Goal: Information Seeking & Learning: Compare options

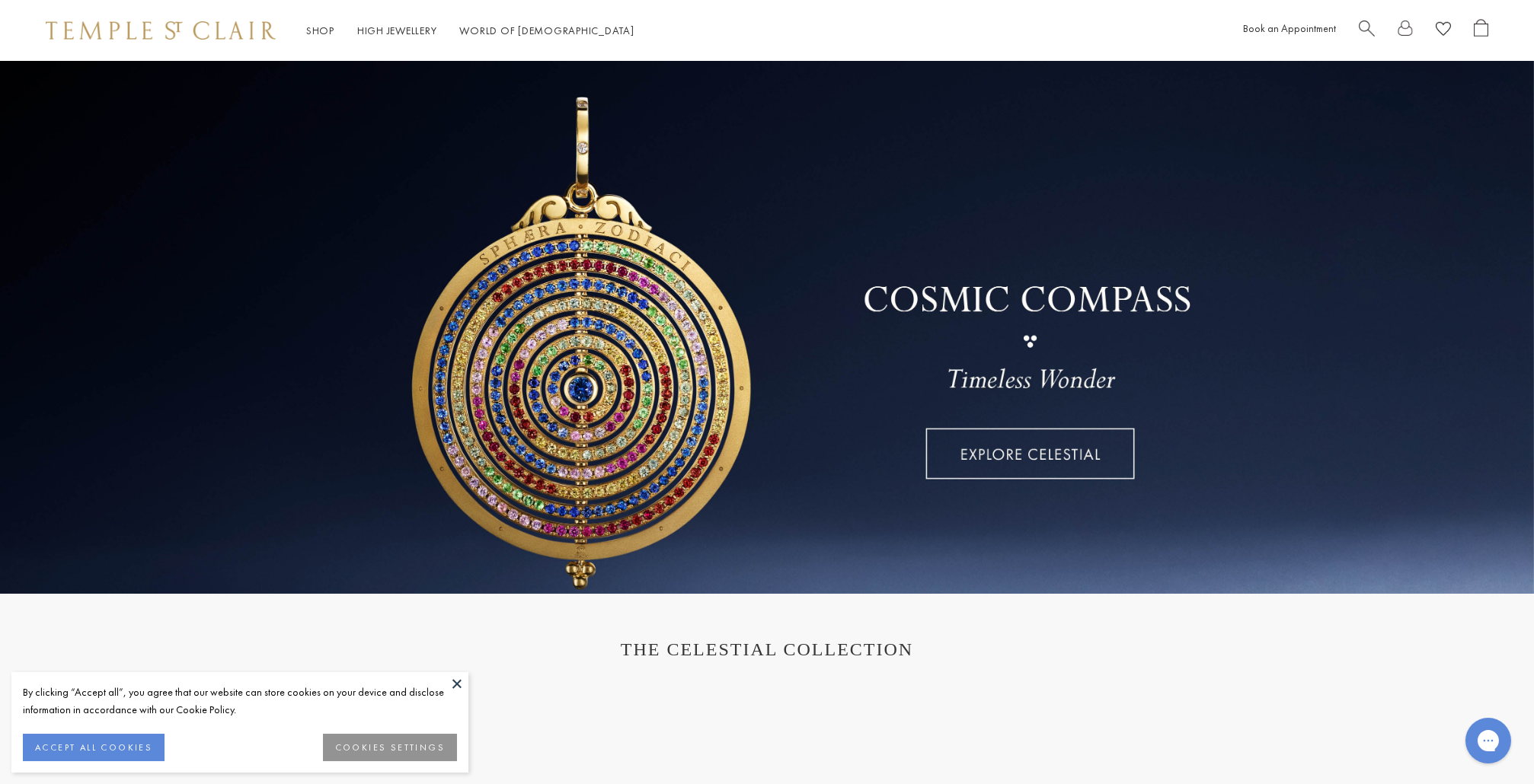
click at [402, 752] on button "COOKIES SETTINGS" at bounding box center [390, 747] width 134 height 27
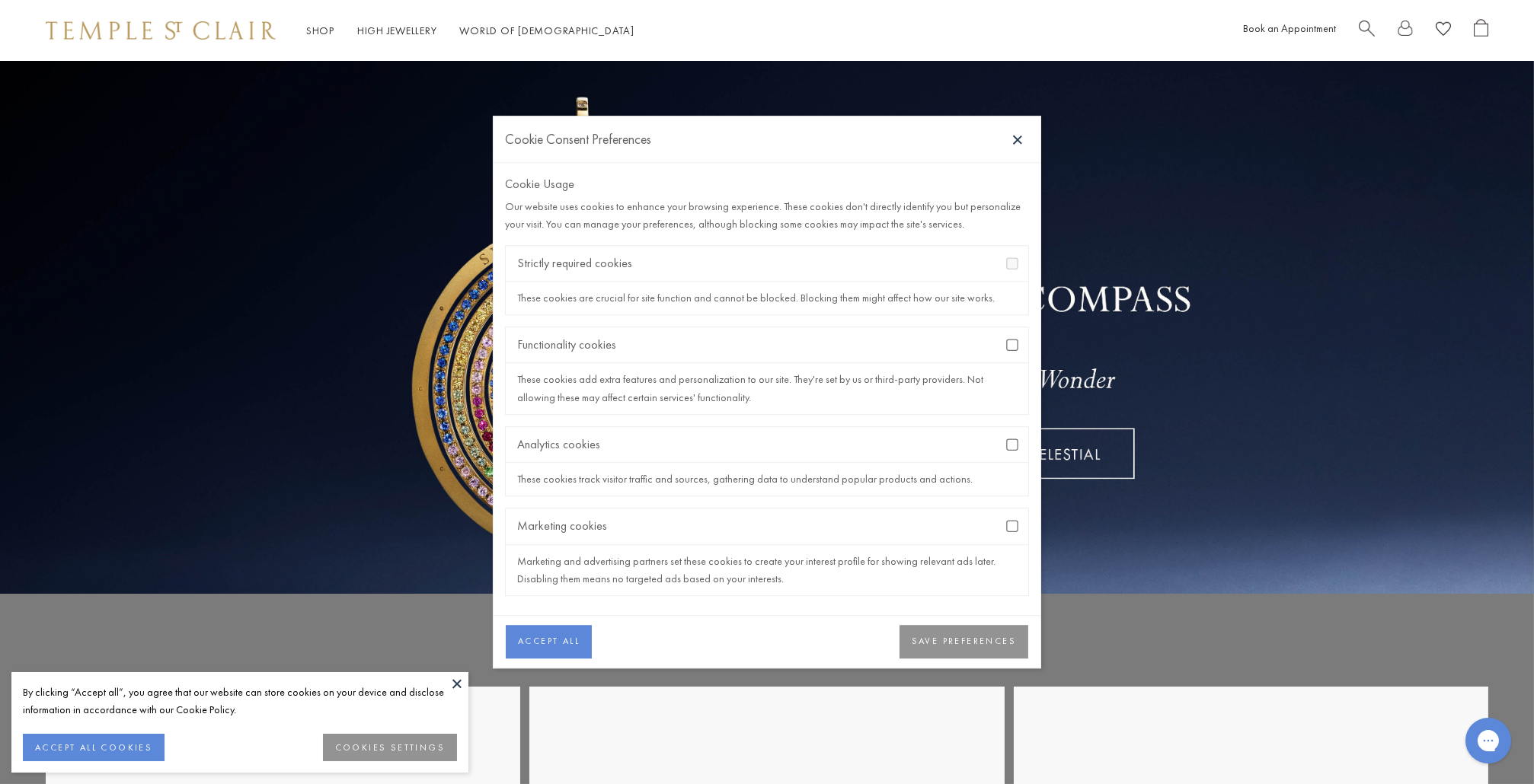
click at [1004, 349] on div "Functionality cookies" at bounding box center [767, 346] width 523 height 36
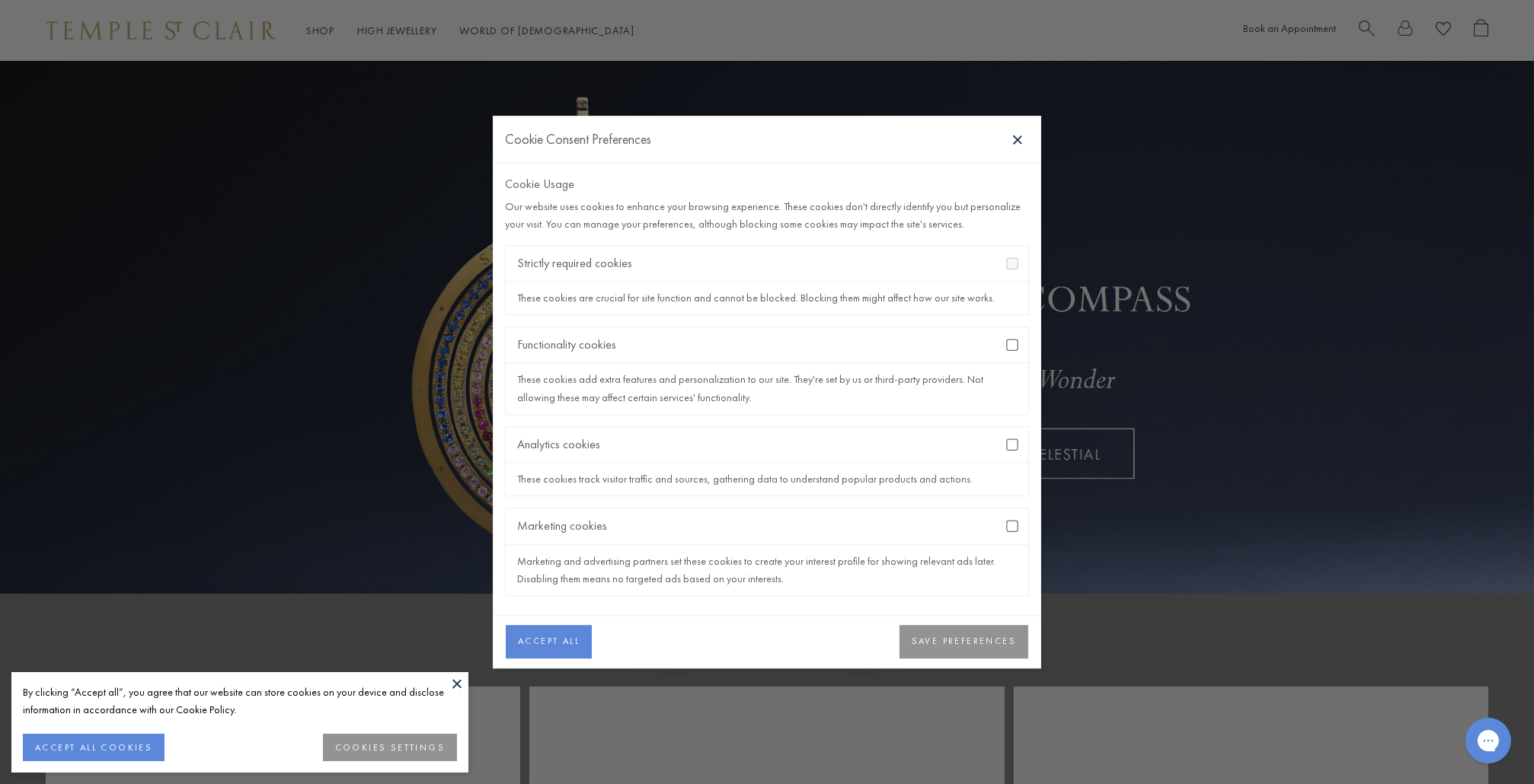
click at [959, 648] on button "SAVE PREFERENCES" at bounding box center [963, 642] width 129 height 34
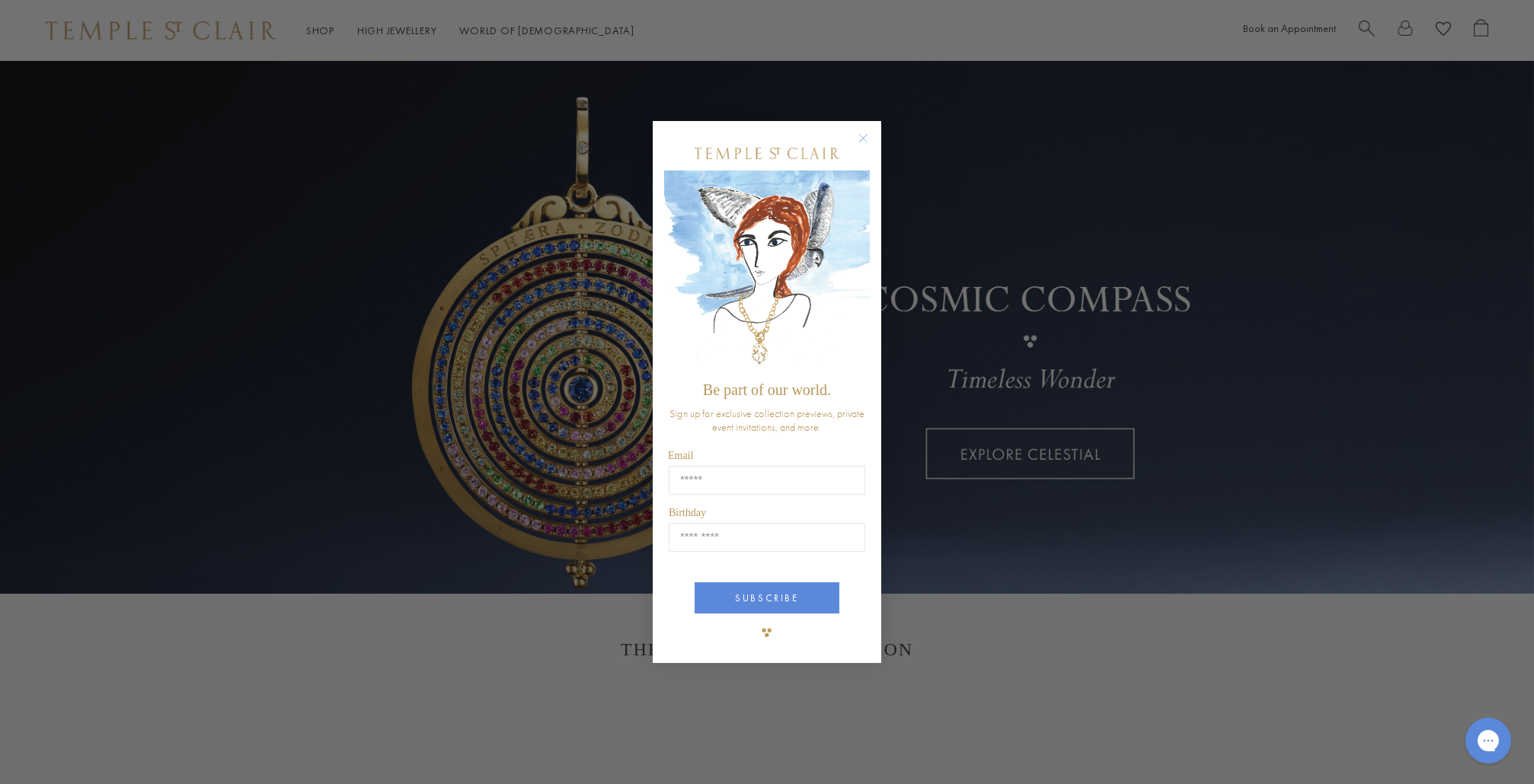
click at [865, 139] on icon "Close dialog" at bounding box center [864, 139] width 8 height 8
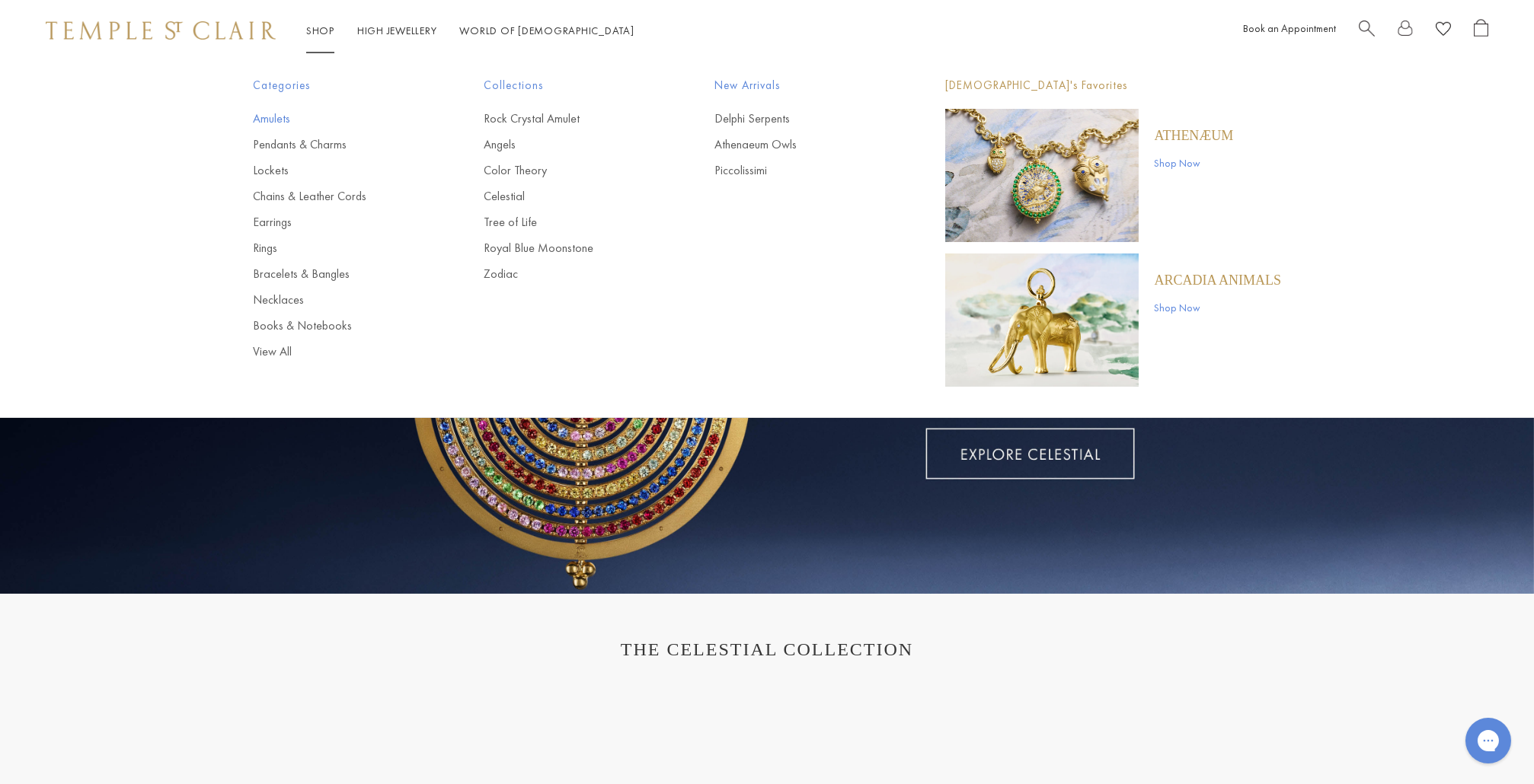
click at [271, 123] on link "Amulets" at bounding box center [338, 119] width 170 height 17
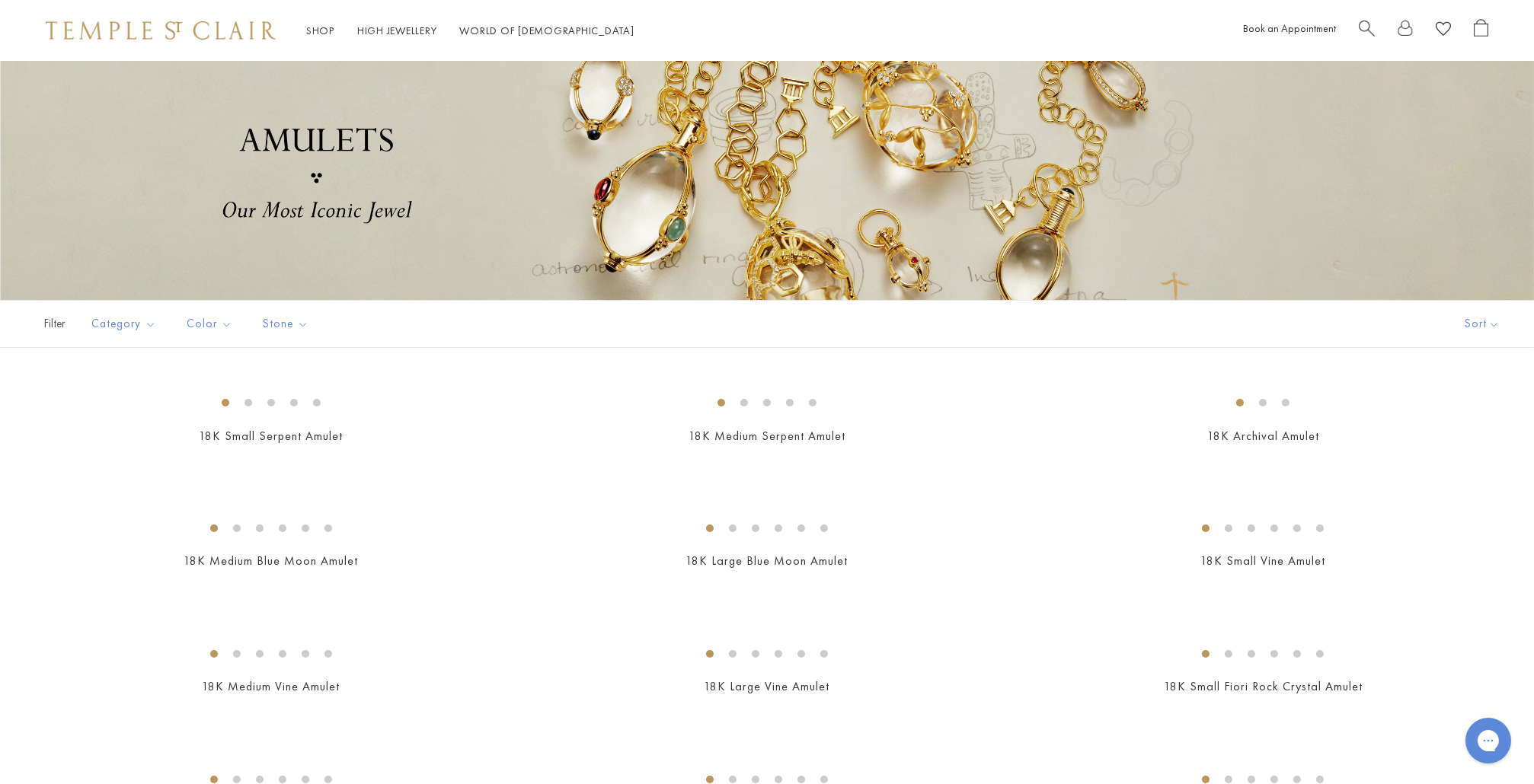
scroll to position [184, 0]
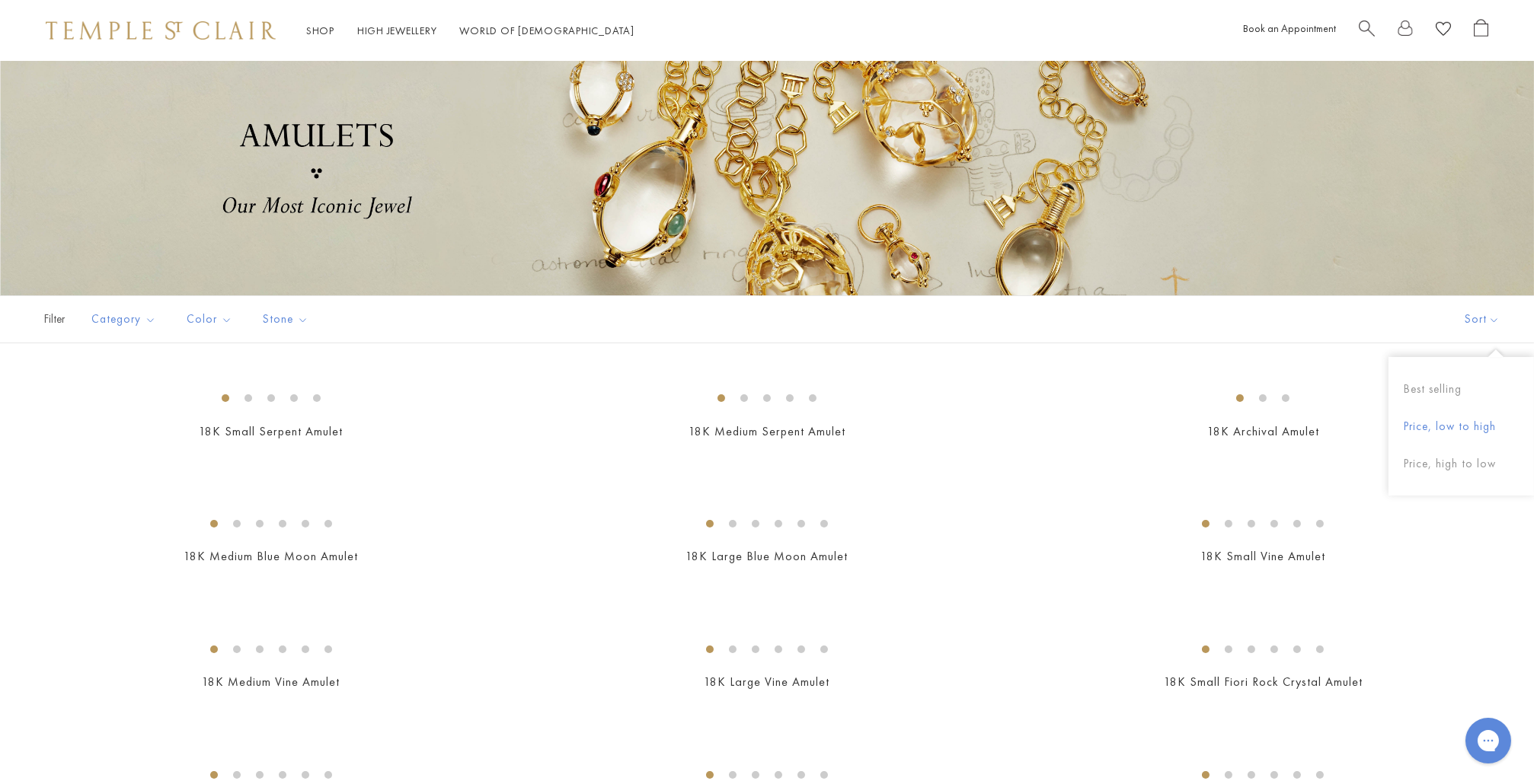
click at [1445, 429] on button "Price, low to high" at bounding box center [1462, 426] width 146 height 37
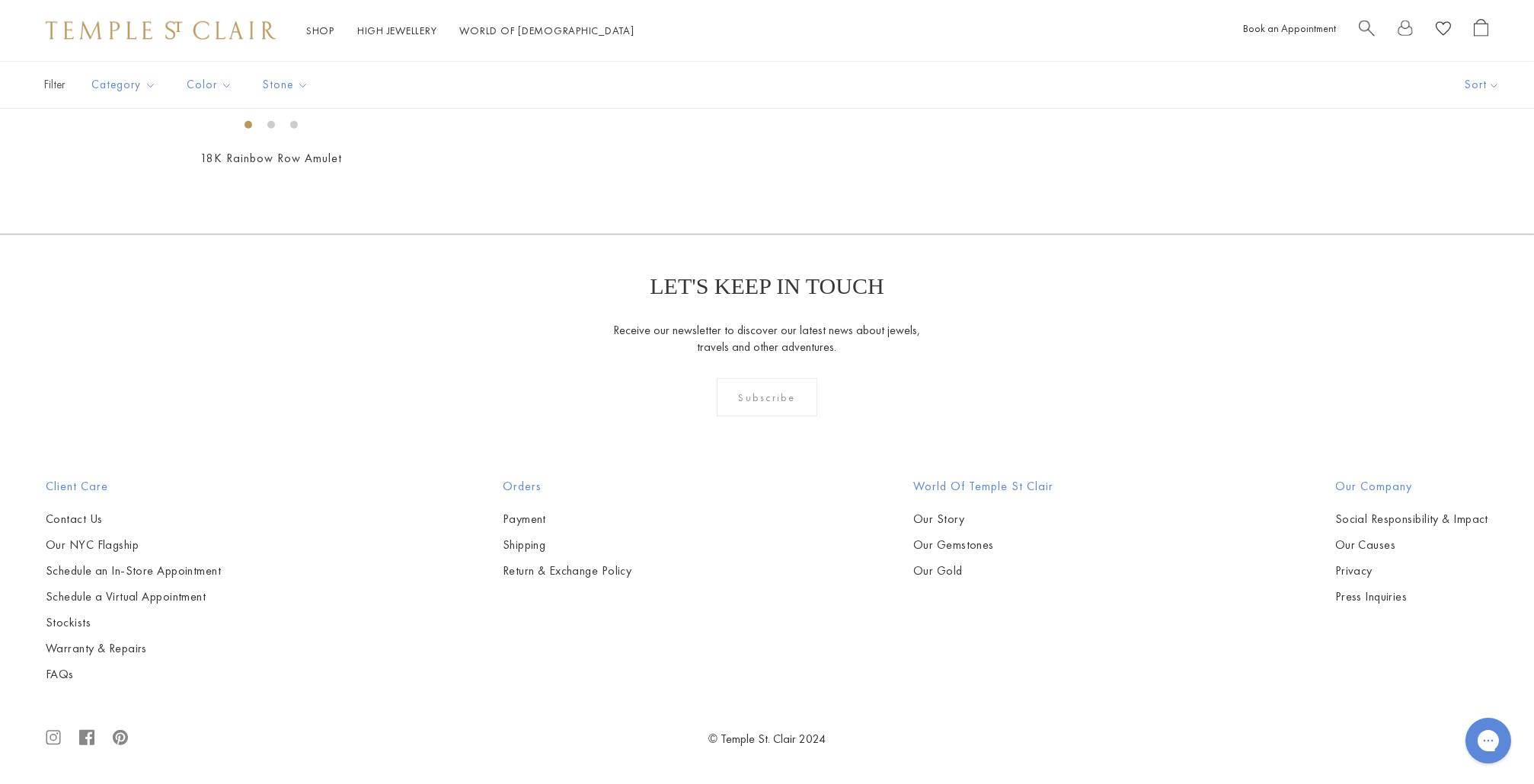
scroll to position [13248, 0]
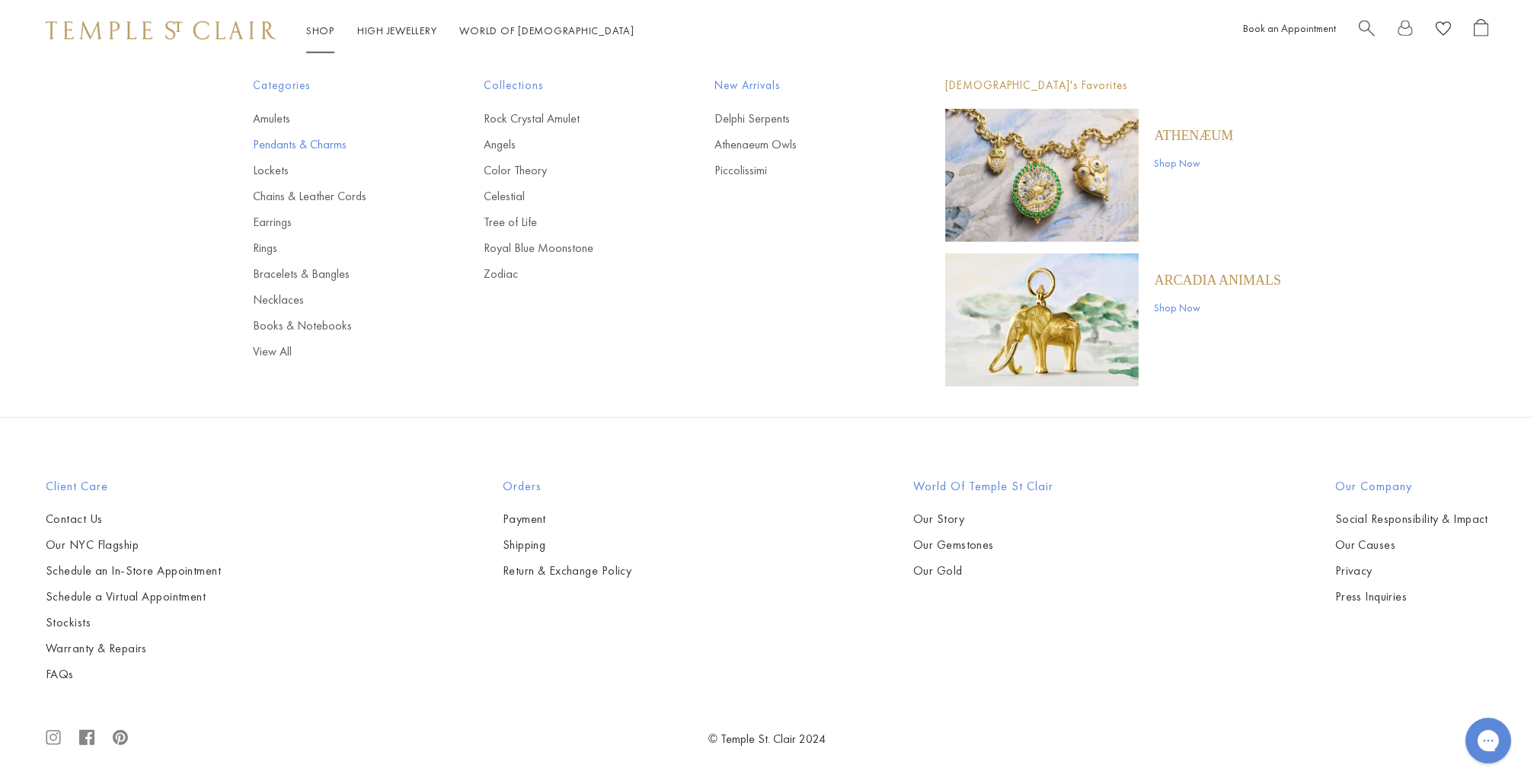
click at [290, 140] on link "Pendants & Charms" at bounding box center [338, 144] width 170 height 17
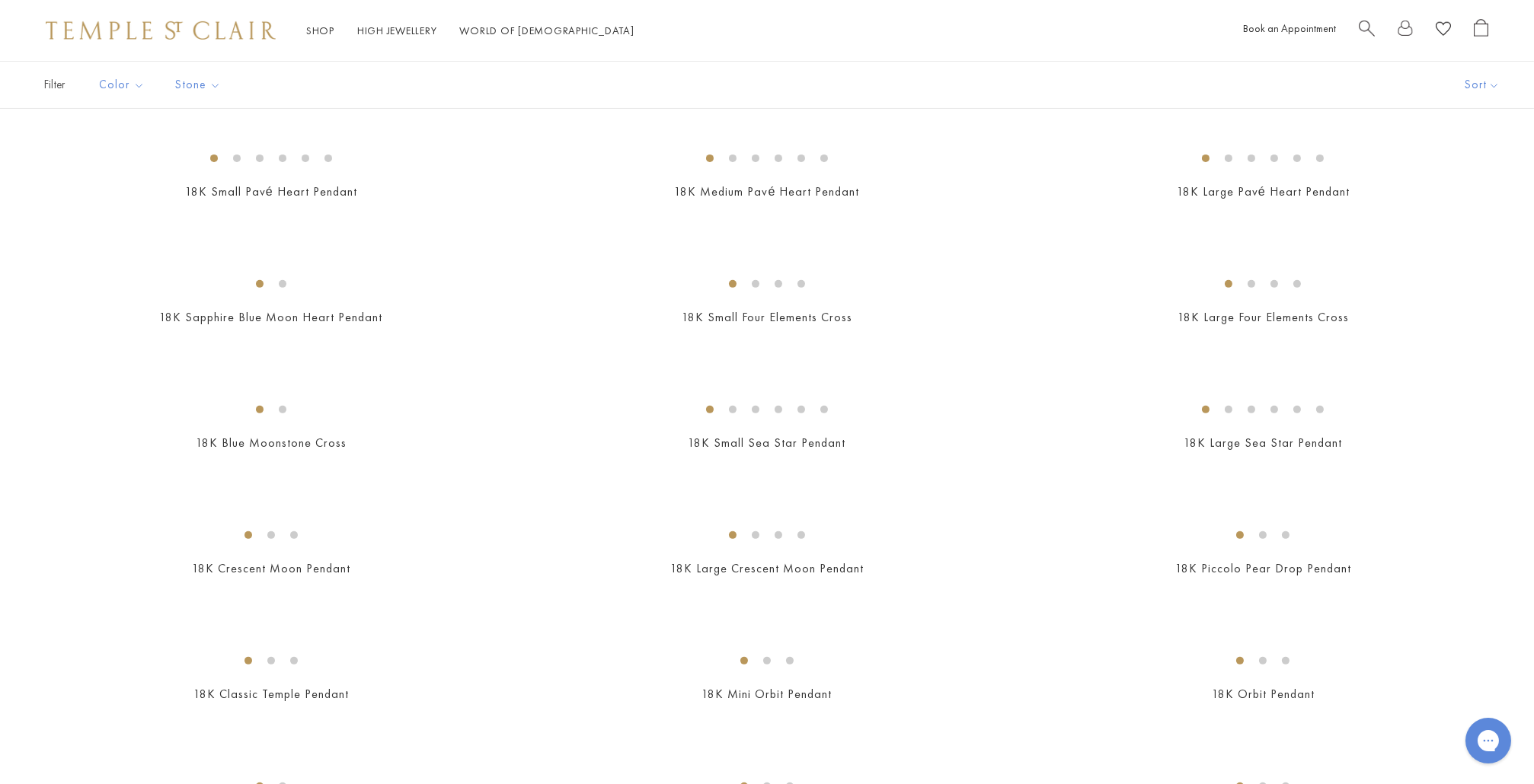
scroll to position [1318, 0]
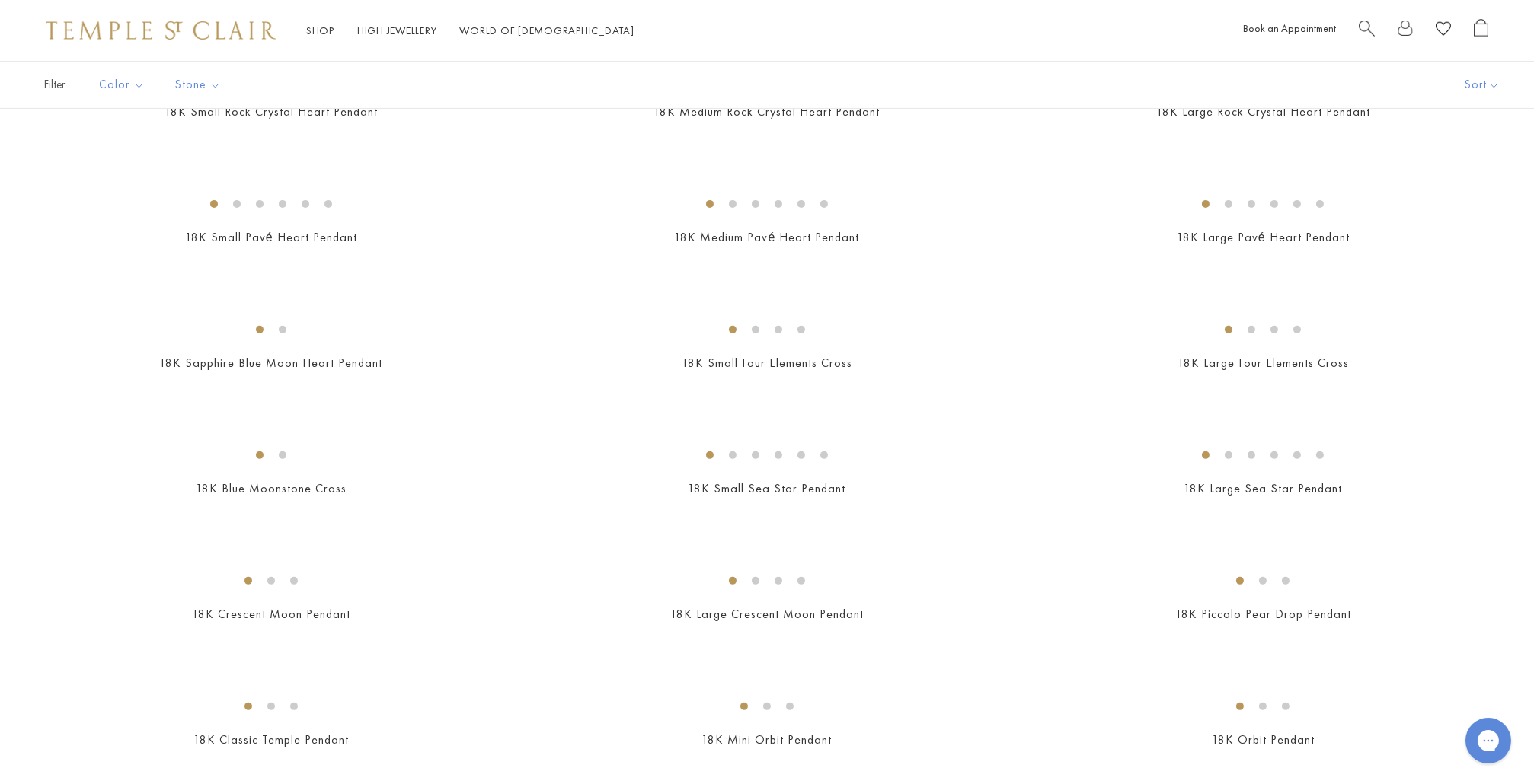
click at [0, 0] on img at bounding box center [0, 0] width 0 height 0
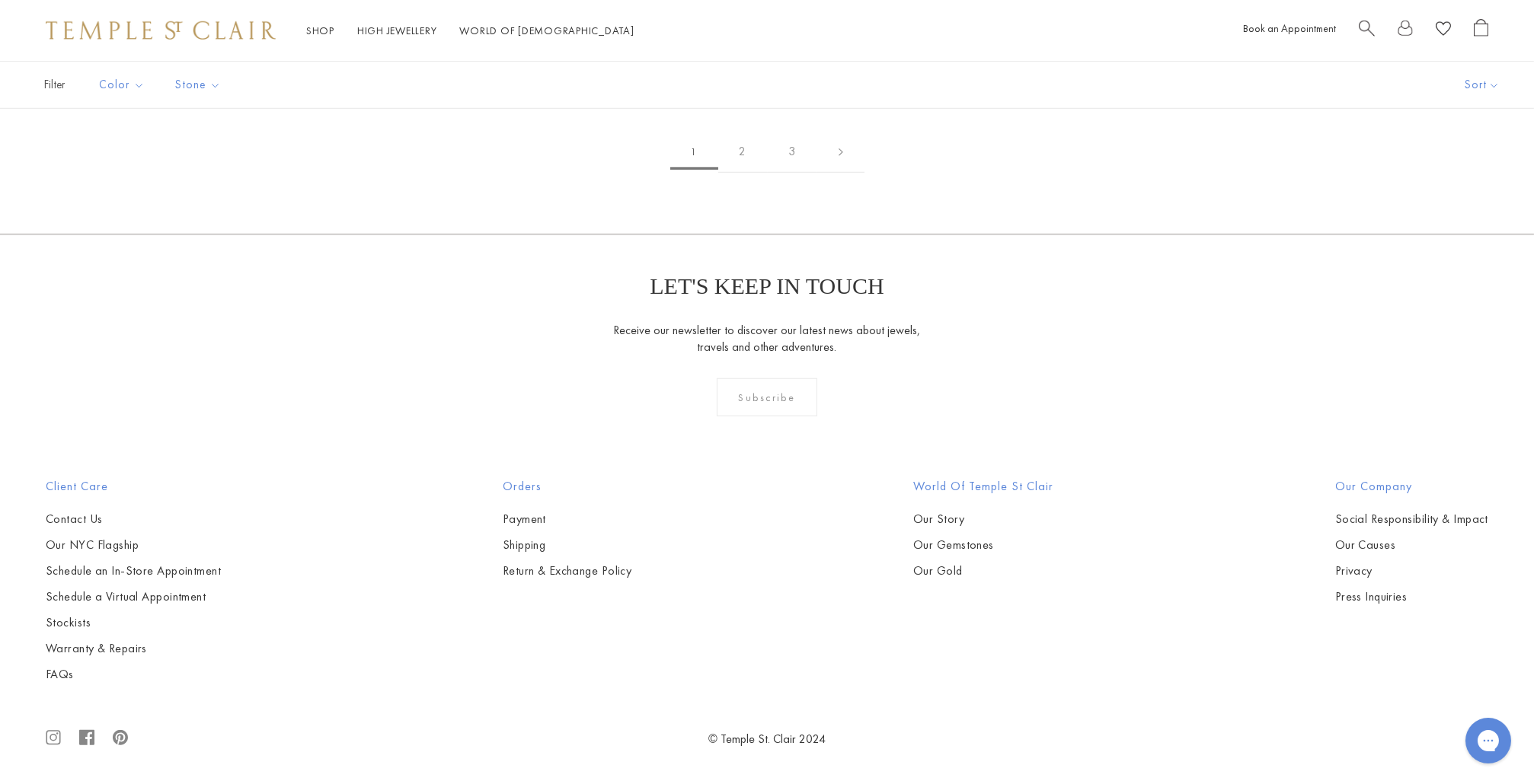
scroll to position [12430, 0]
click at [745, 173] on link "2" at bounding box center [744, 152] width 50 height 42
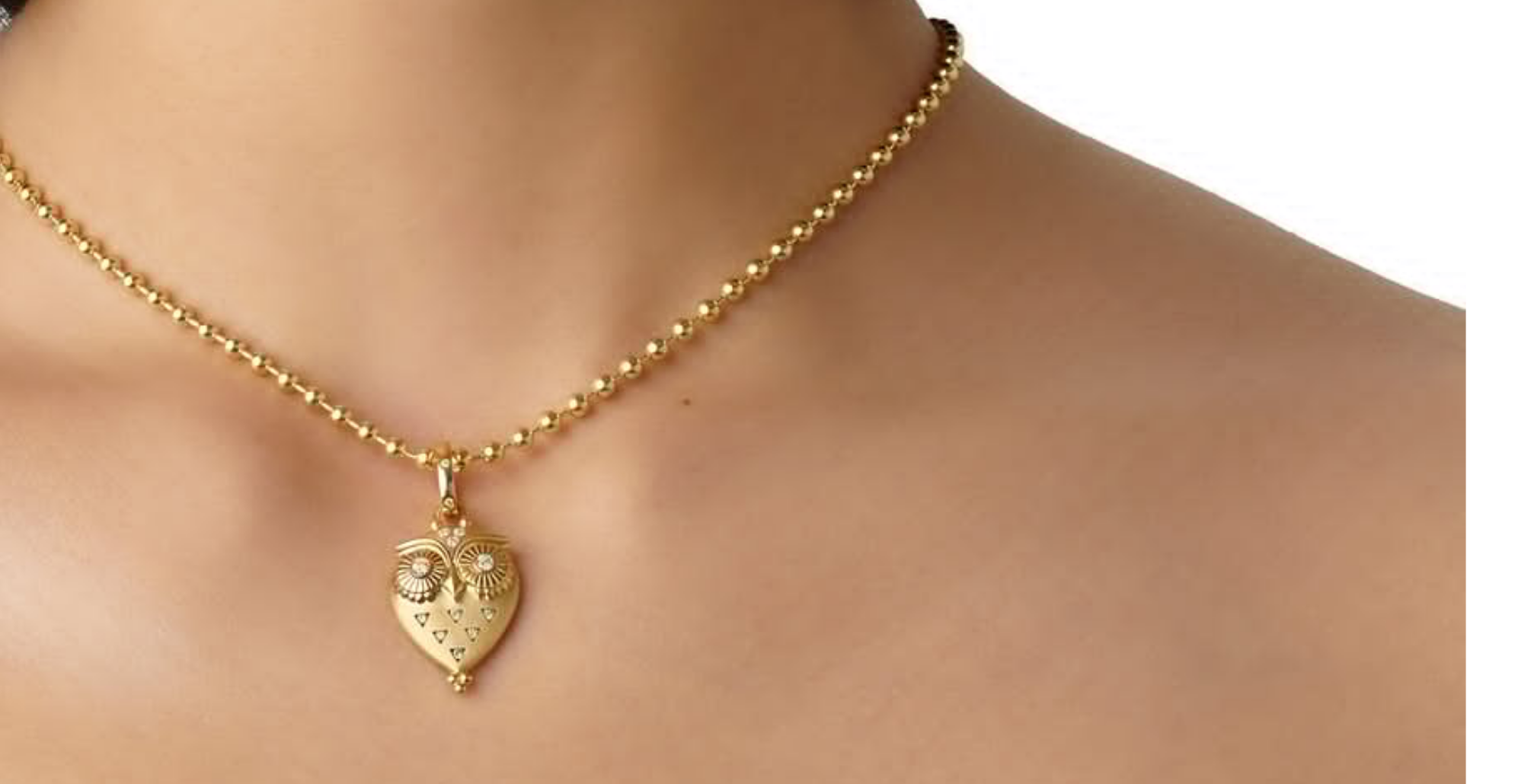
scroll to position [2128, 0]
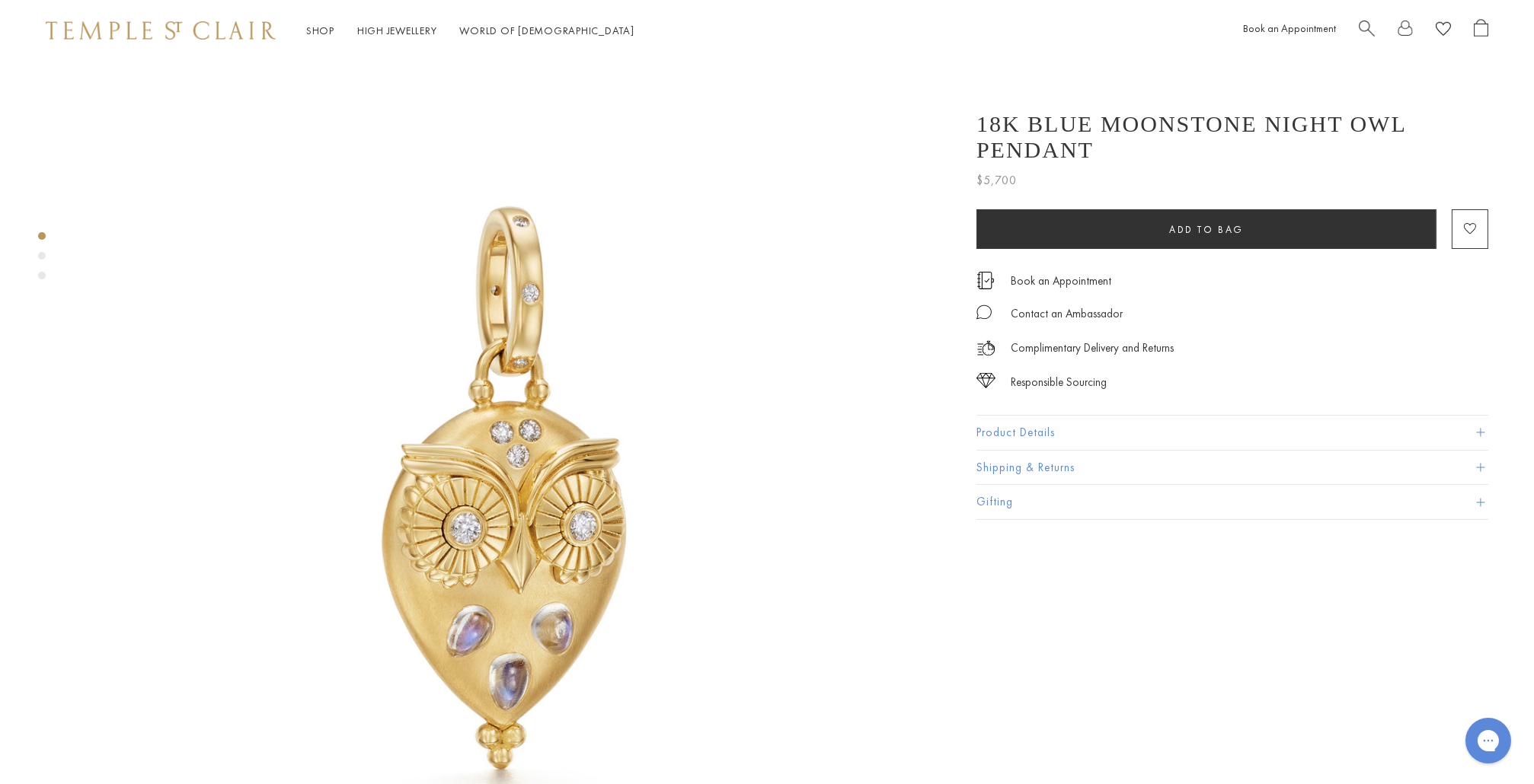
click at [991, 415] on button "Product Details" at bounding box center [1232, 432] width 512 height 34
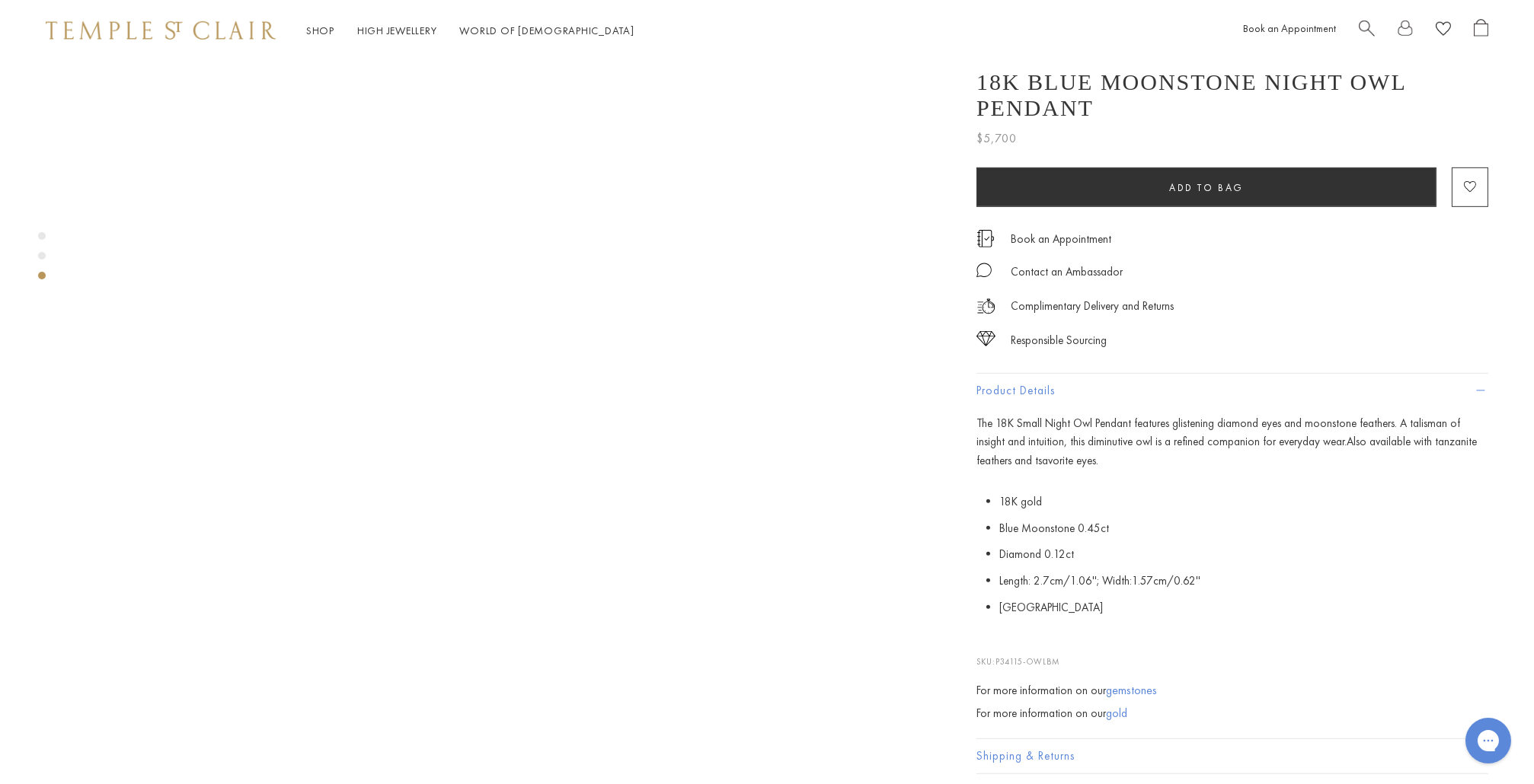
scroll to position [1934, 0]
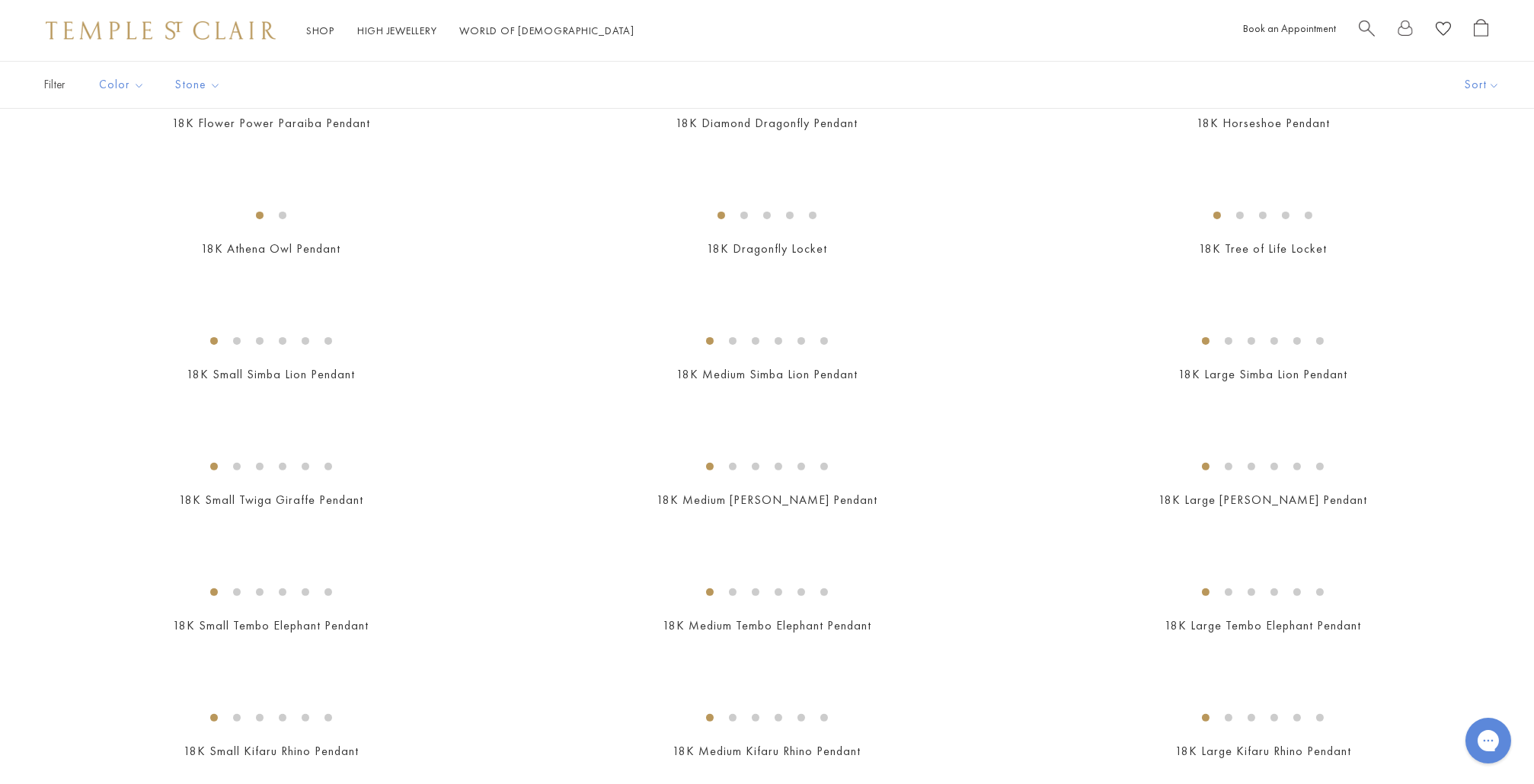
scroll to position [1331, 0]
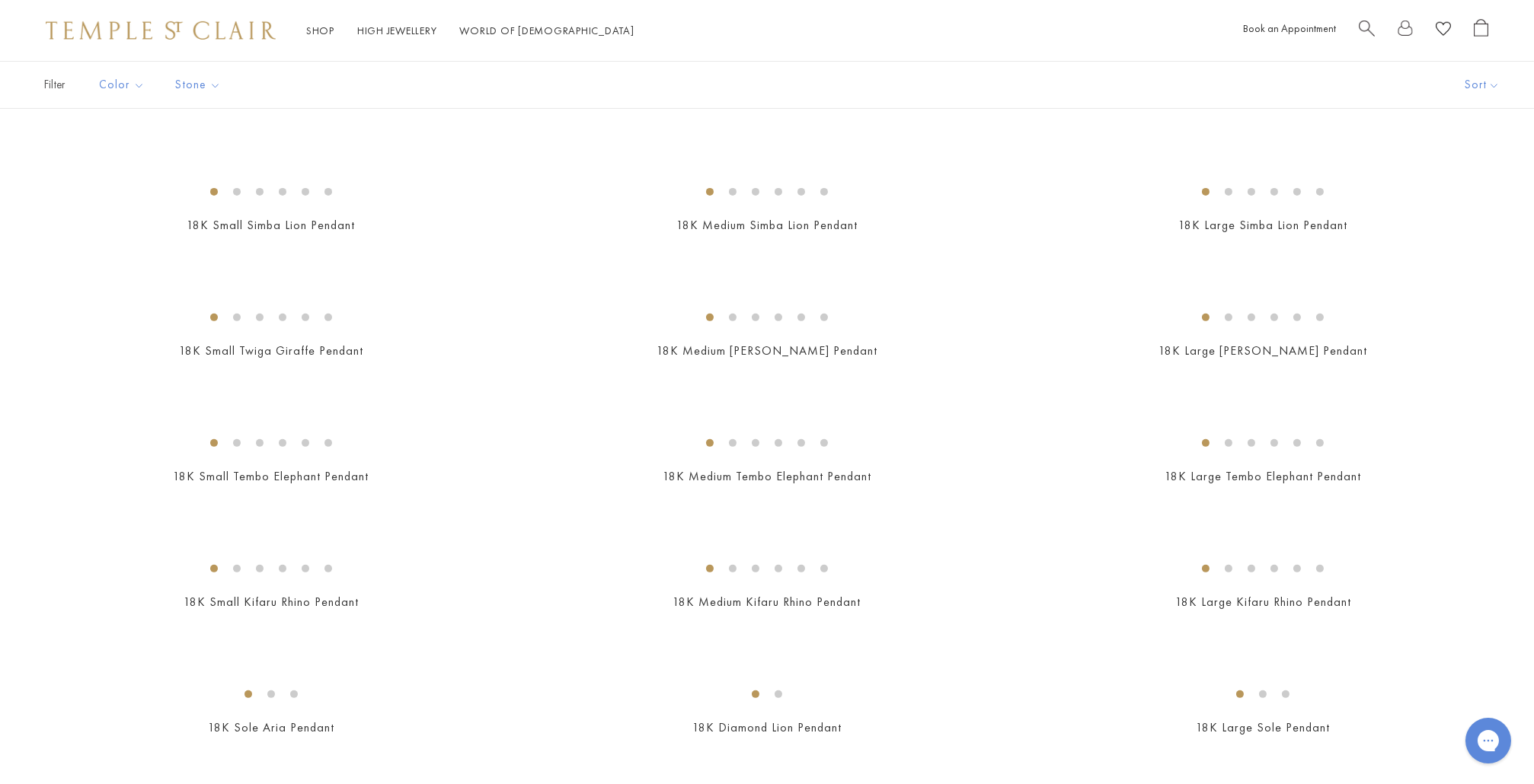
click at [0, 0] on img at bounding box center [0, 0] width 0 height 0
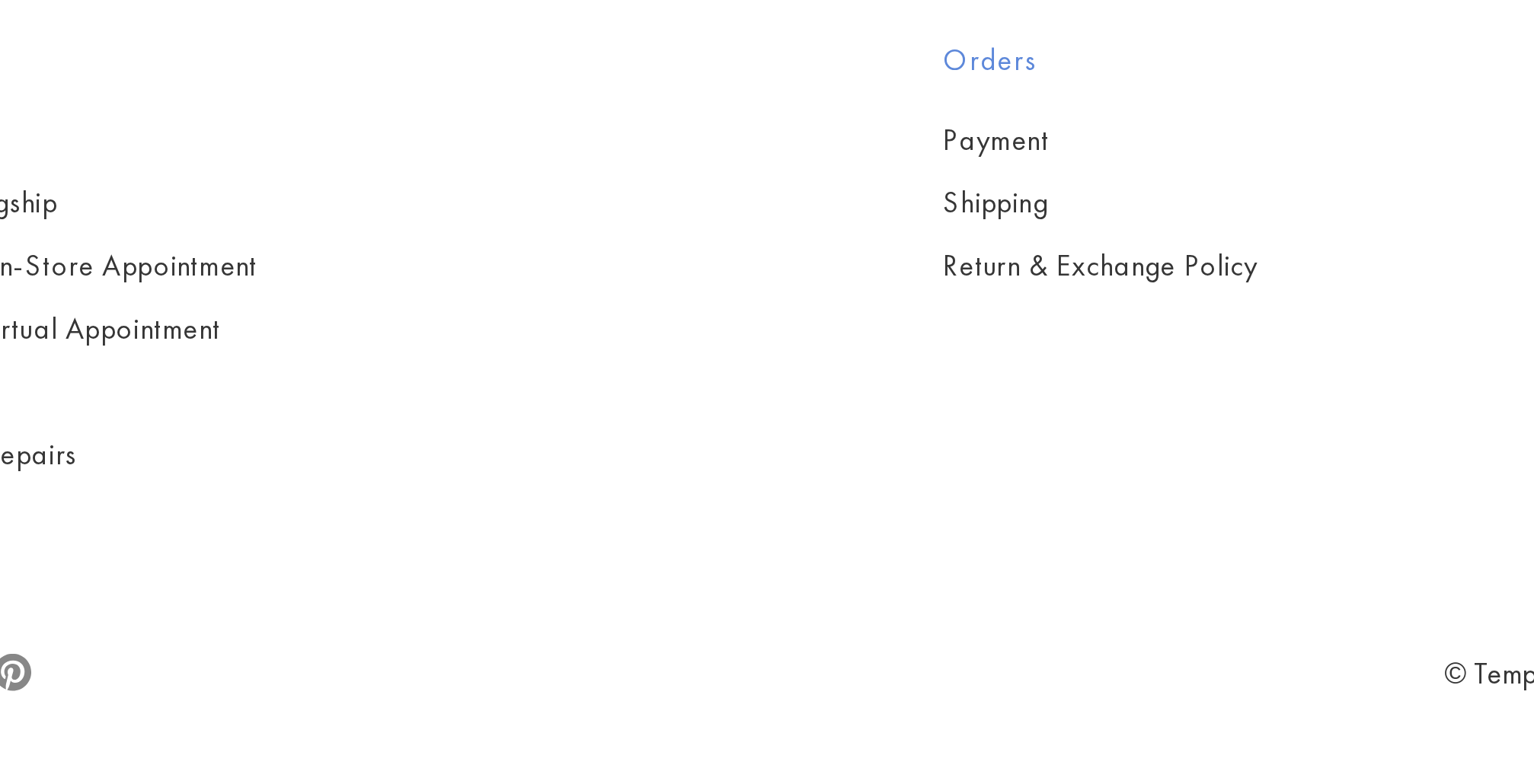
scroll to position [2900, 0]
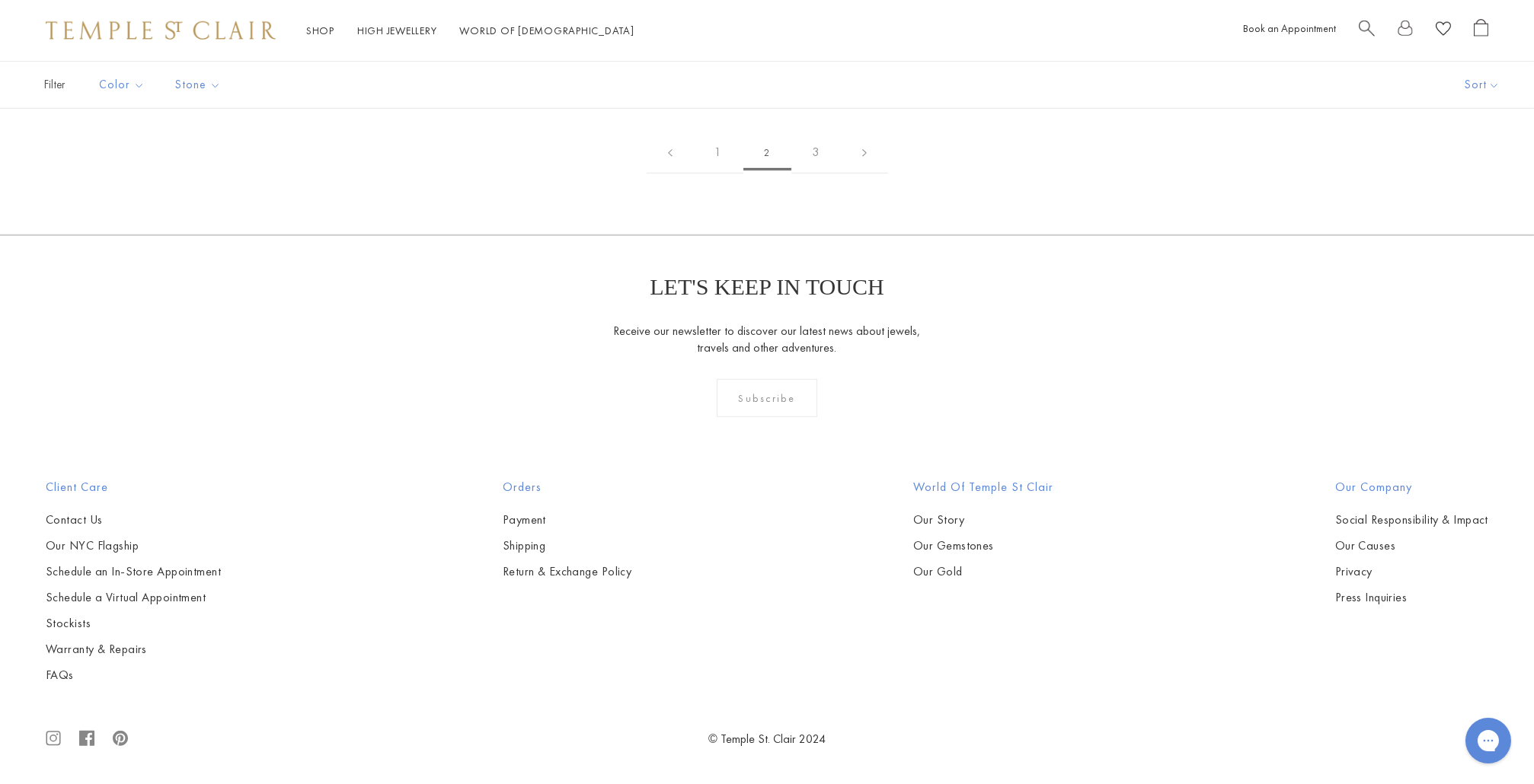
click at [0, 0] on img at bounding box center [0, 0] width 0 height 0
click at [815, 174] on link "3" at bounding box center [816, 153] width 50 height 42
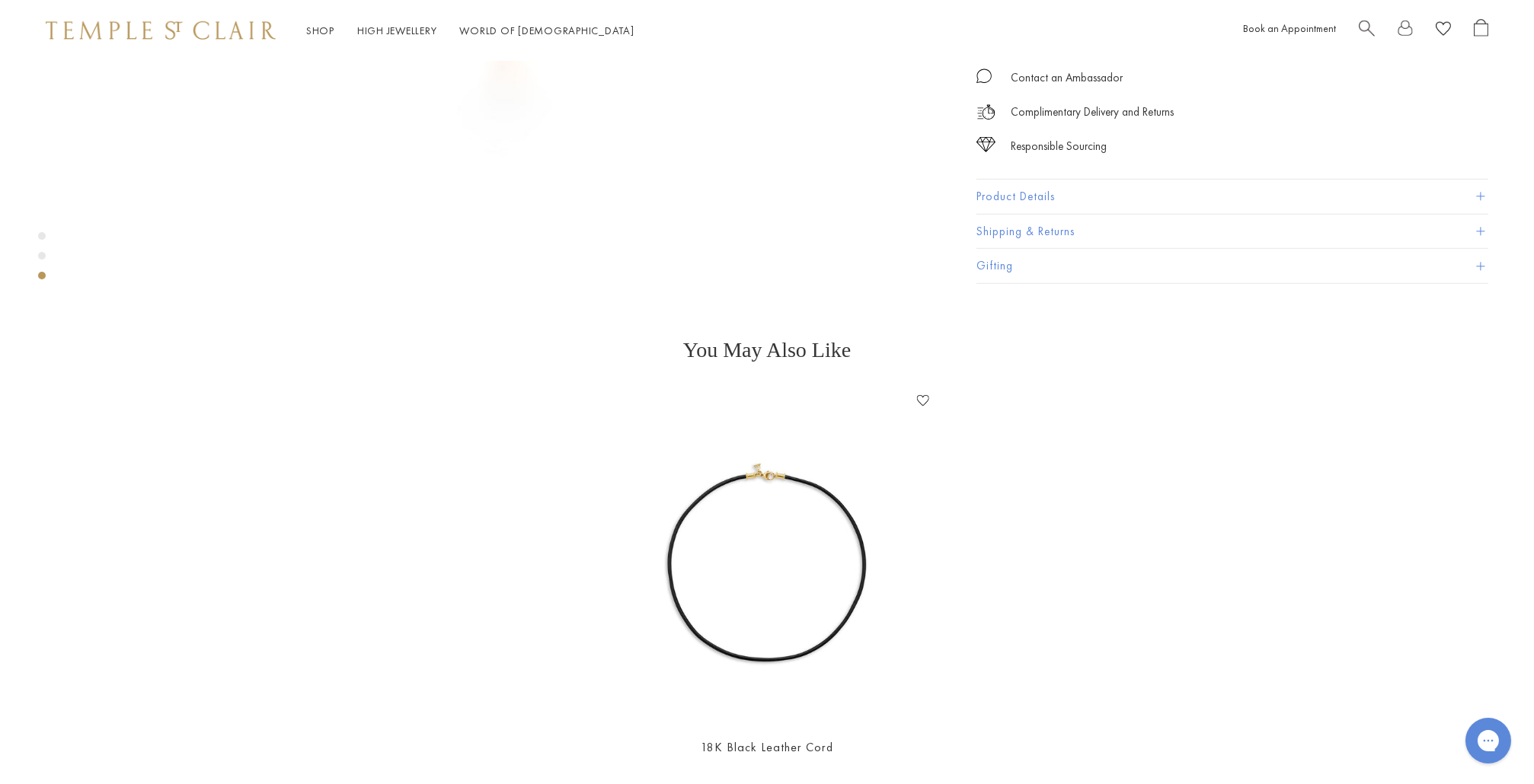
scroll to position [2476, 0]
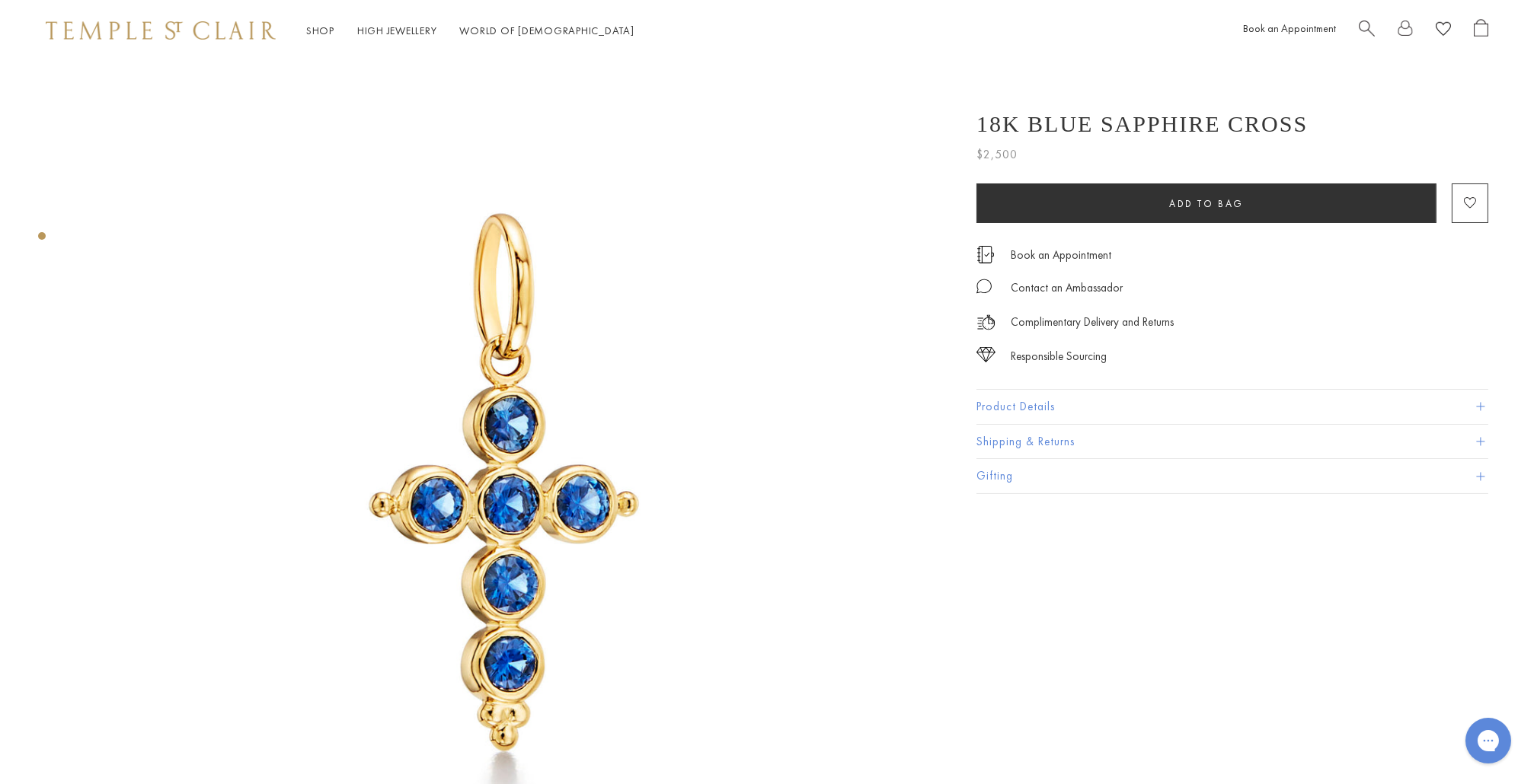
click at [1008, 408] on button "Product Details" at bounding box center [1232, 406] width 512 height 34
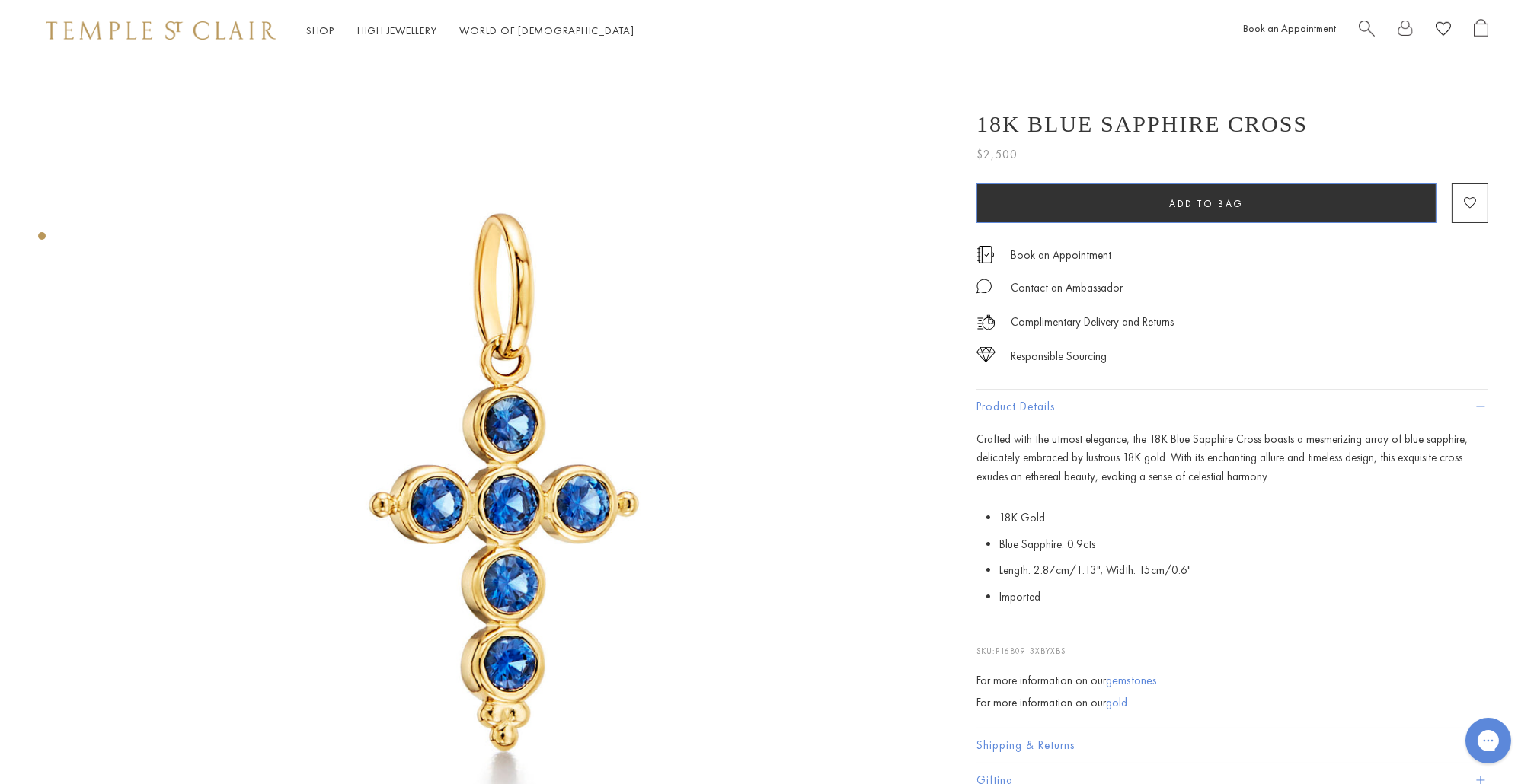
click at [1199, 212] on button "Add to bag" at bounding box center [1206, 204] width 460 height 40
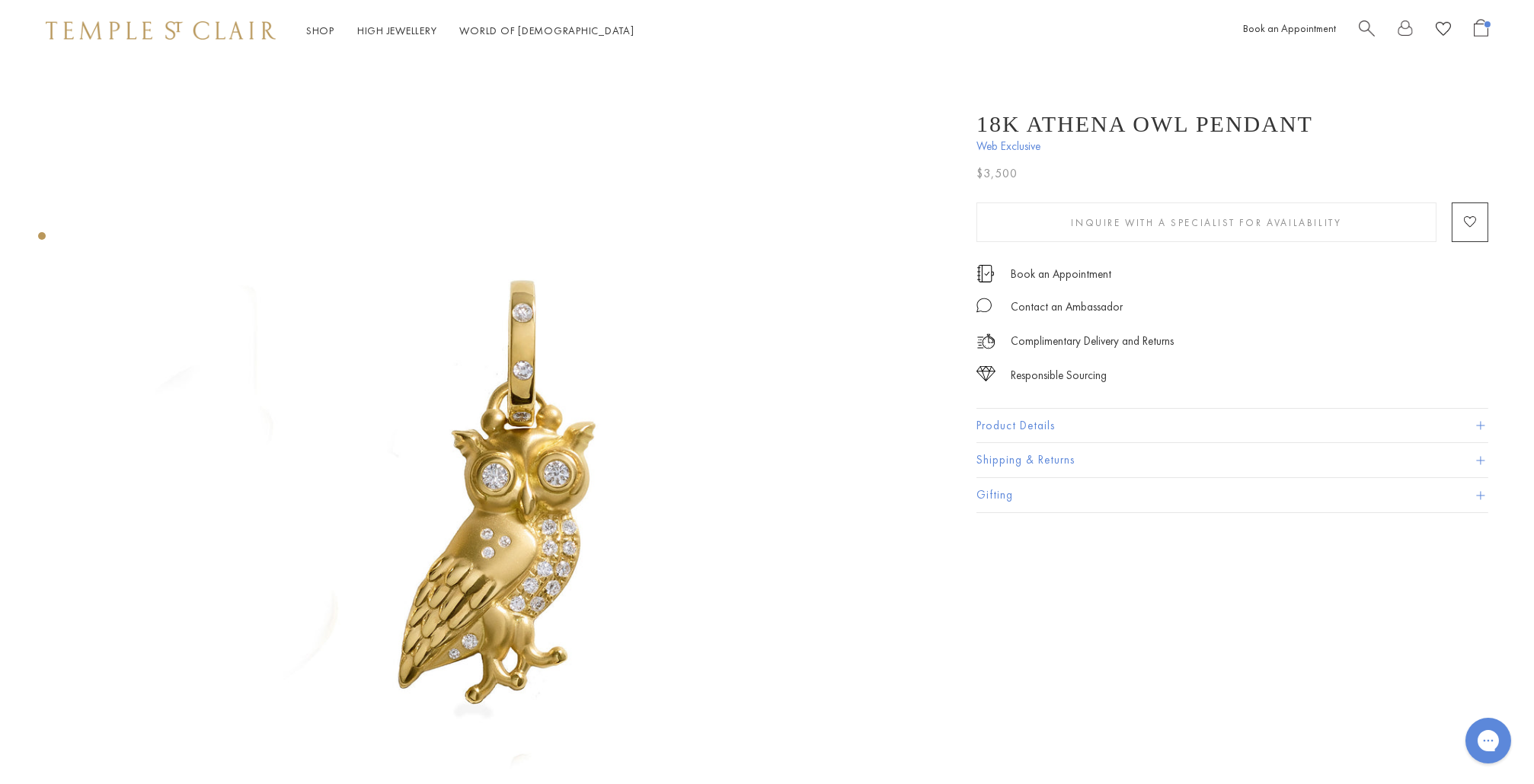
click at [992, 427] on button "Product Details" at bounding box center [1232, 425] width 512 height 34
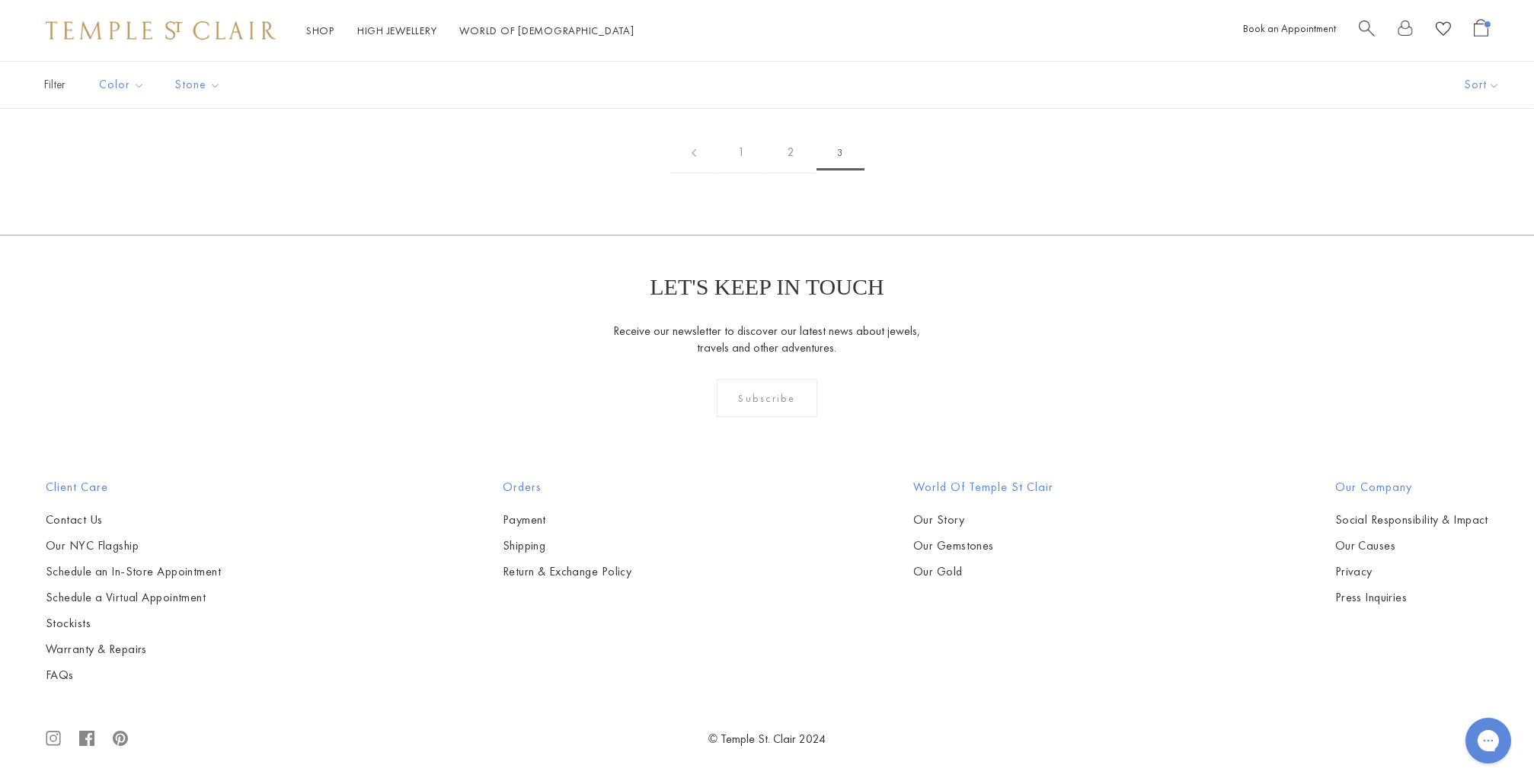
scroll to position [1778, 0]
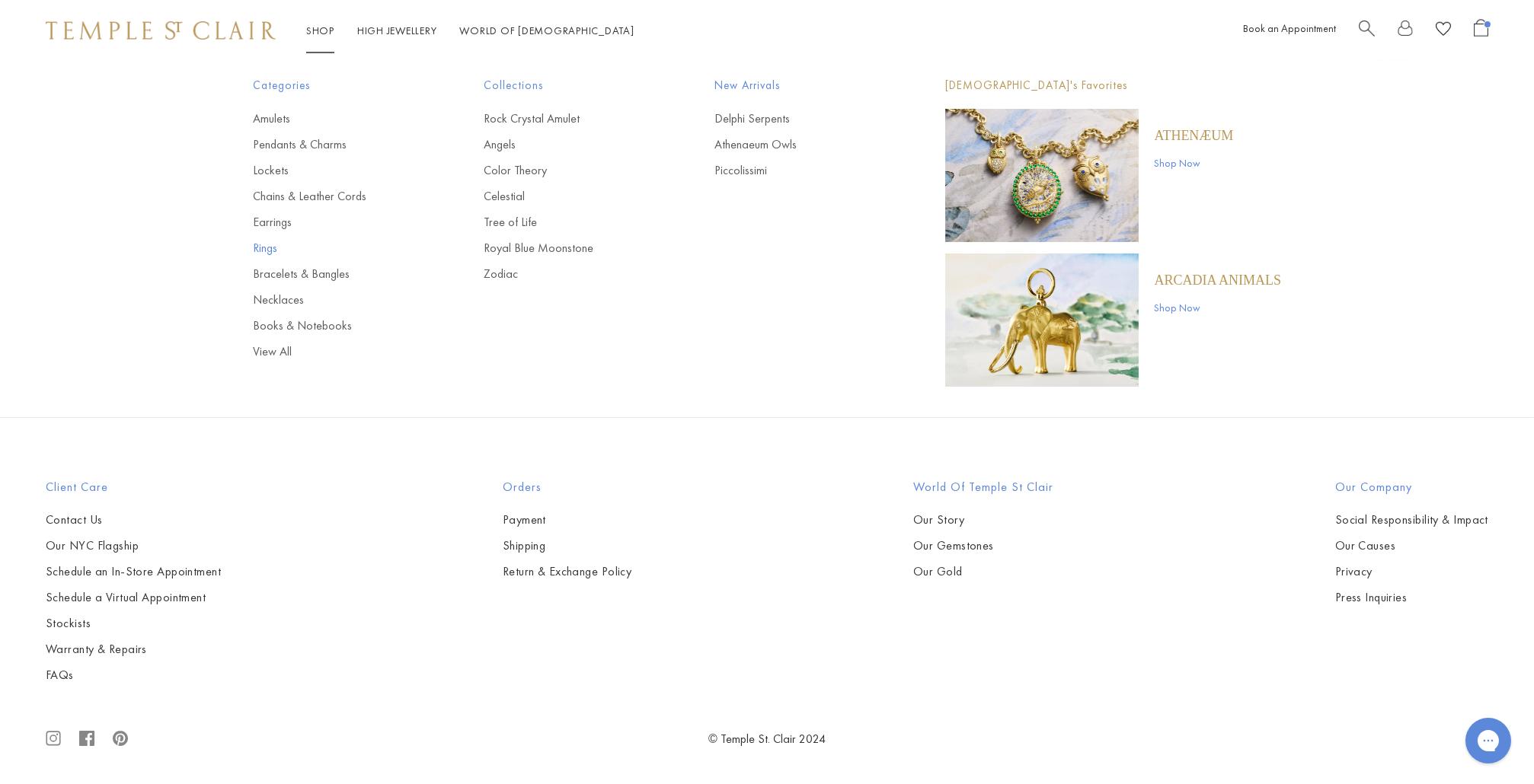
click at [265, 242] on link "Rings" at bounding box center [338, 248] width 170 height 17
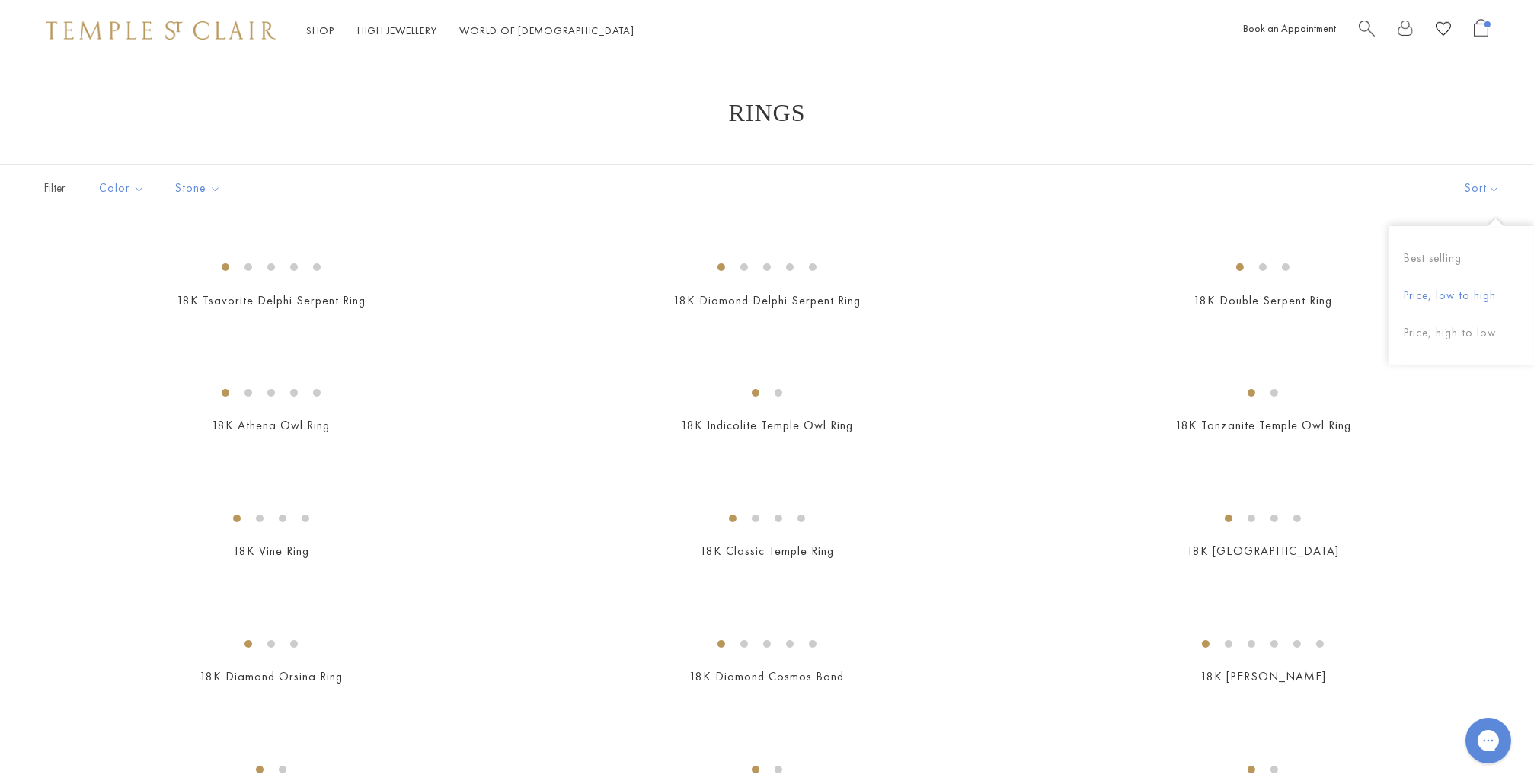
click at [1453, 296] on button "Price, low to high" at bounding box center [1462, 295] width 146 height 37
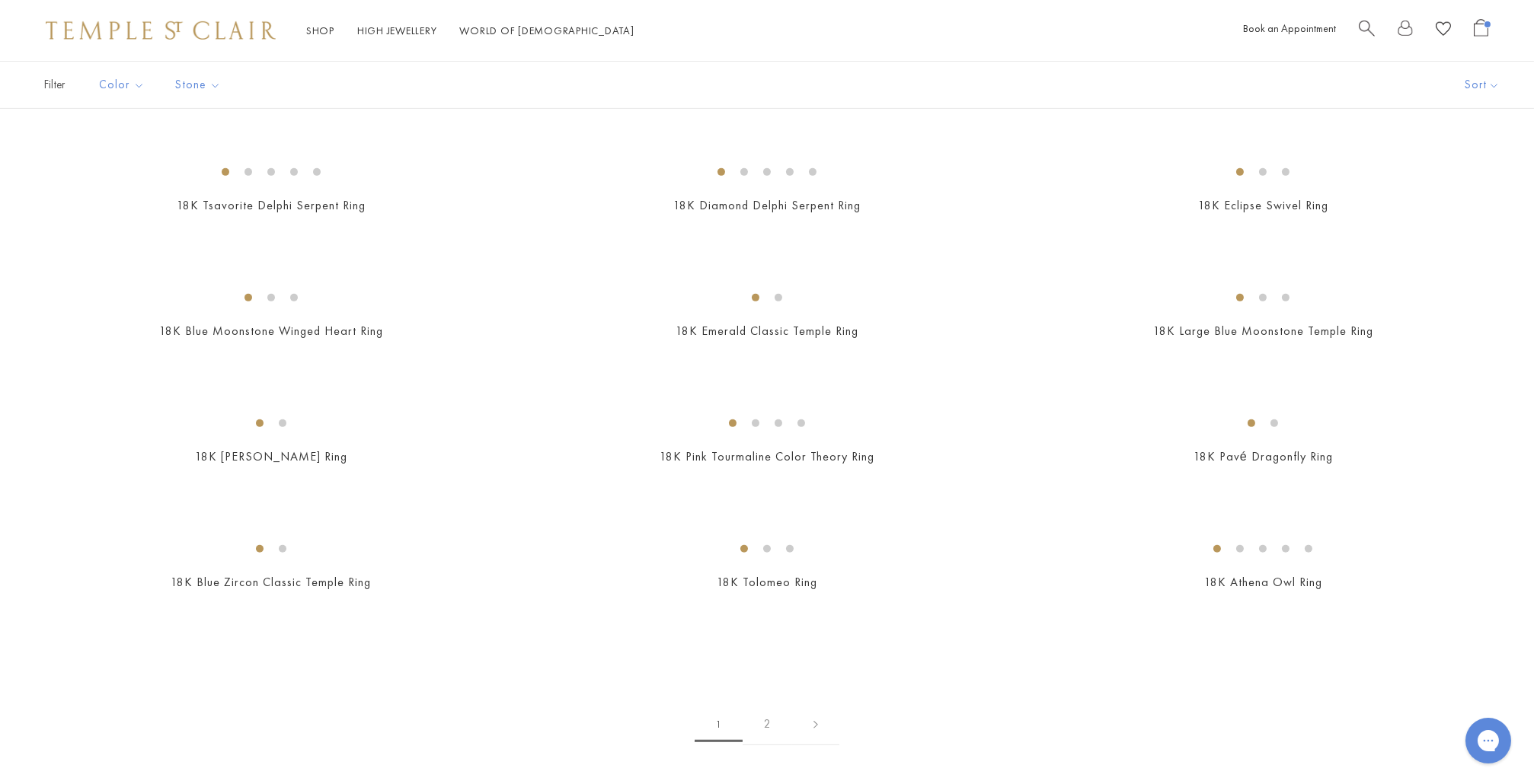
scroll to position [1311, 0]
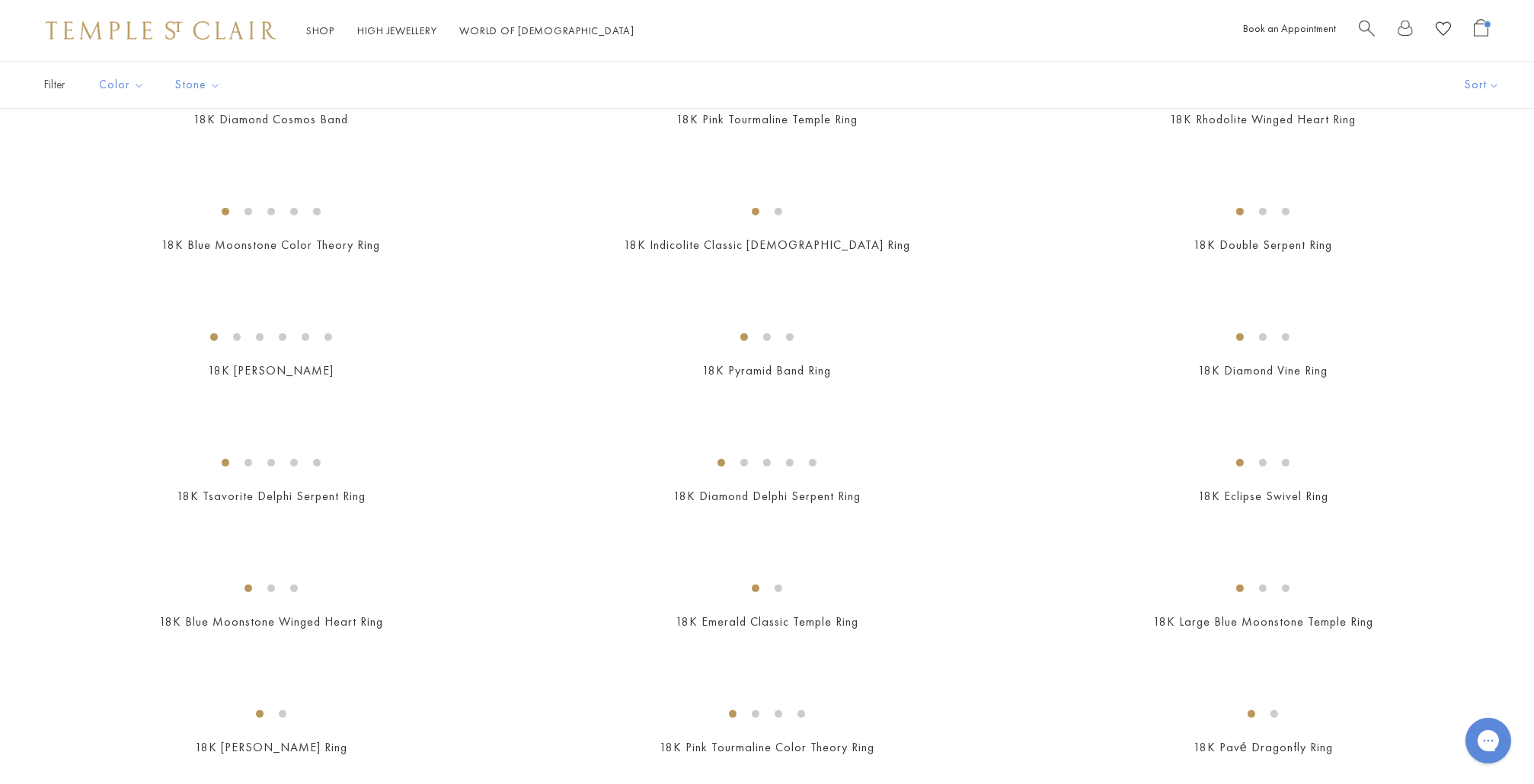
click at [0, 0] on img at bounding box center [0, 0] width 0 height 0
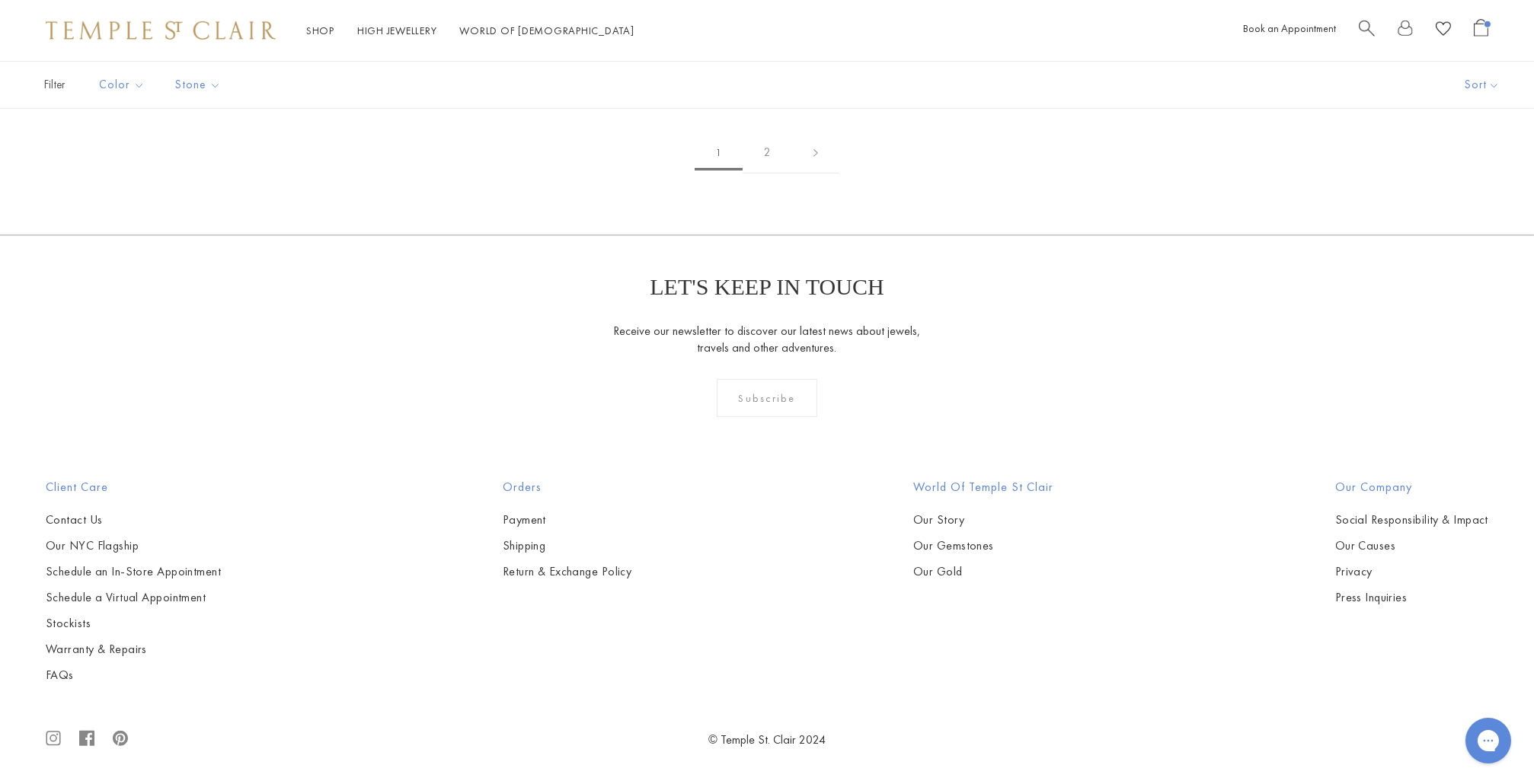
scroll to position [4668, 0]
click at [0, 0] on img at bounding box center [0, 0] width 0 height 0
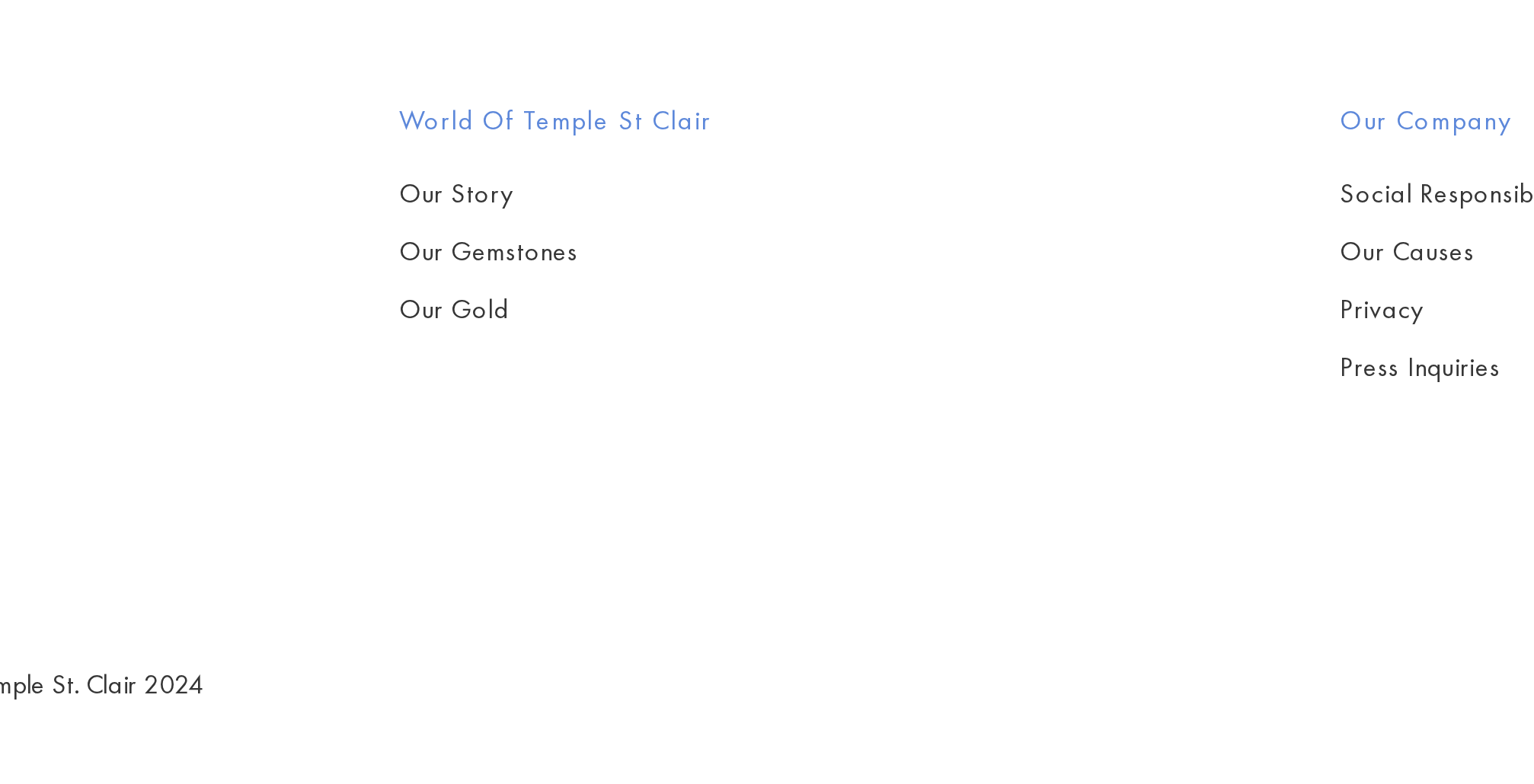
scroll to position [8672, 0]
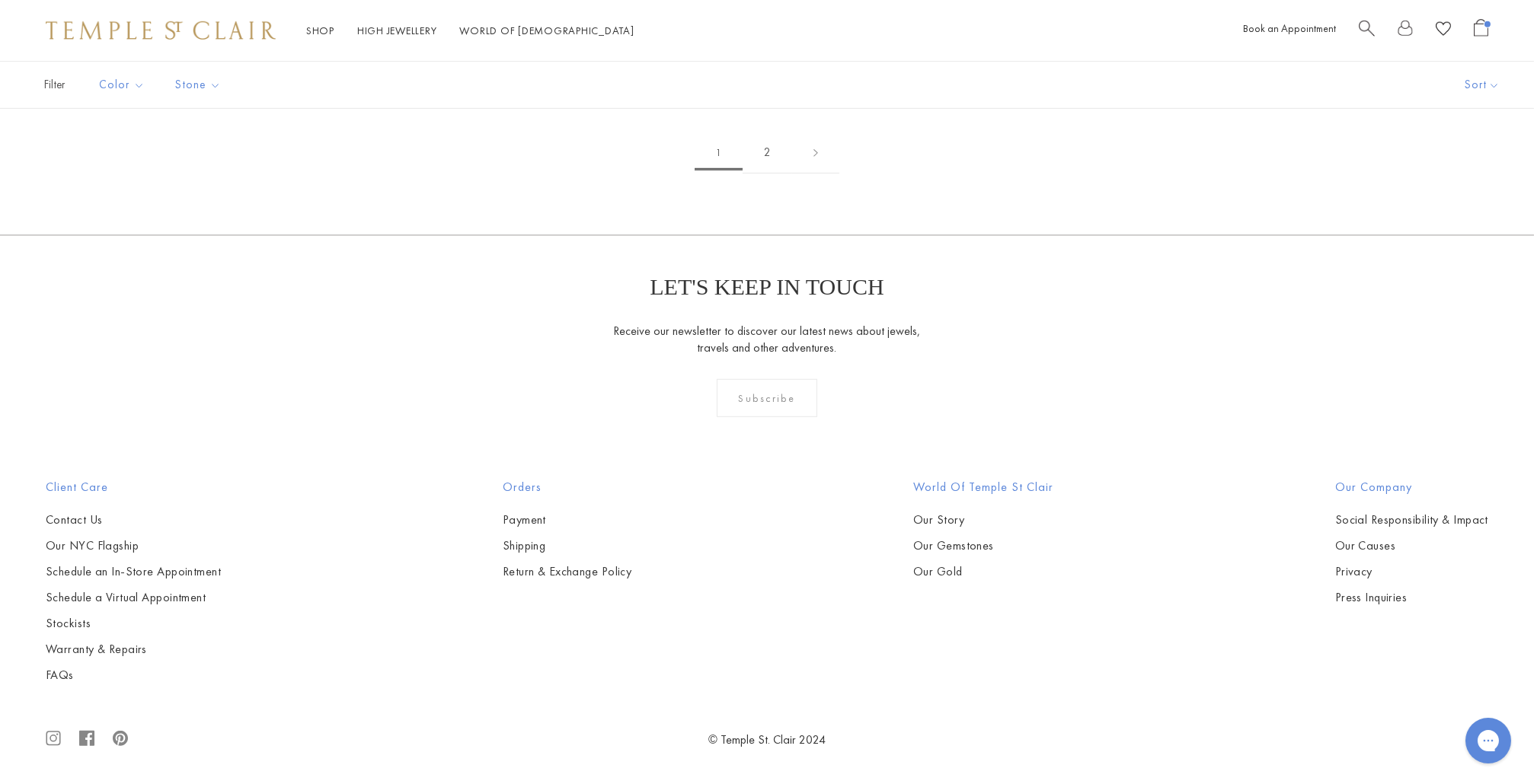
click at [767, 174] on link "2" at bounding box center [767, 153] width 50 height 42
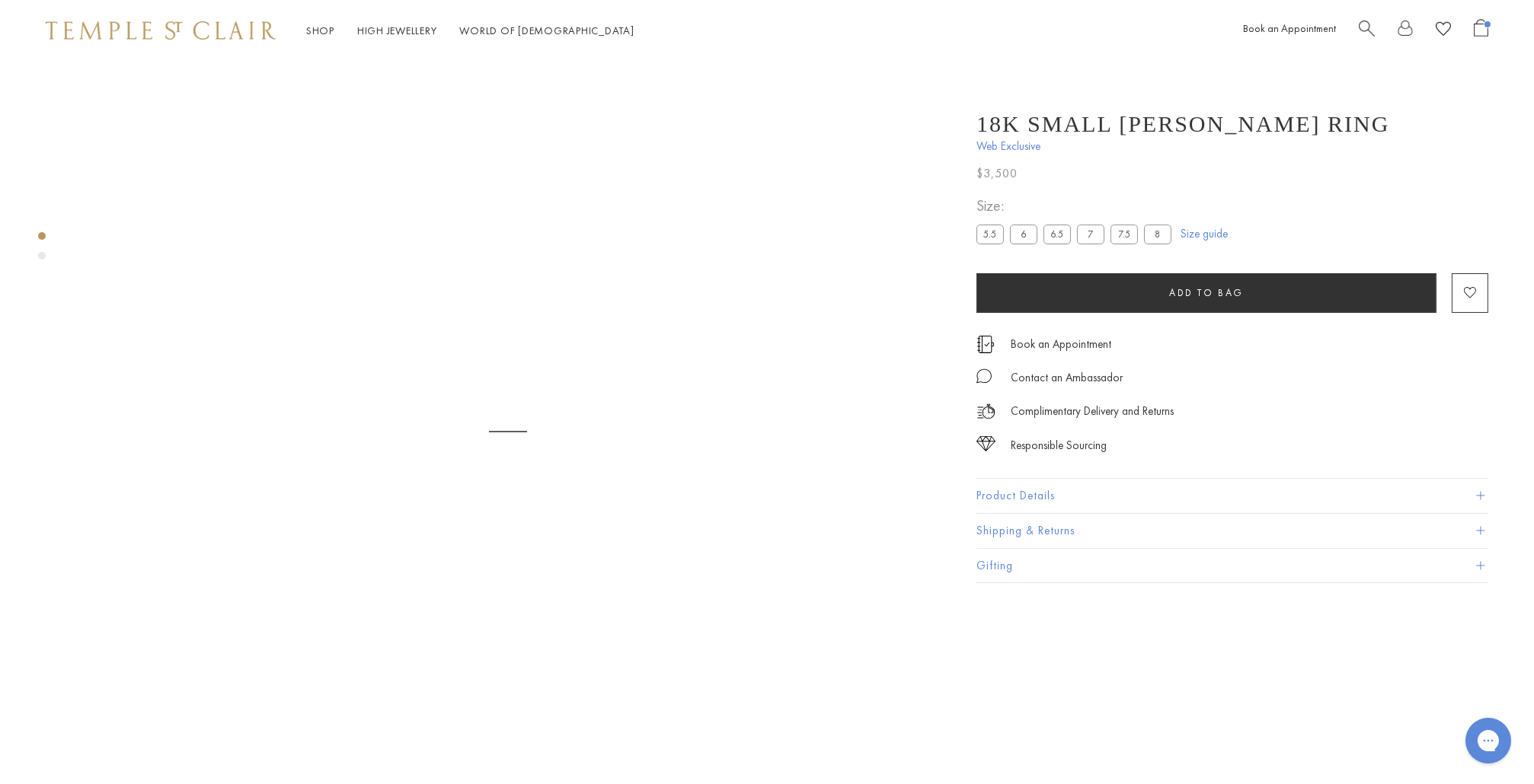
click at [1162, 237] on label "8" at bounding box center [1157, 234] width 27 height 19
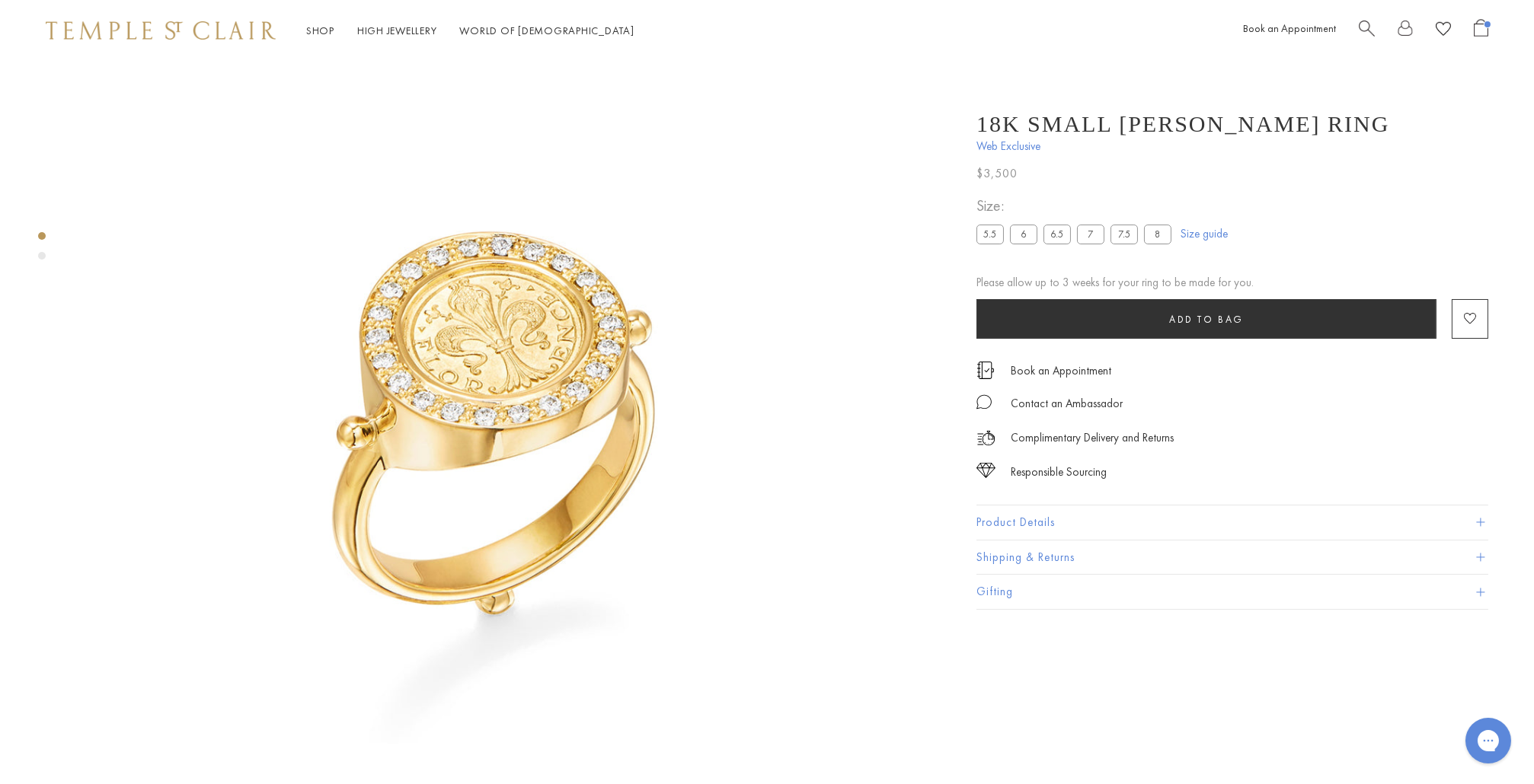
click at [1028, 519] on button "Product Details" at bounding box center [1232, 522] width 512 height 34
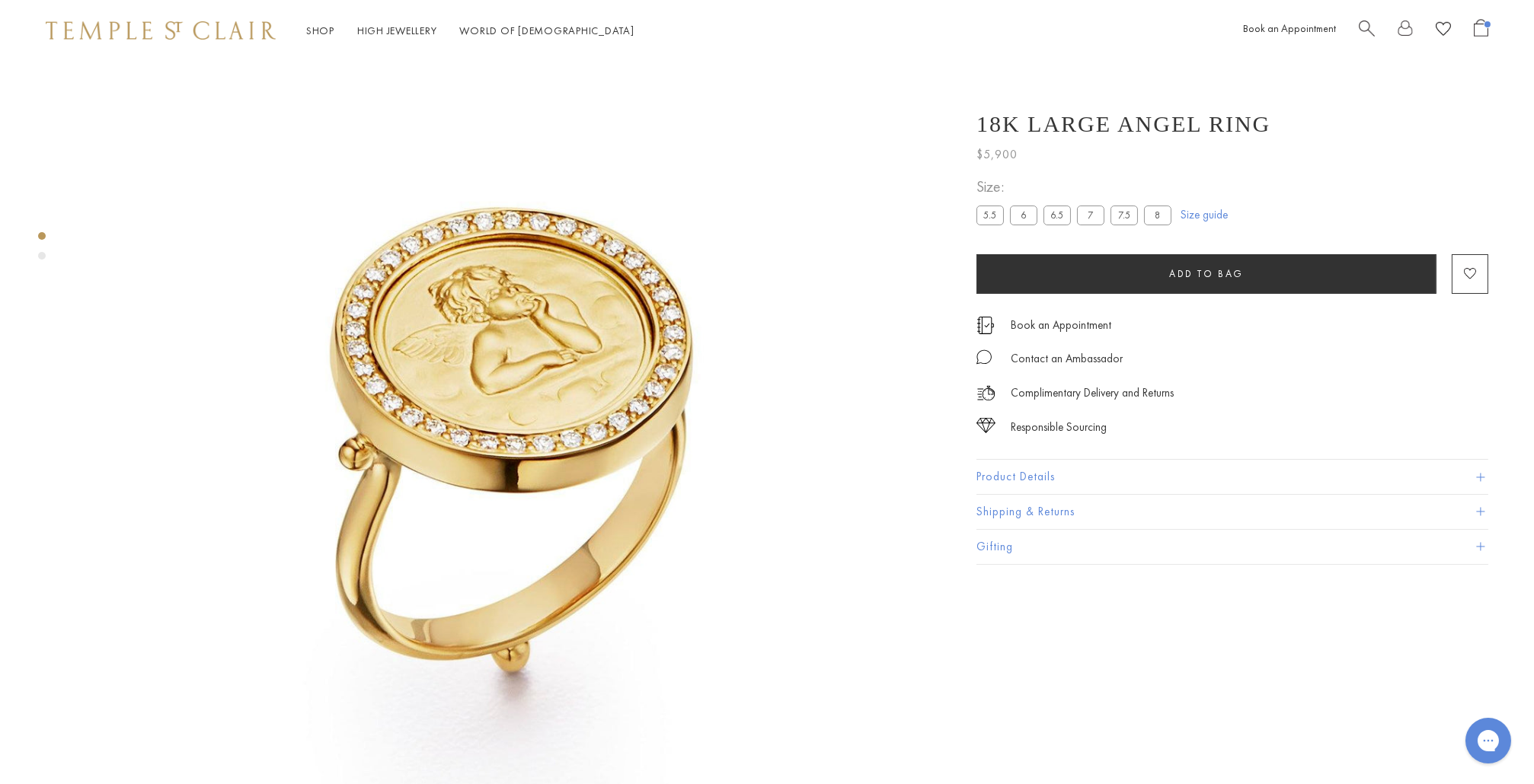
drag, startPoint x: 1158, startPoint y: 216, endPoint x: 1239, endPoint y: 170, distance: 93.2
click at [1158, 216] on label "8" at bounding box center [1157, 215] width 27 height 19
click at [1003, 475] on button "Product Details" at bounding box center [1232, 476] width 512 height 34
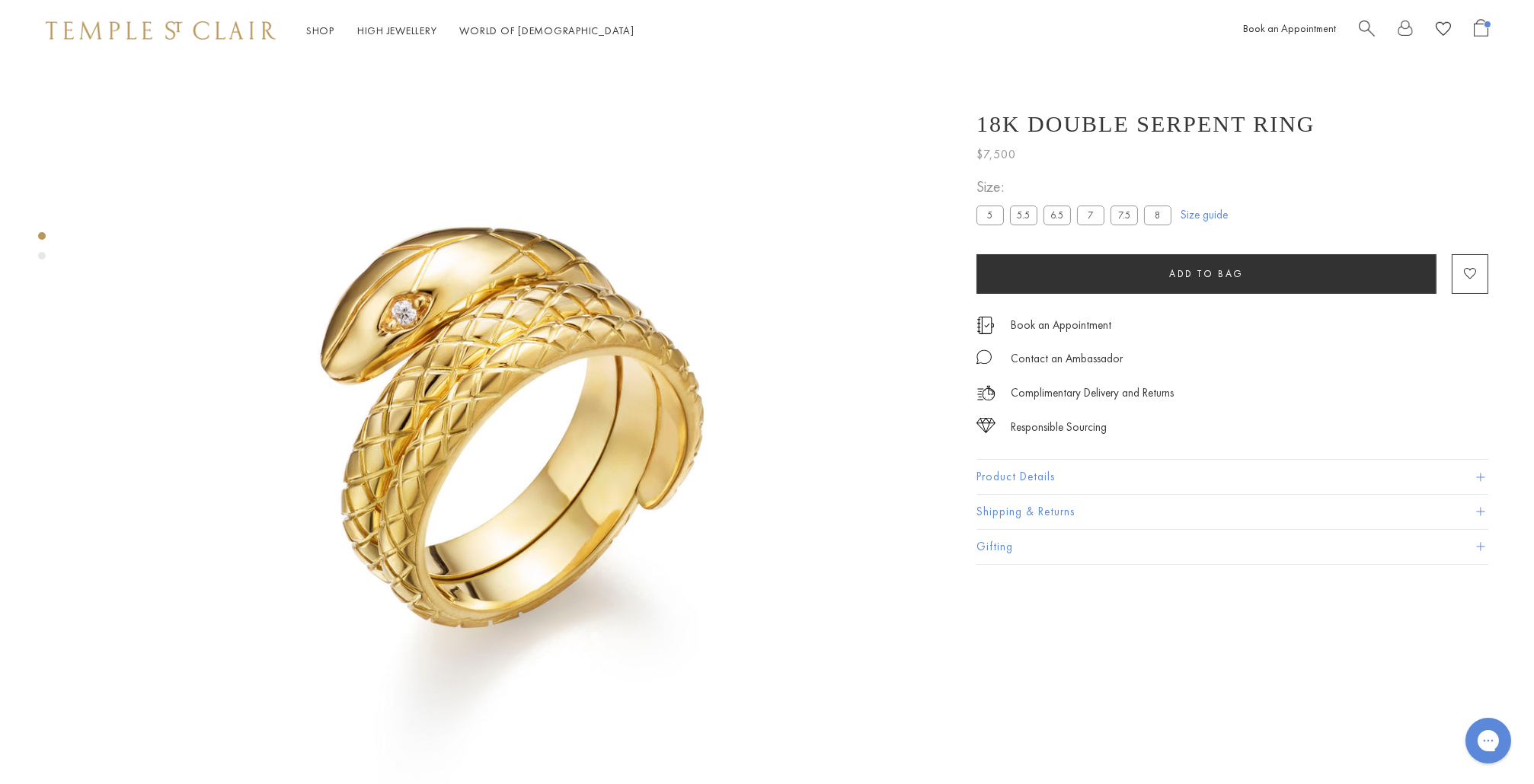
click at [1165, 211] on label "8" at bounding box center [1157, 215] width 27 height 19
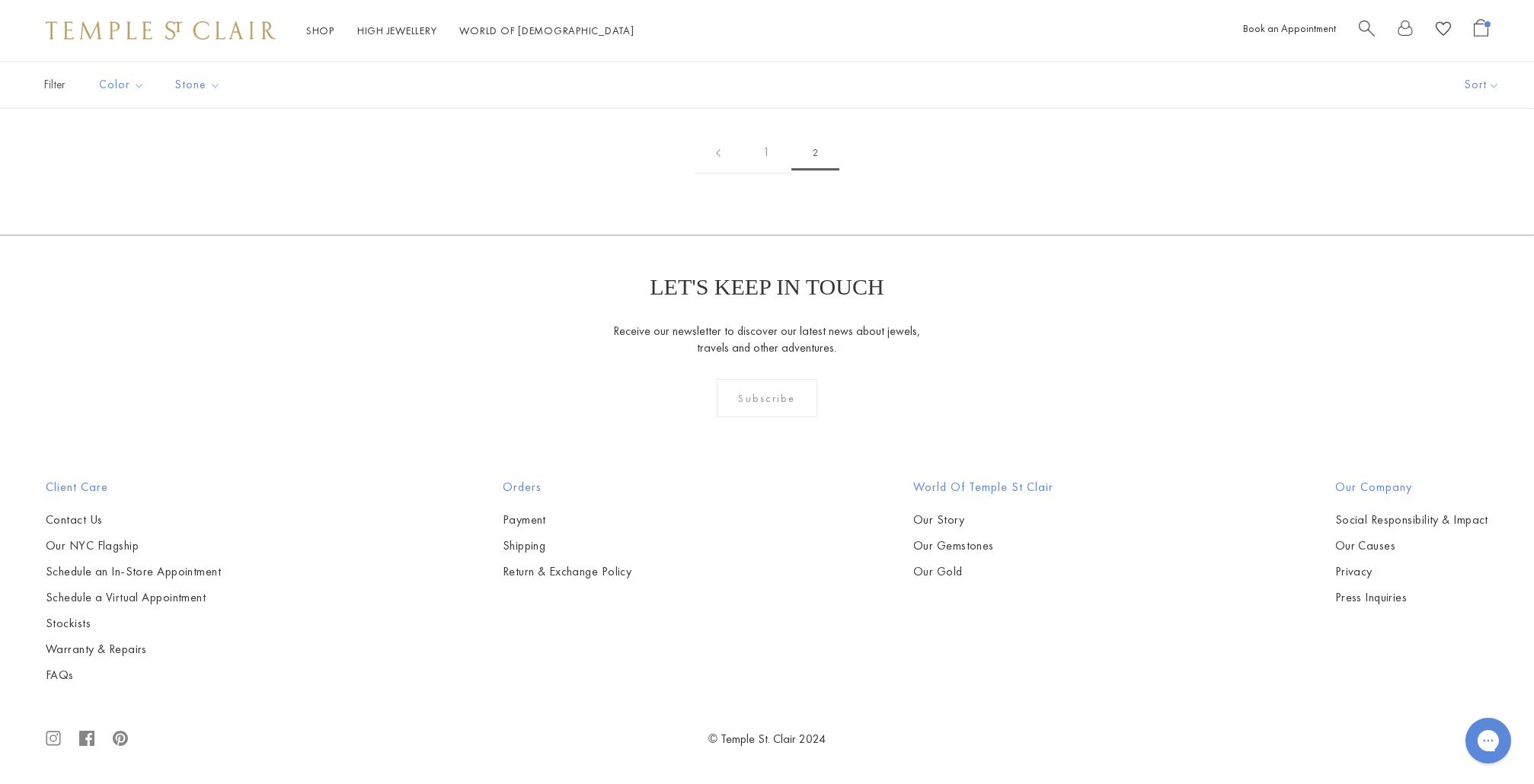
scroll to position [1222, 0]
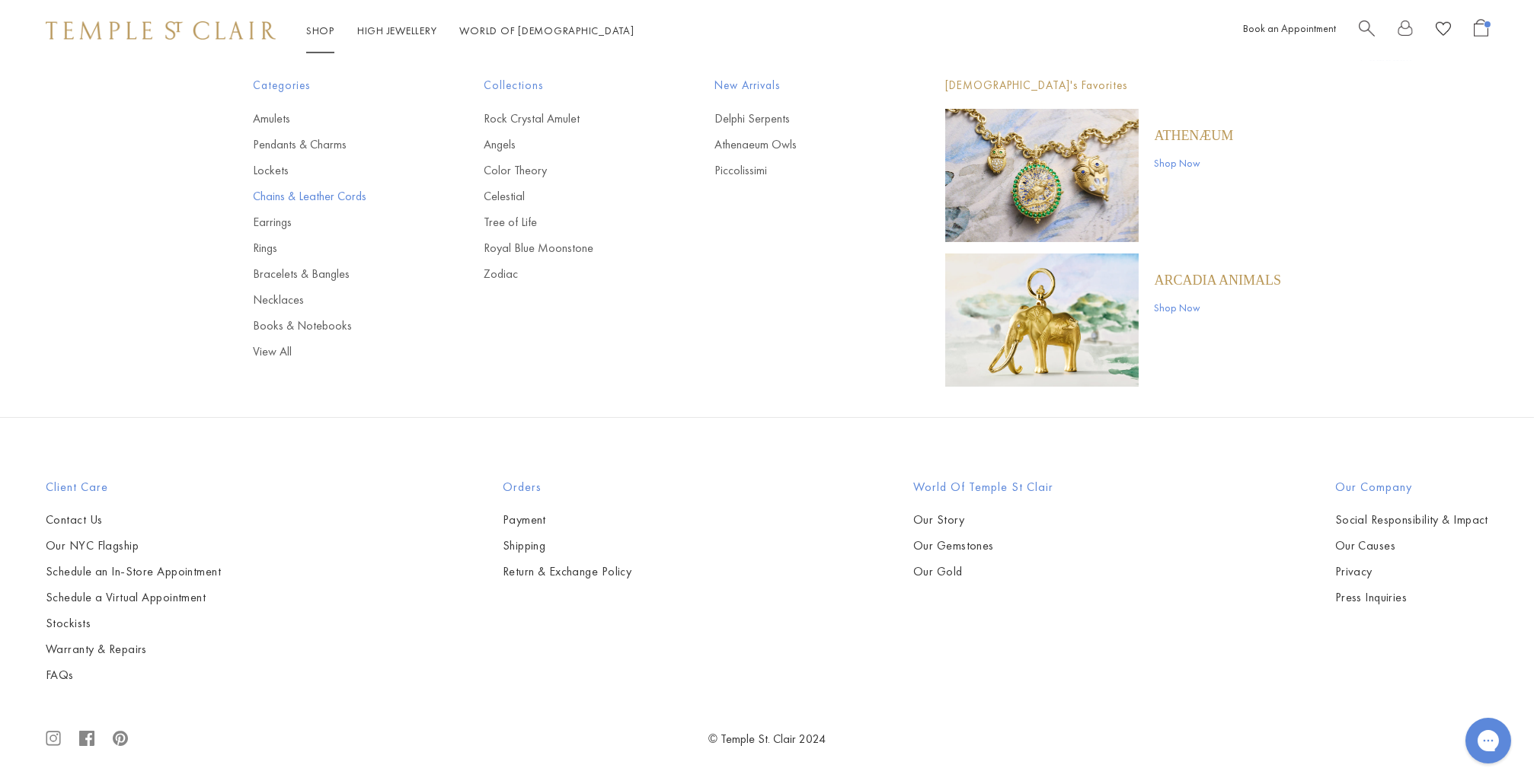
click at [283, 194] on link "Chains & Leather Cords" at bounding box center [338, 196] width 170 height 17
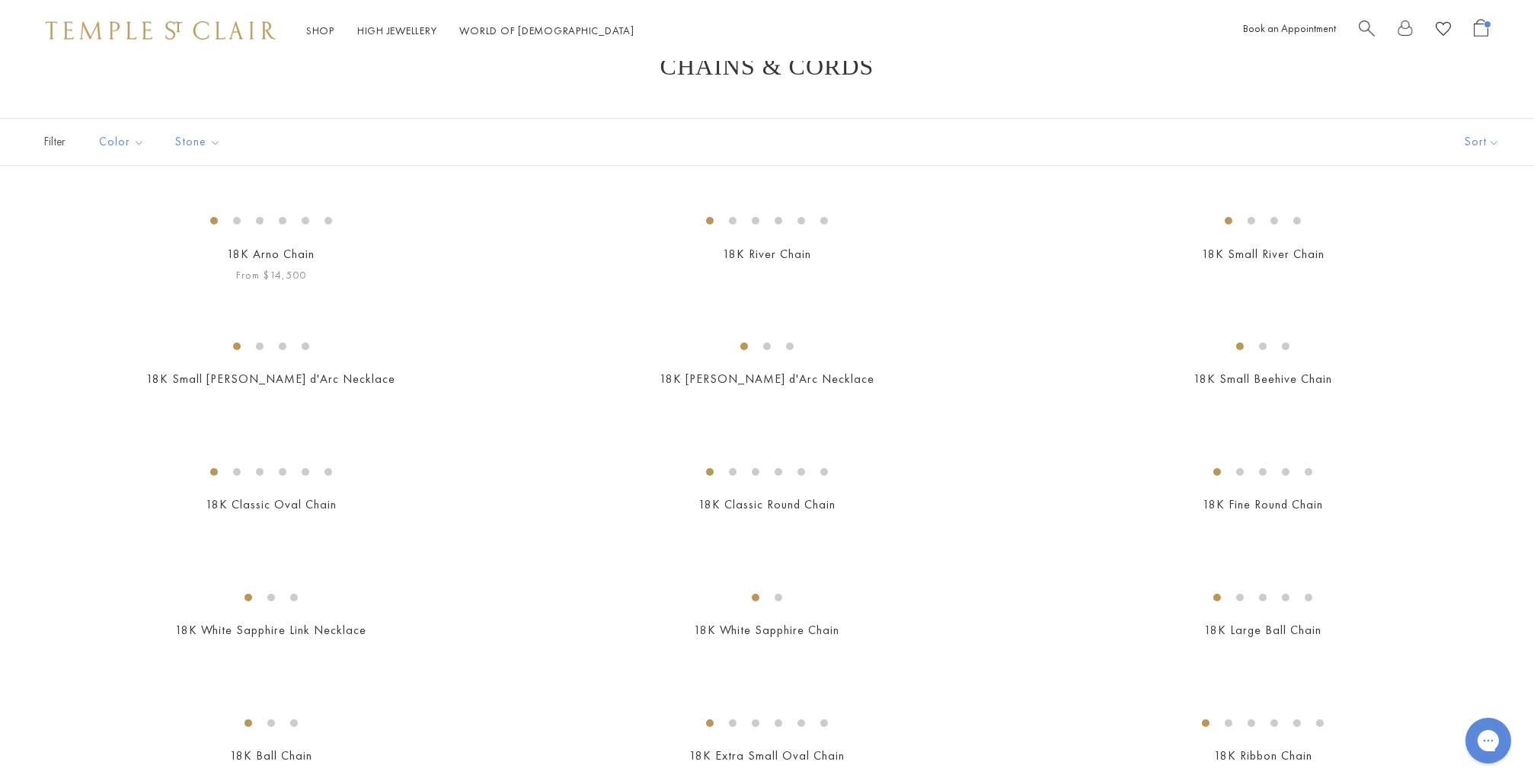
scroll to position [52, 0]
click at [1458, 245] on button "Price, low to high" at bounding box center [1462, 243] width 146 height 37
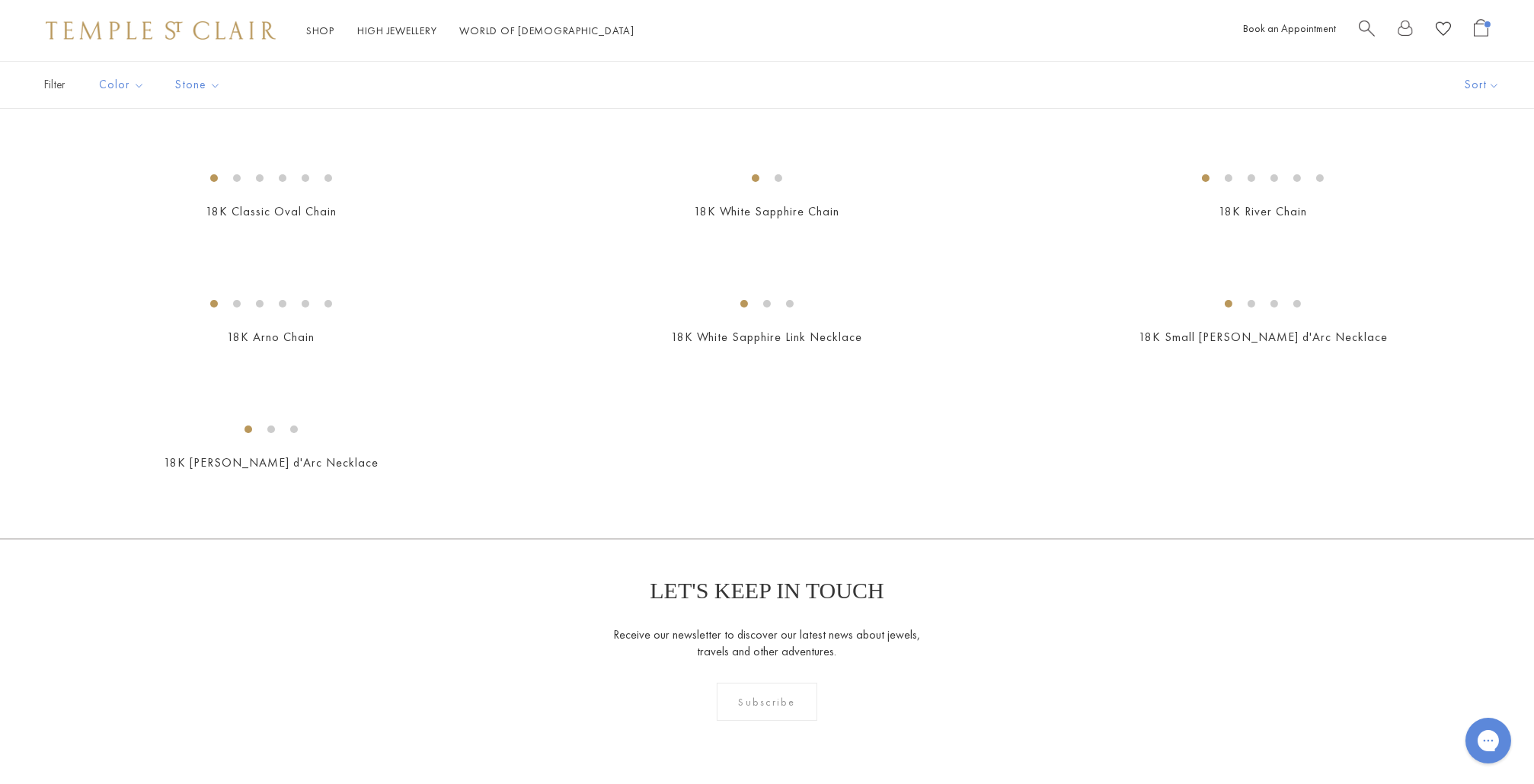
scroll to position [718, 0]
click at [0, 0] on img at bounding box center [0, 0] width 0 height 0
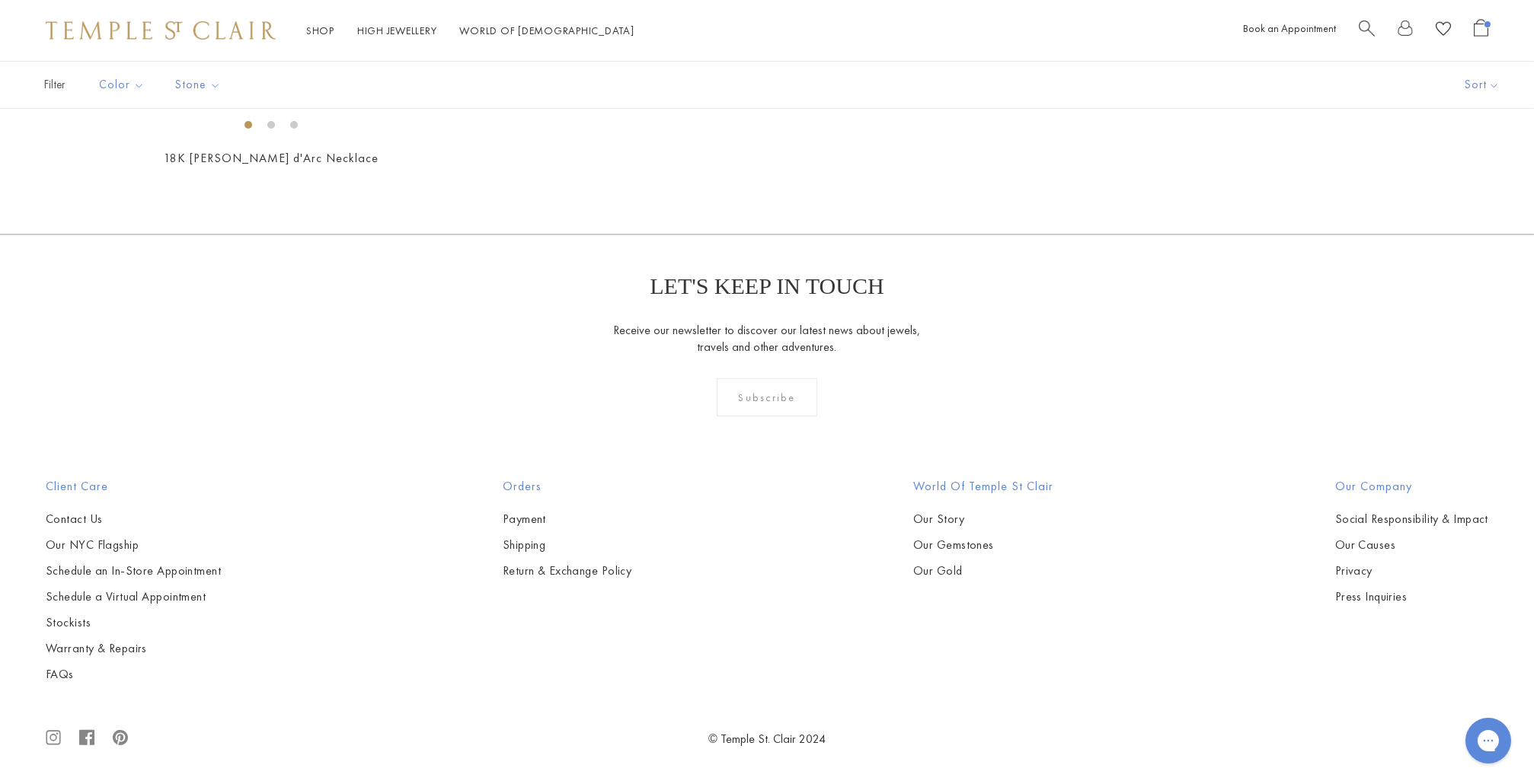
scroll to position [2394, 0]
click at [0, 0] on img at bounding box center [0, 0] width 0 height 0
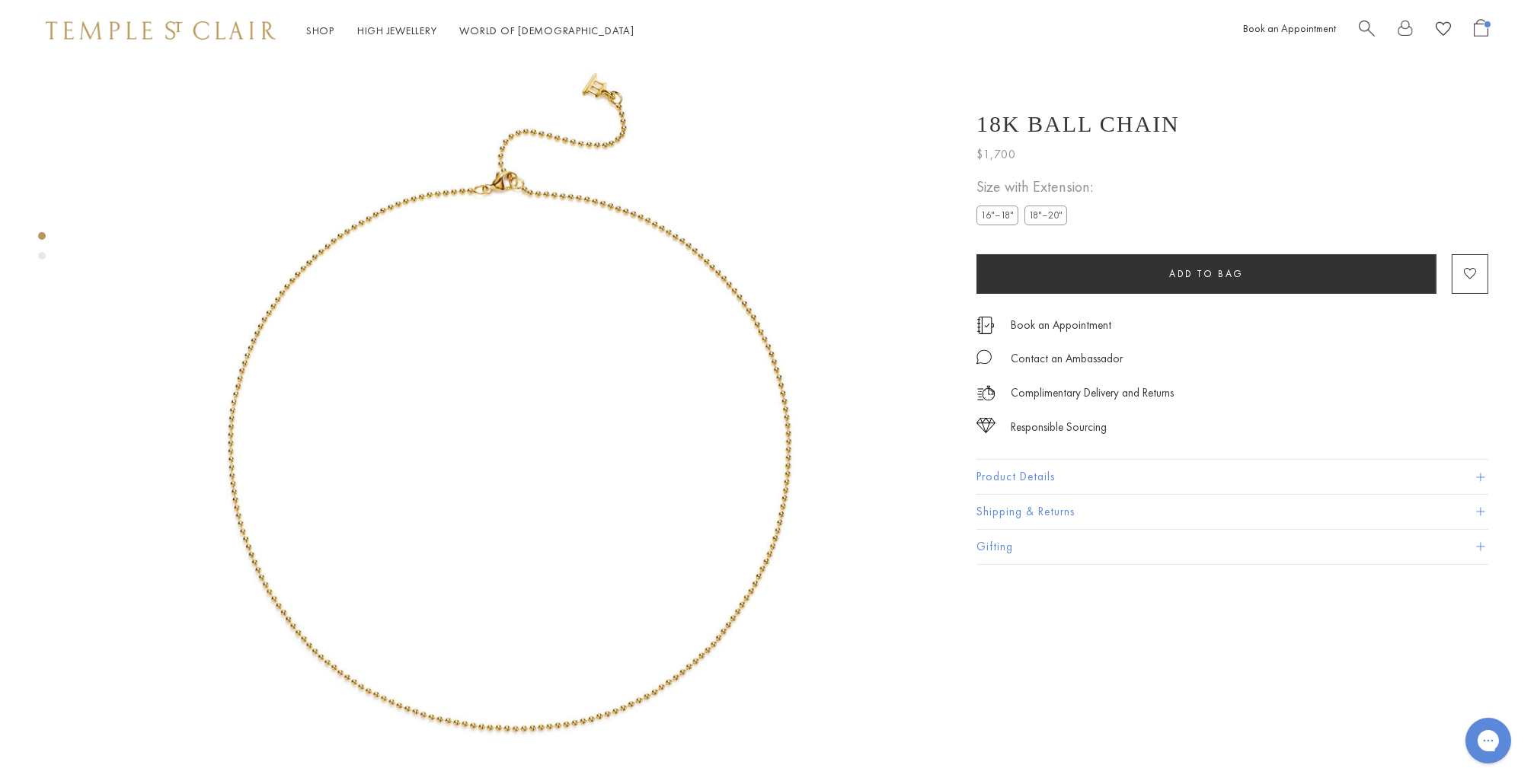
click at [1063, 221] on label "18"–20"" at bounding box center [1045, 215] width 43 height 19
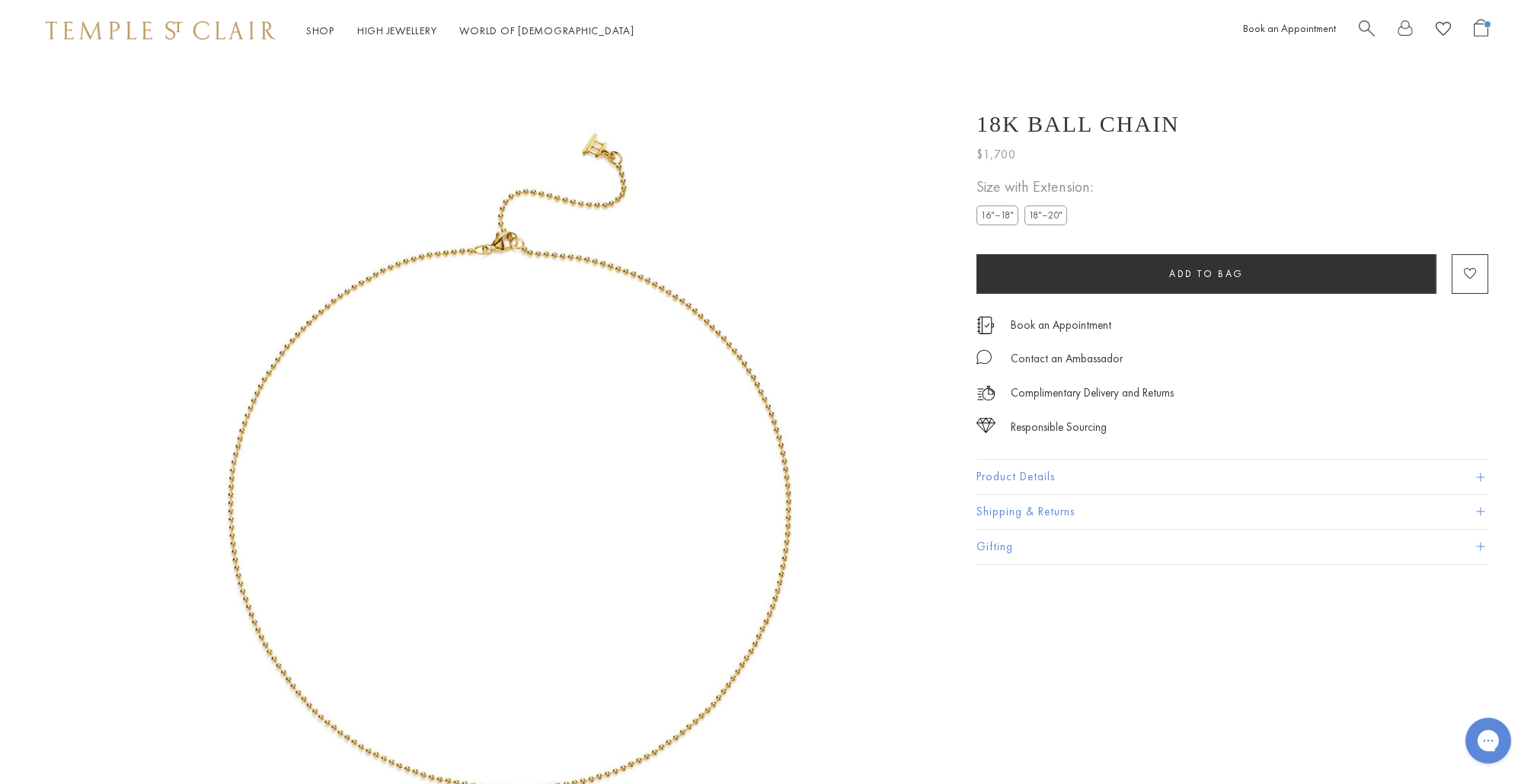
scroll to position [61, 0]
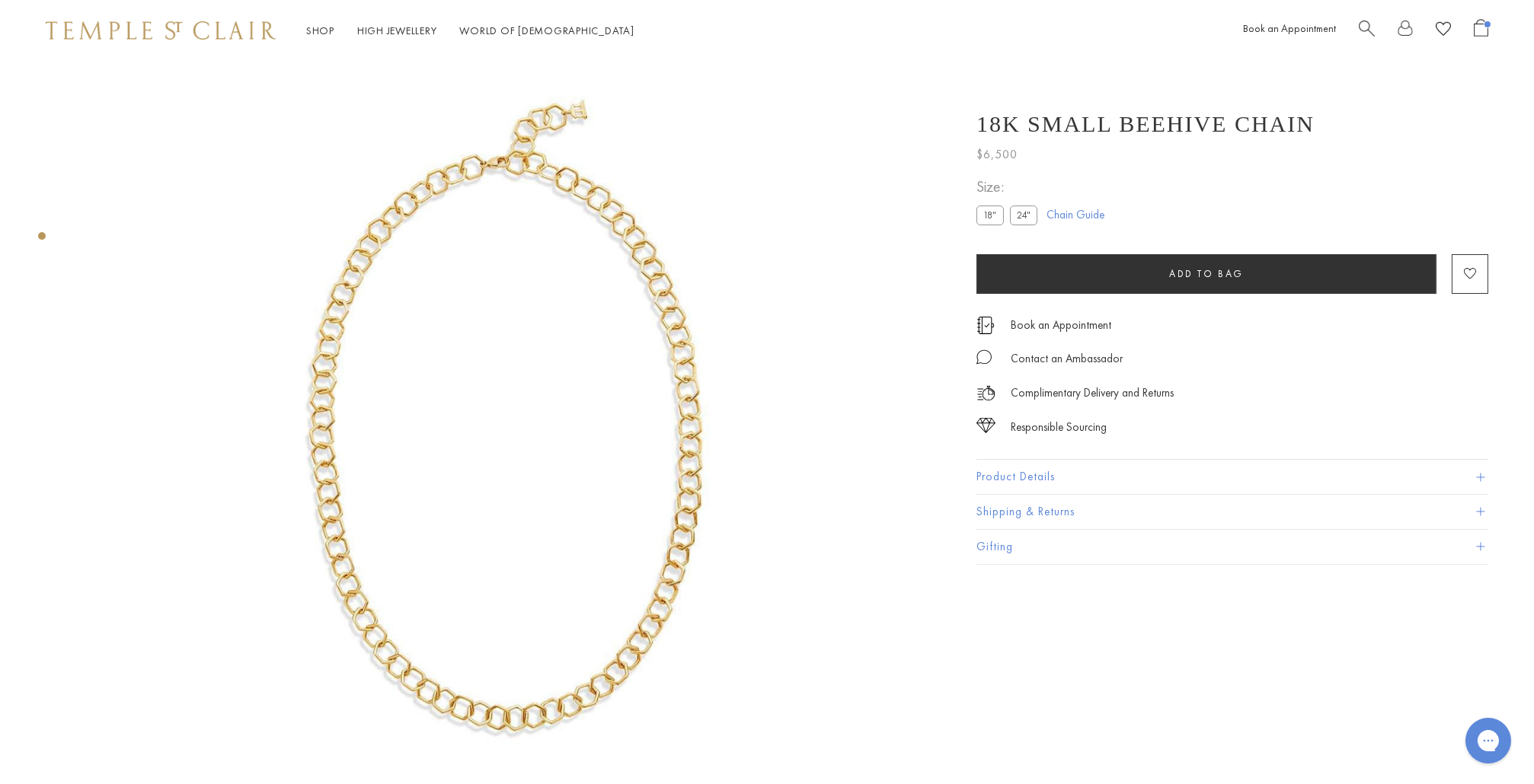
click at [1017, 210] on label "24"" at bounding box center [1023, 215] width 27 height 19
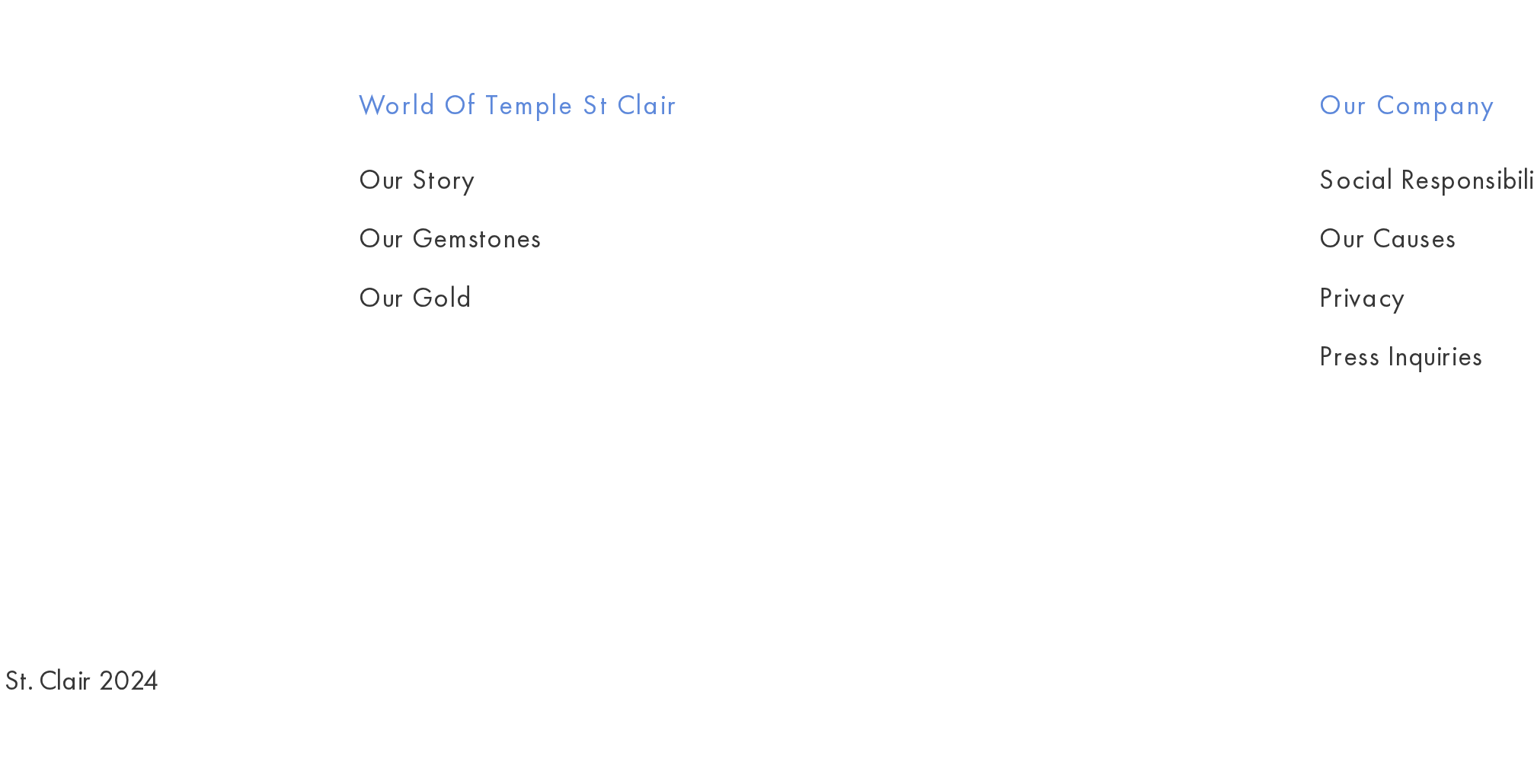
scroll to position [3640, 0]
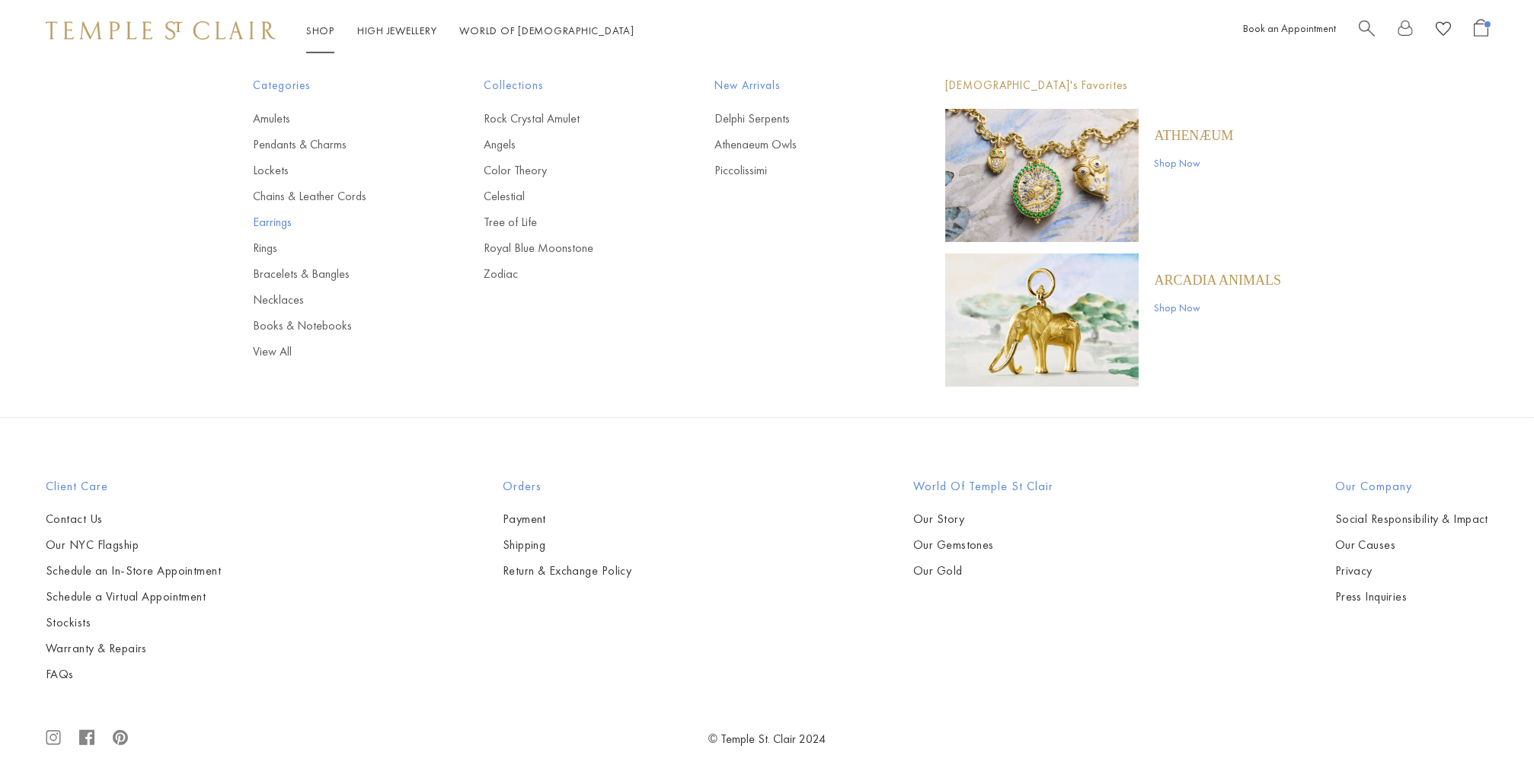
click at [277, 224] on link "Earrings" at bounding box center [338, 222] width 170 height 17
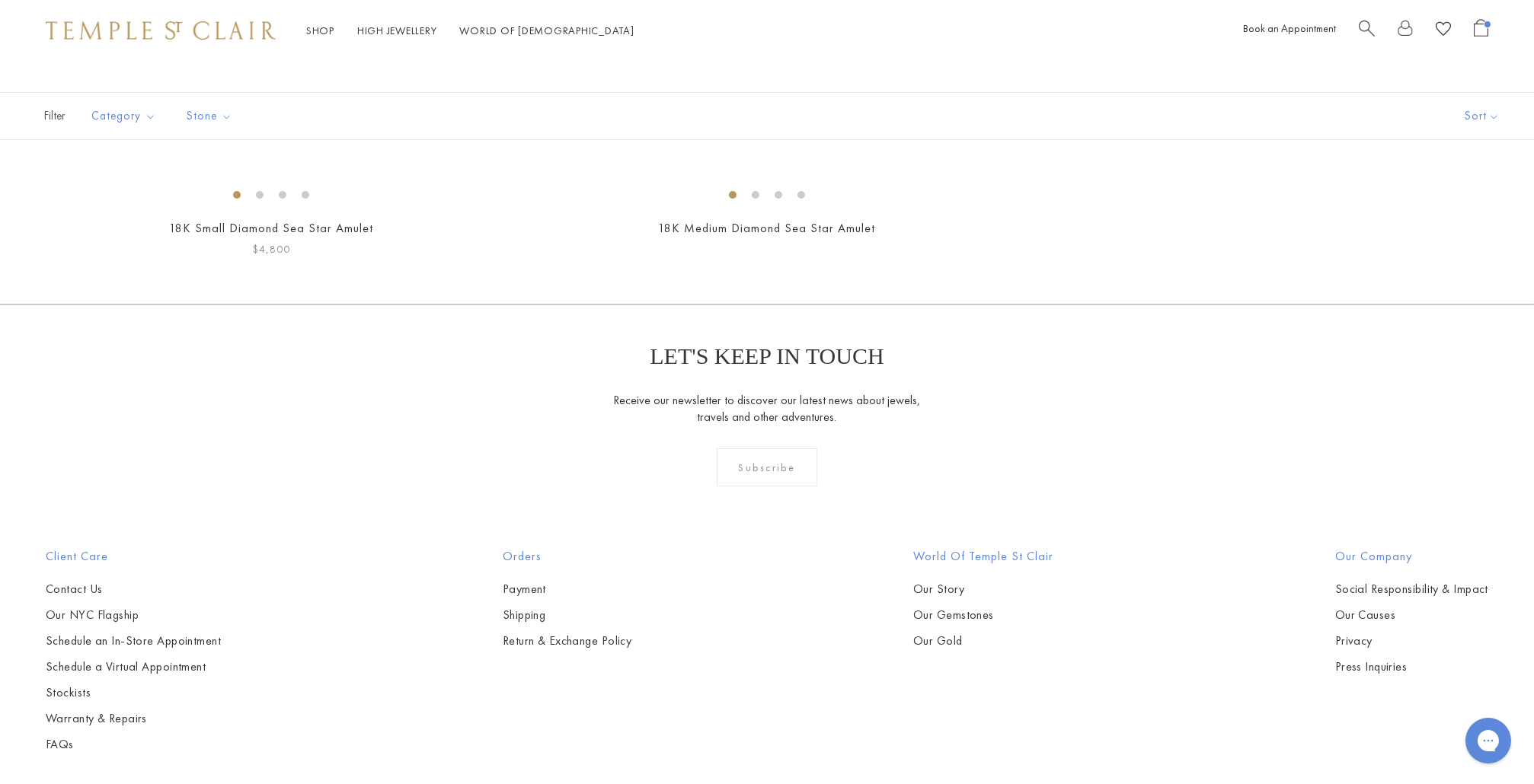
scroll to position [72, 0]
click at [0, 0] on img at bounding box center [0, 0] width 0 height 0
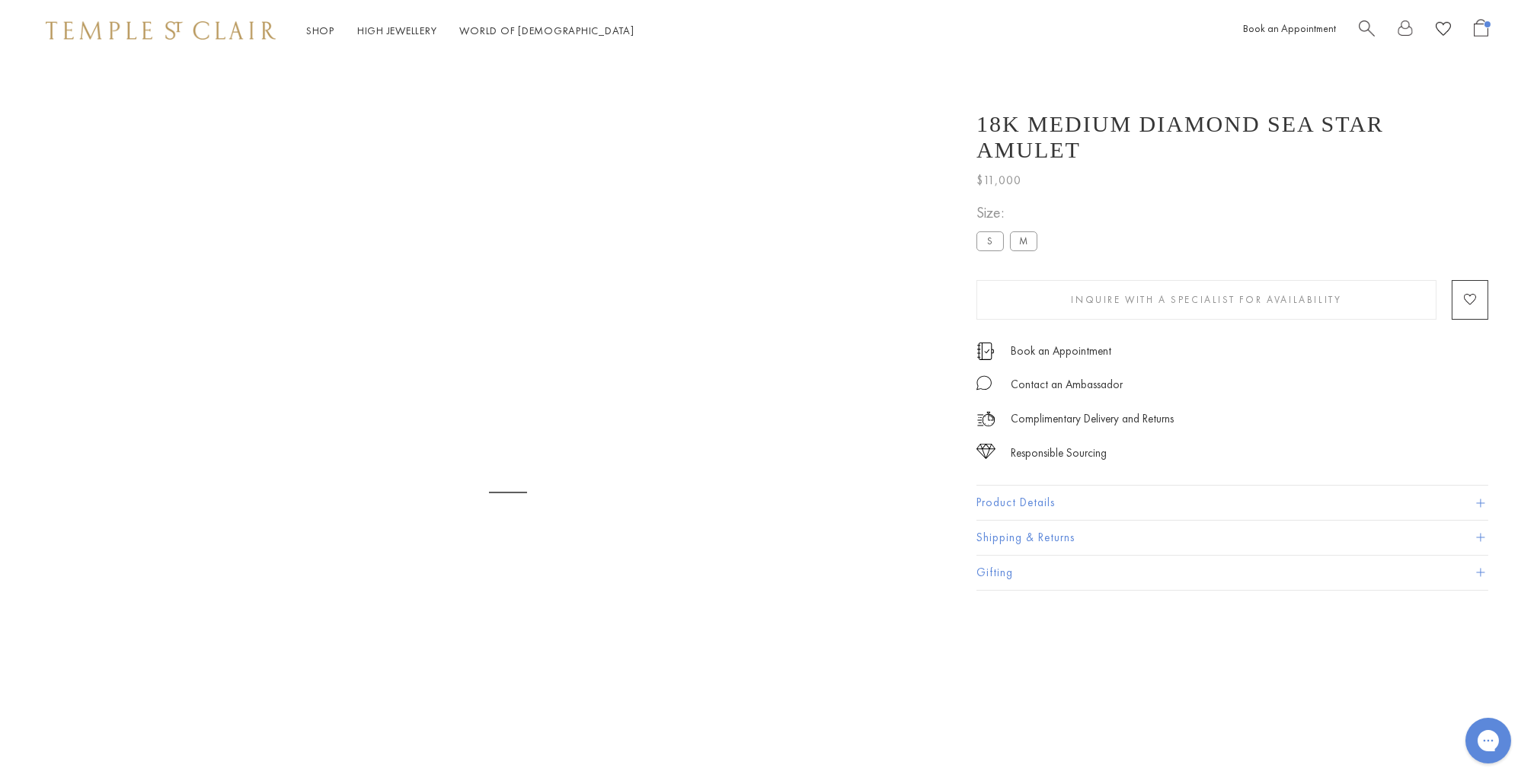
scroll to position [61, 0]
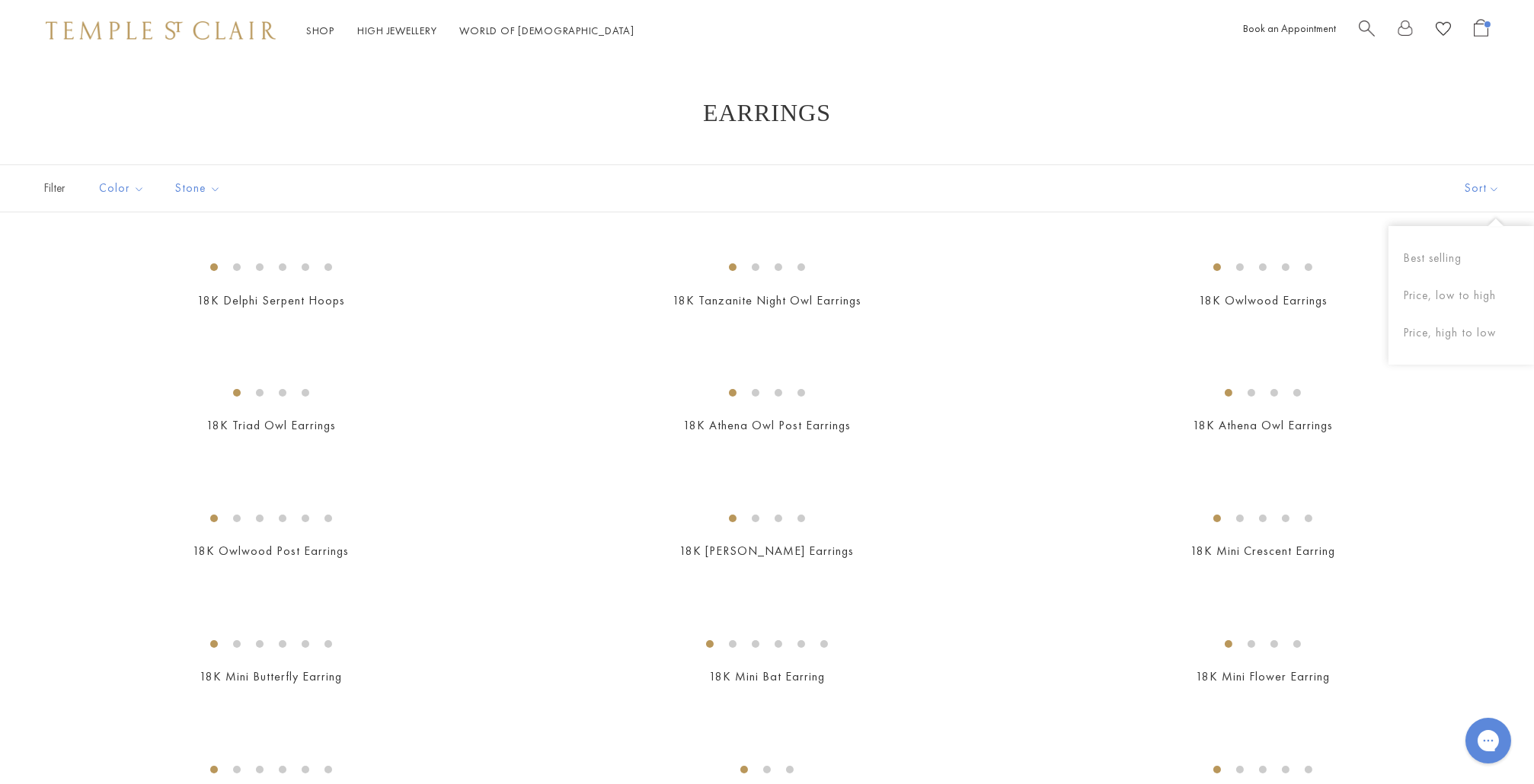
click at [1464, 192] on button "Sort" at bounding box center [1483, 188] width 104 height 47
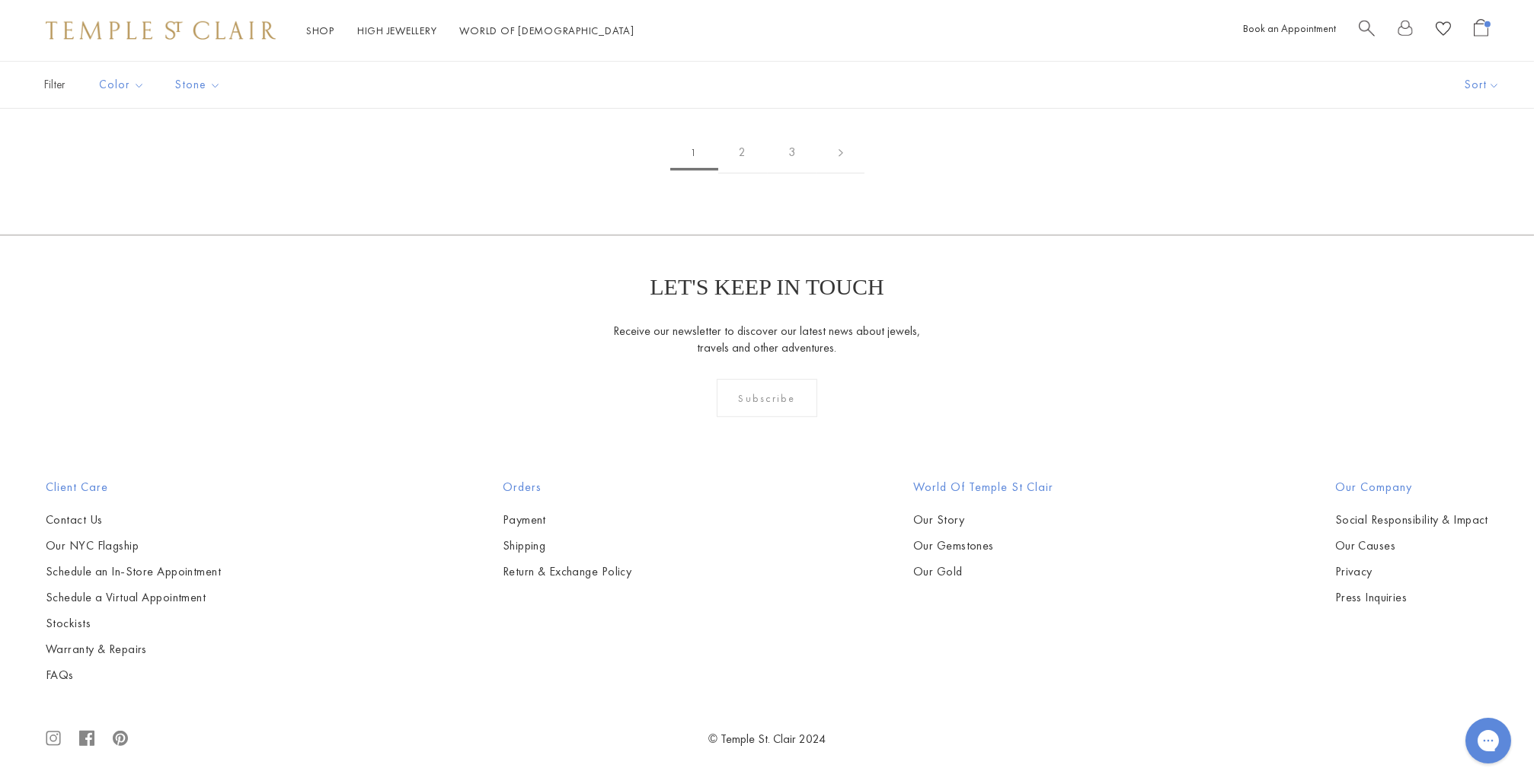
scroll to position [9956, 0]
click at [743, 174] on link "2" at bounding box center [744, 153] width 50 height 42
click at [815, 174] on link "3" at bounding box center [816, 153] width 50 height 42
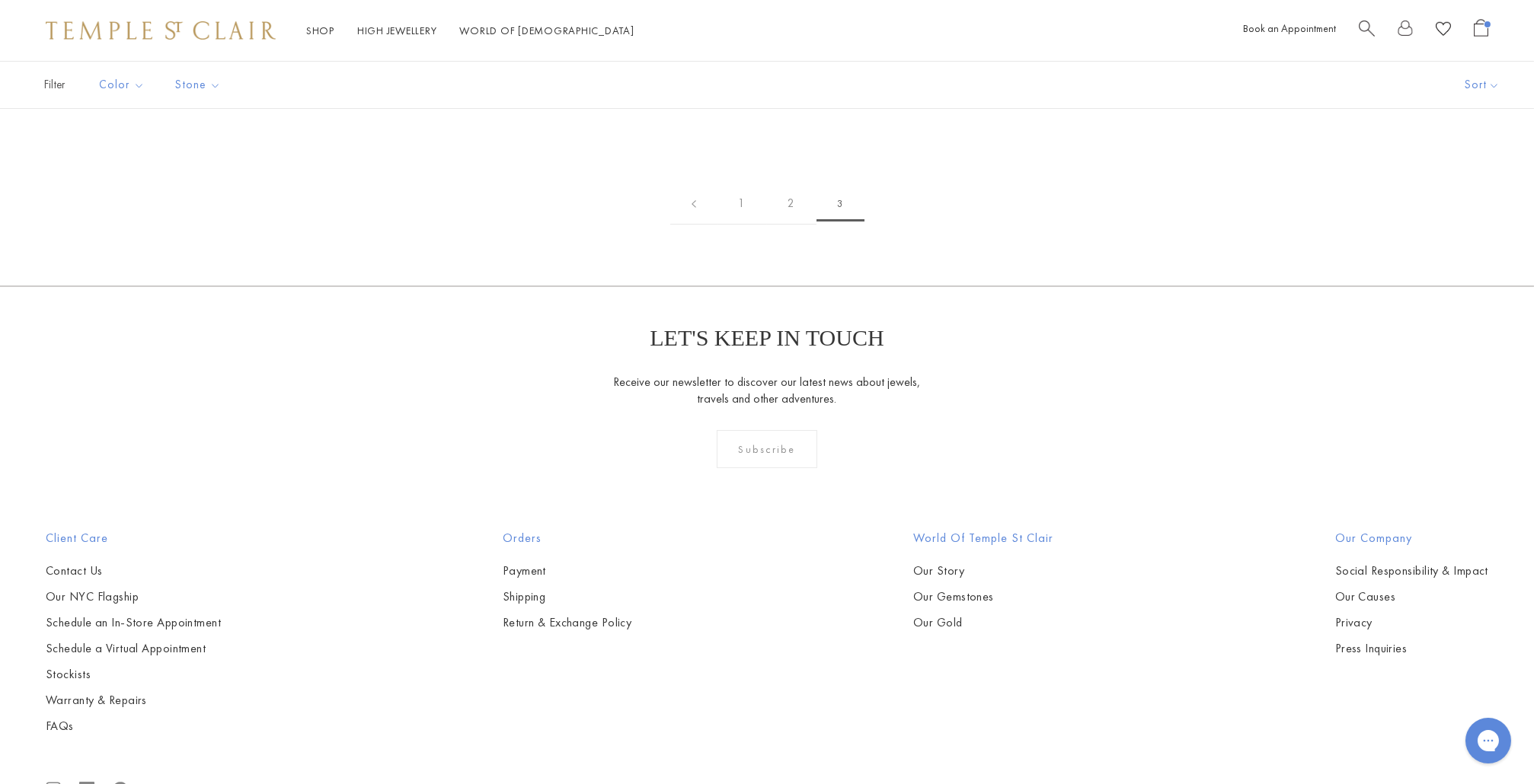
scroll to position [2, 0]
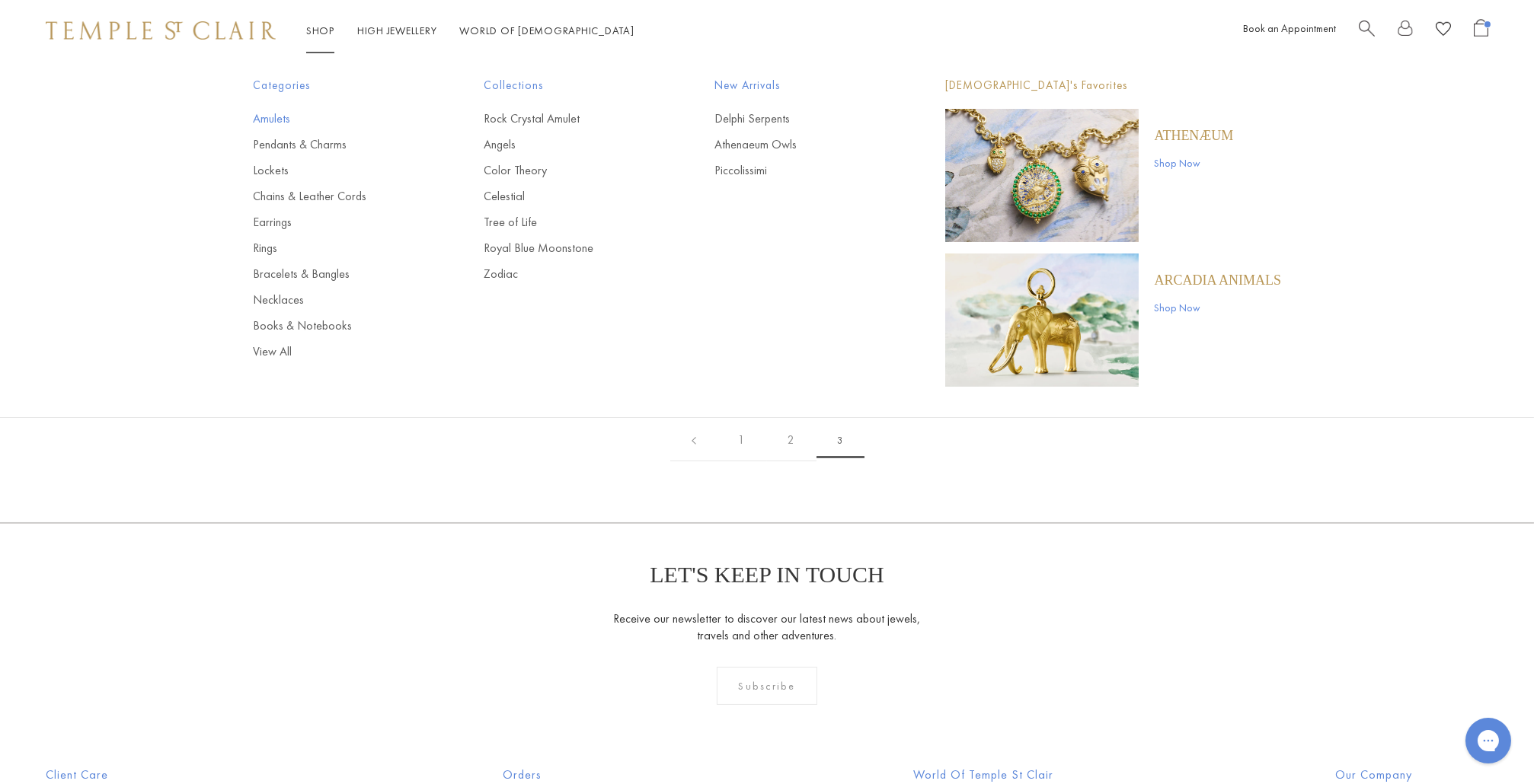
click at [273, 119] on link "Amulets" at bounding box center [338, 119] width 170 height 17
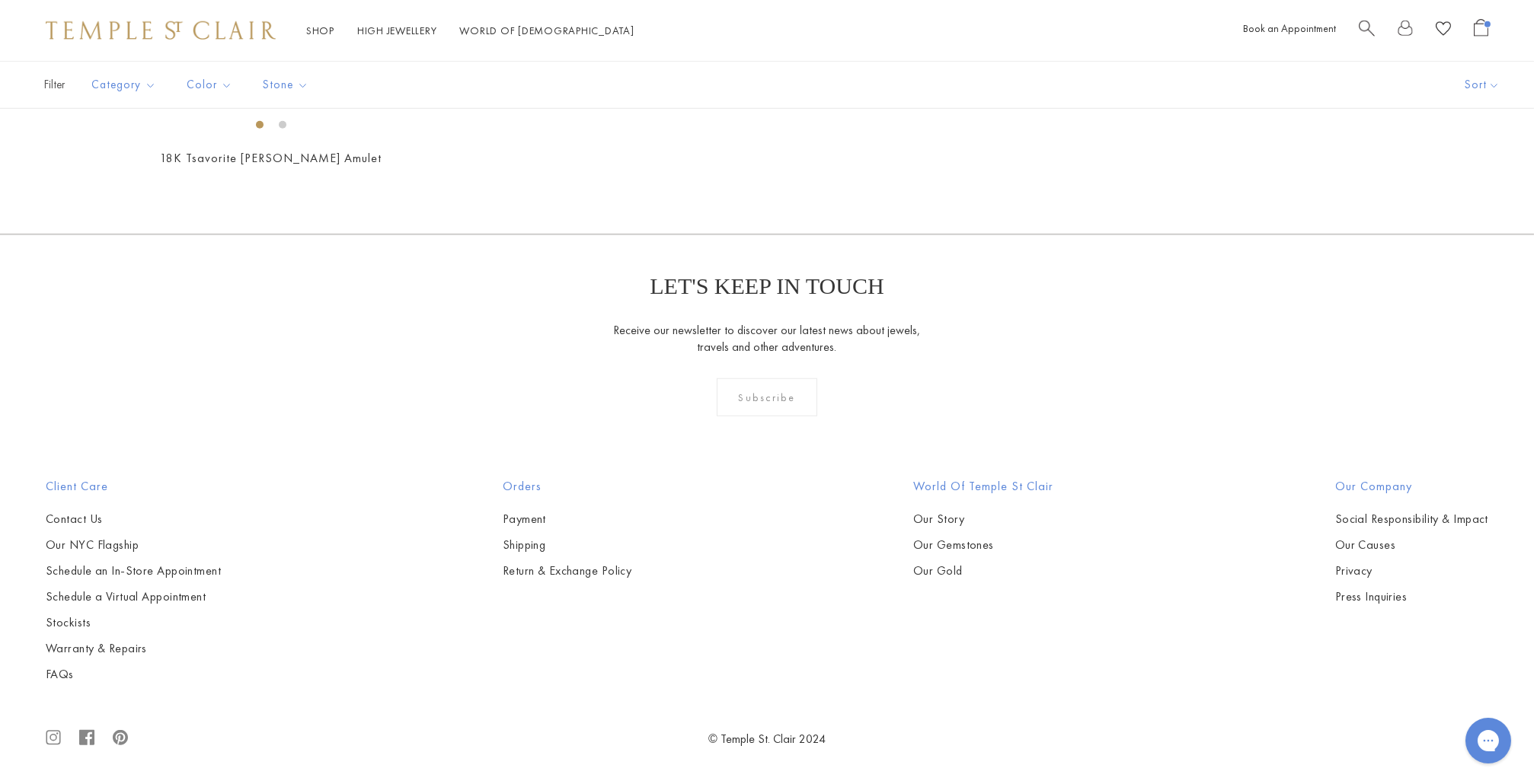
scroll to position [5617, 0]
click at [0, 0] on img at bounding box center [0, 0] width 0 height 0
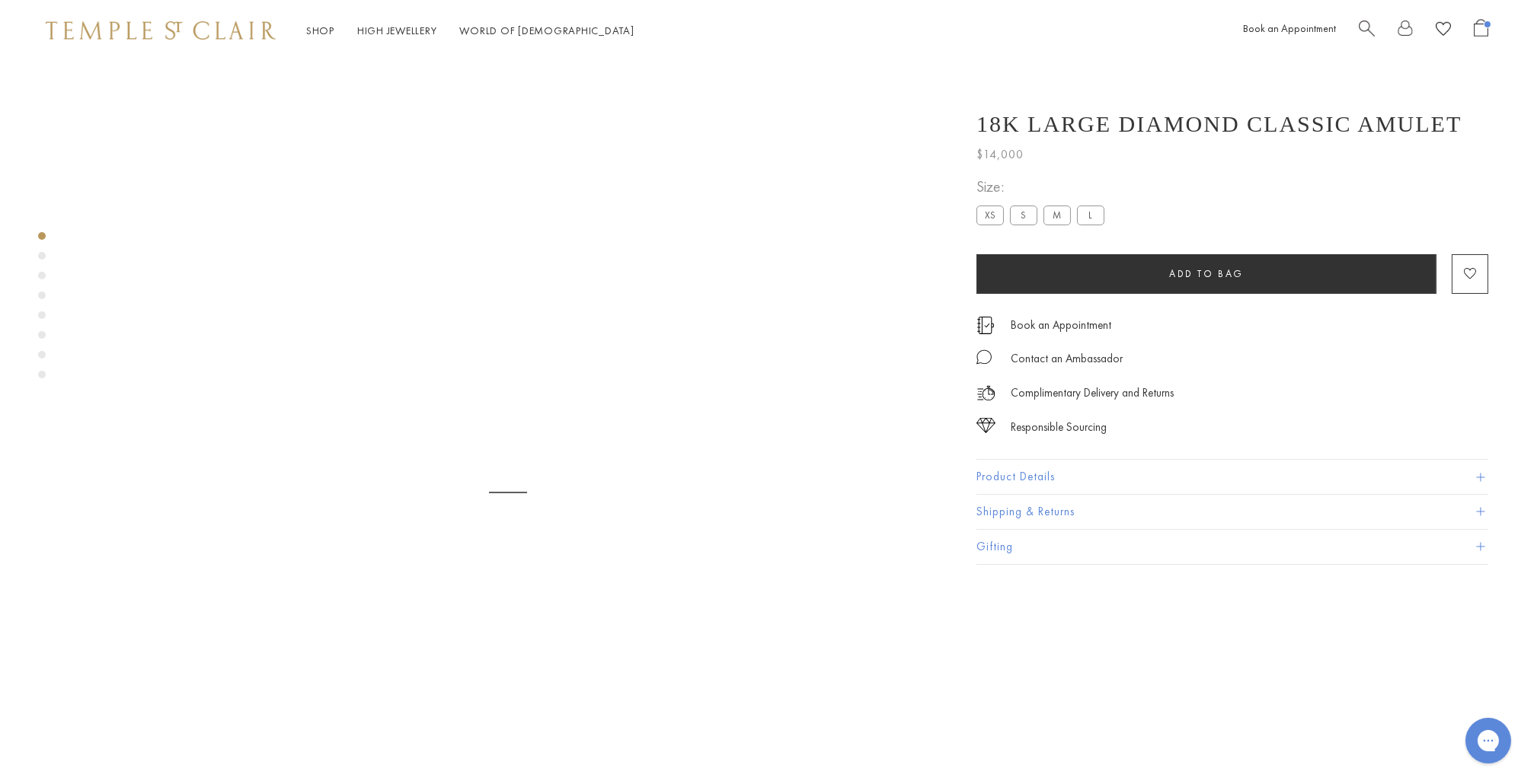
scroll to position [60, 0]
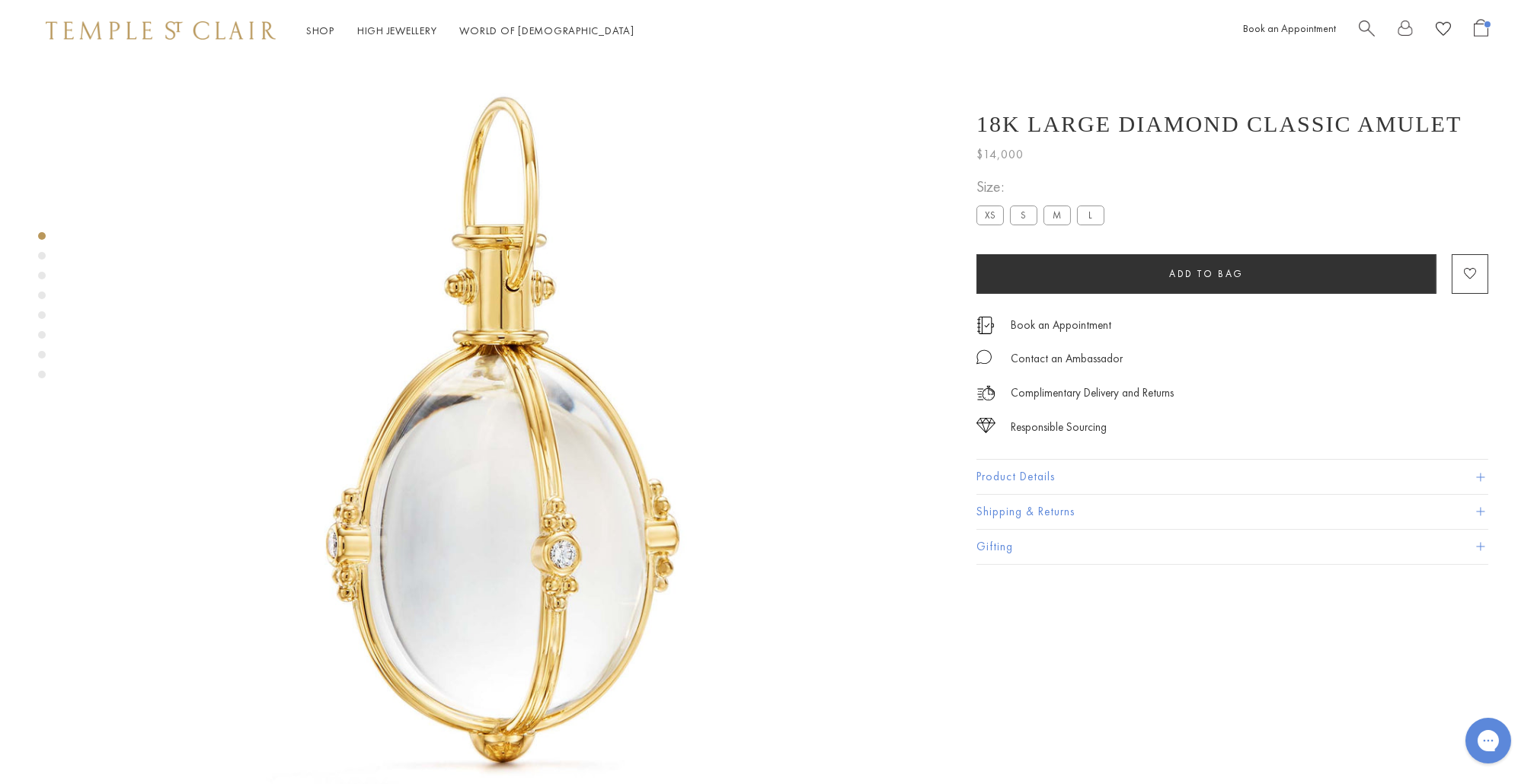
click at [1045, 472] on button "Product Details" at bounding box center [1232, 476] width 512 height 34
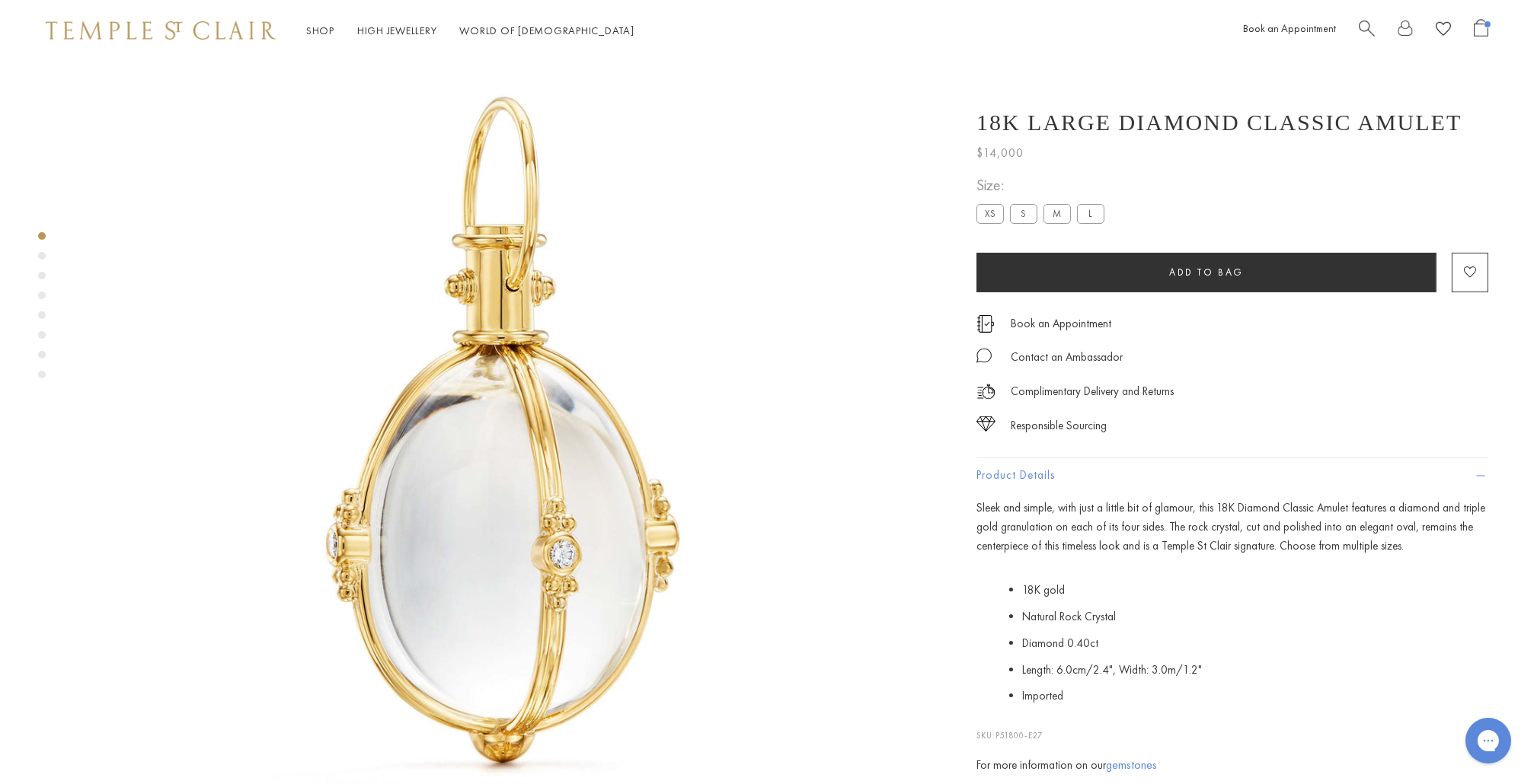
click at [1053, 219] on label "M" at bounding box center [1056, 213] width 27 height 19
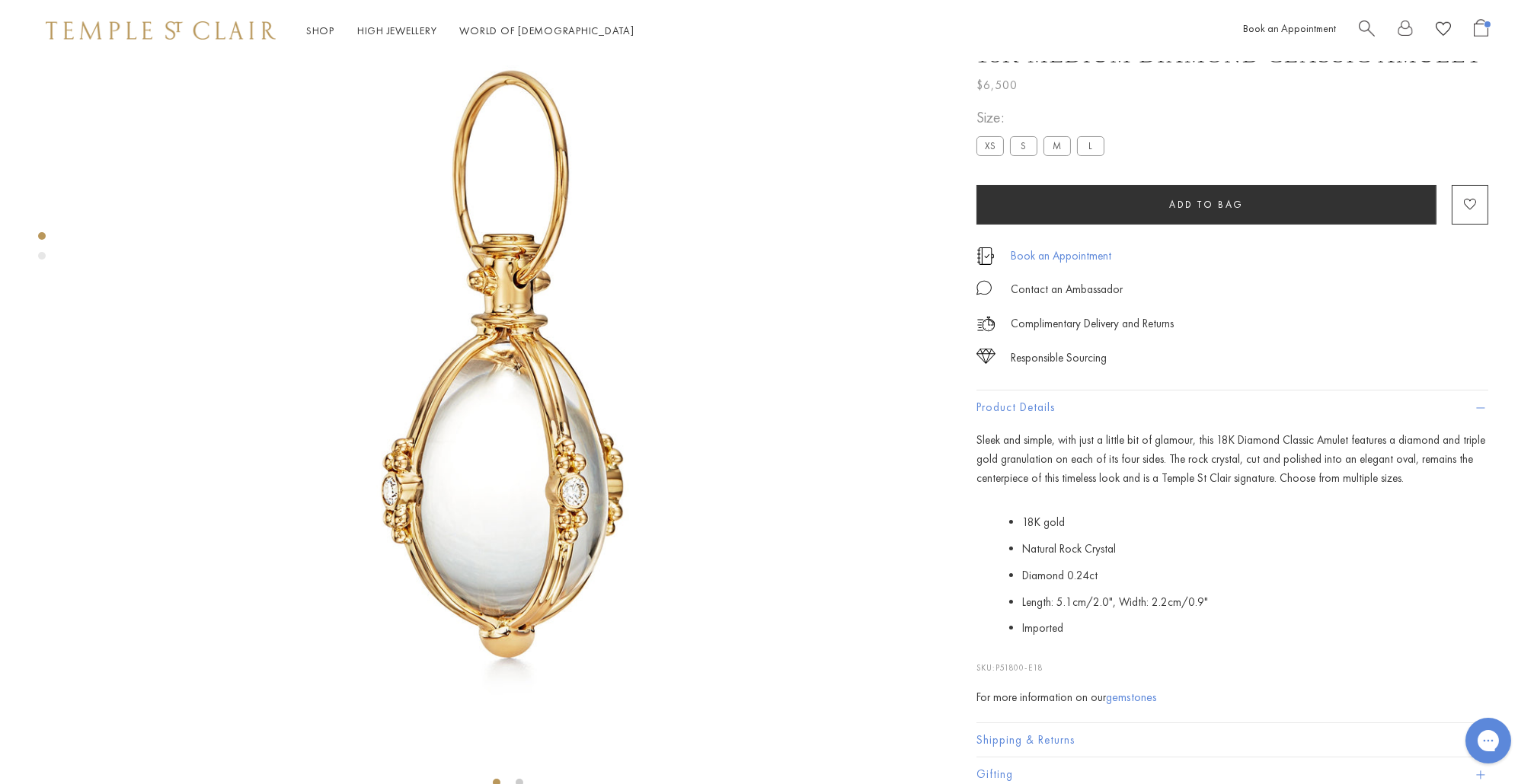
scroll to position [109, 0]
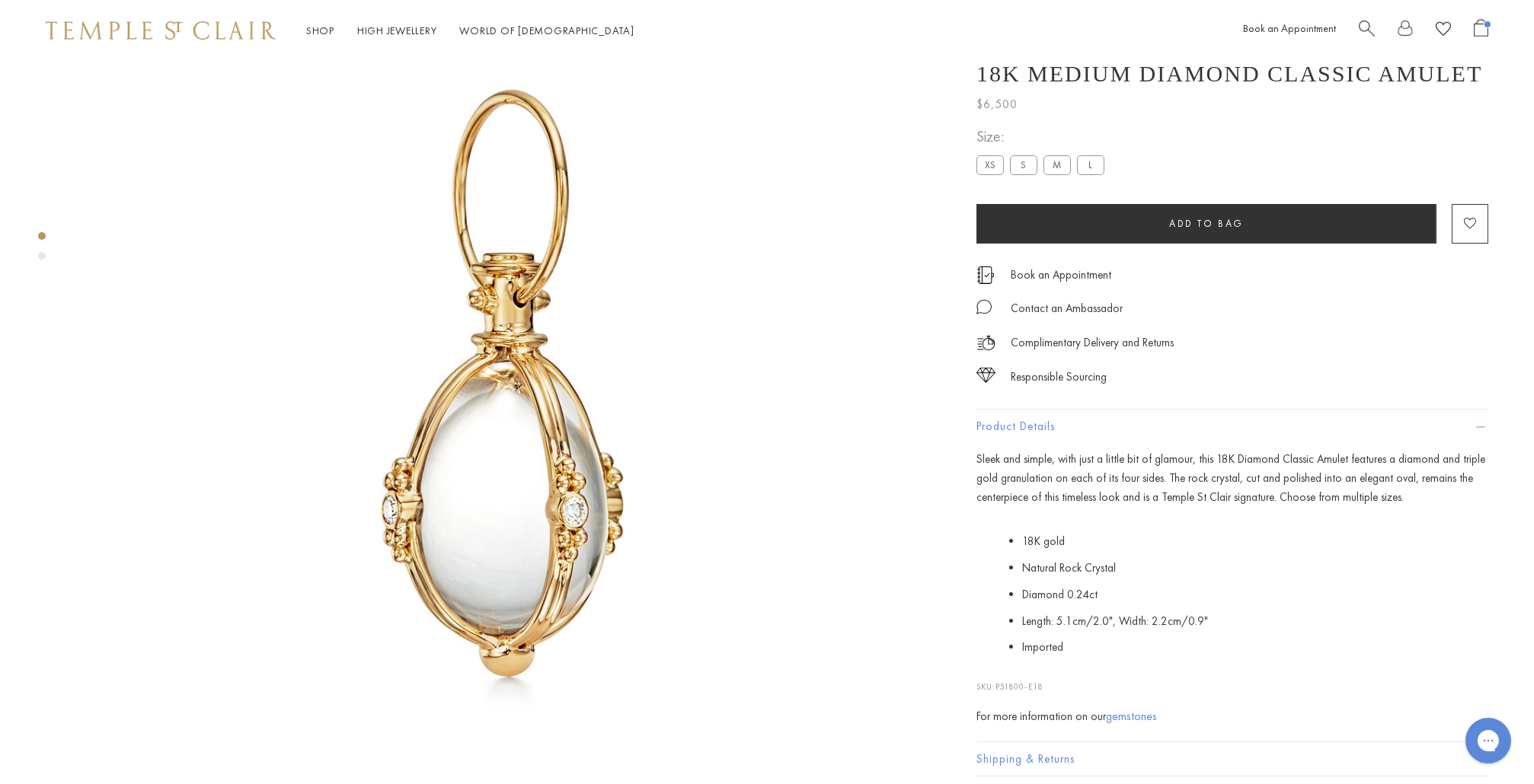
click at [1019, 170] on label "S" at bounding box center [1023, 165] width 27 height 19
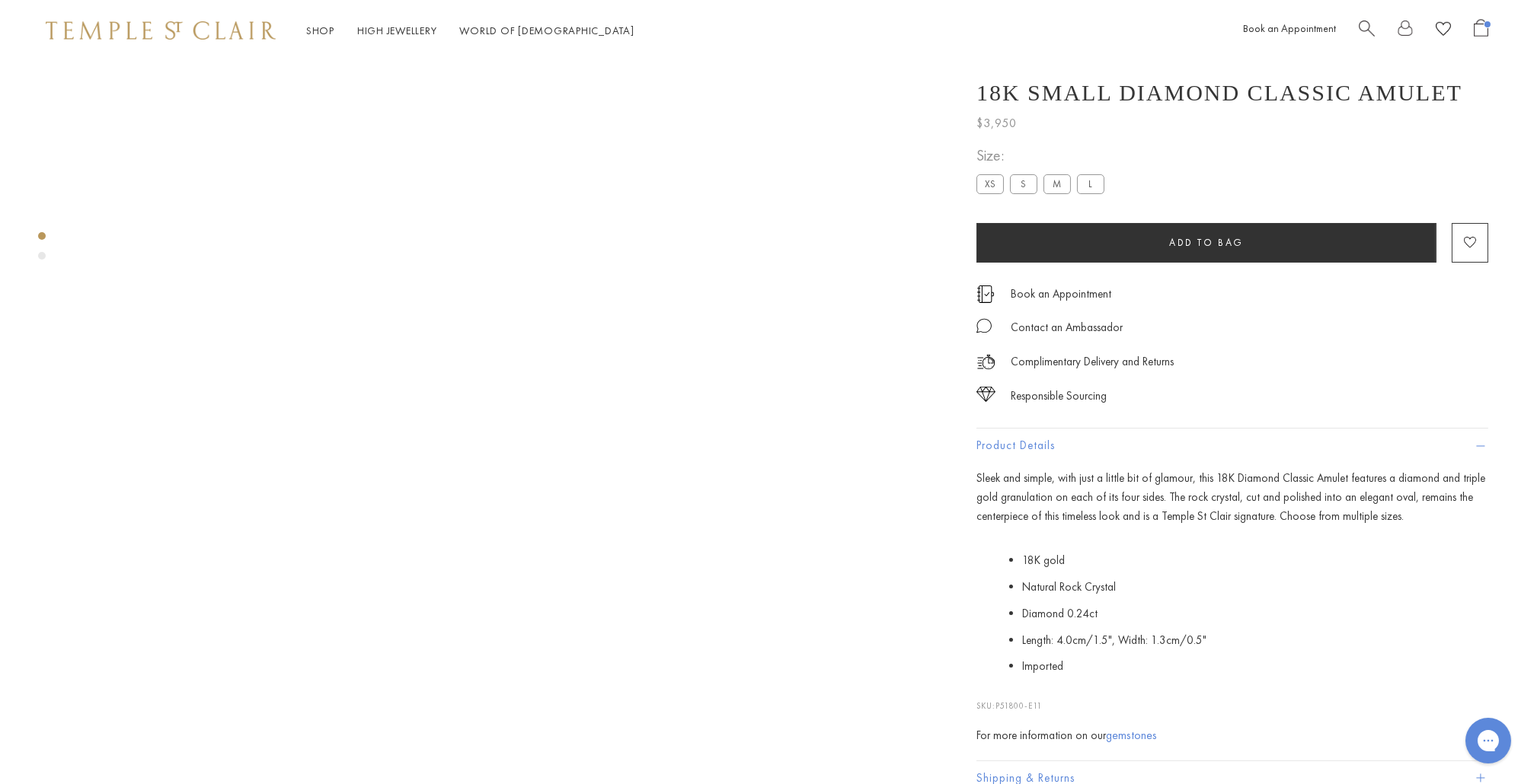
scroll to position [88, 2]
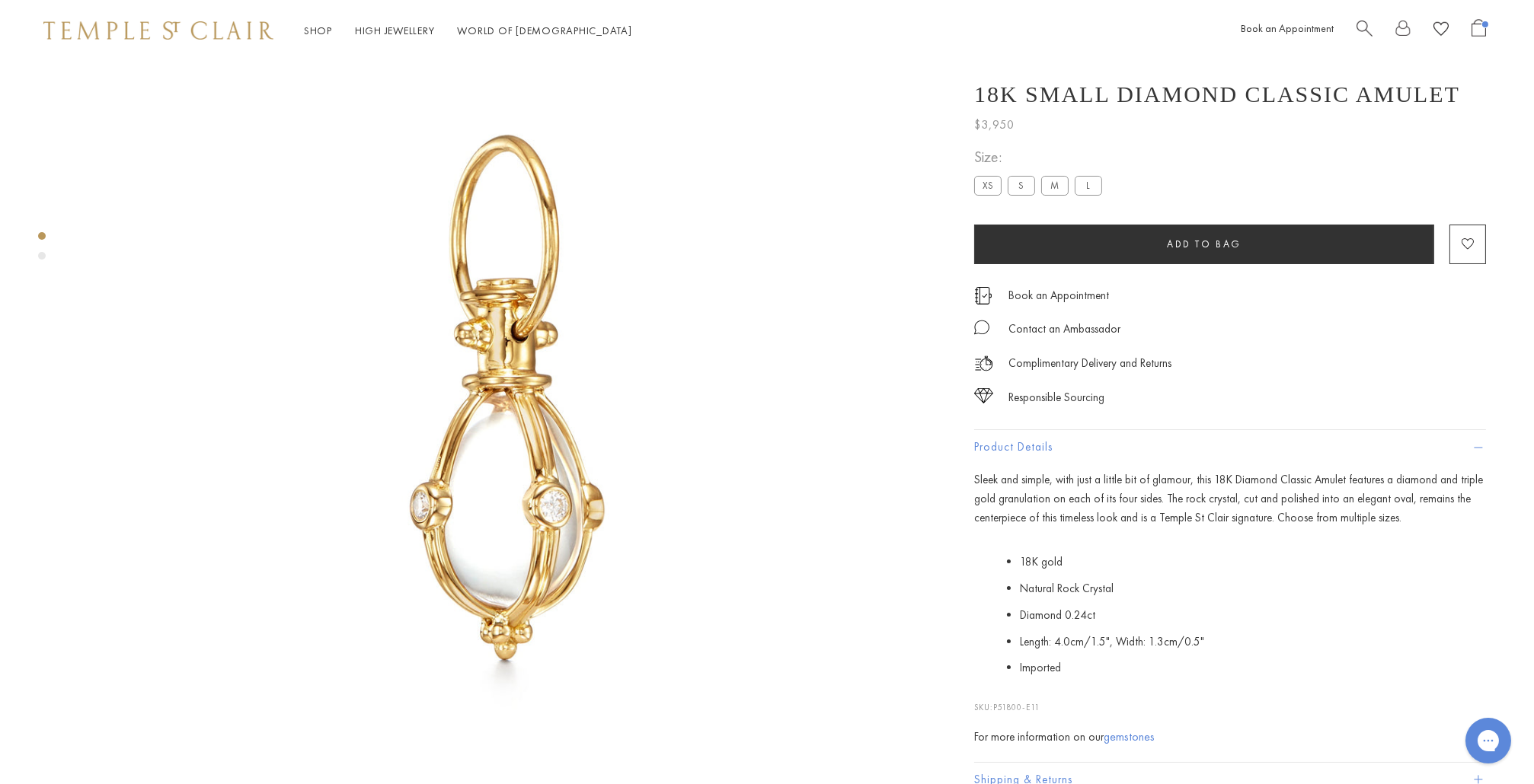
click at [1057, 186] on label "M" at bounding box center [1054, 185] width 27 height 19
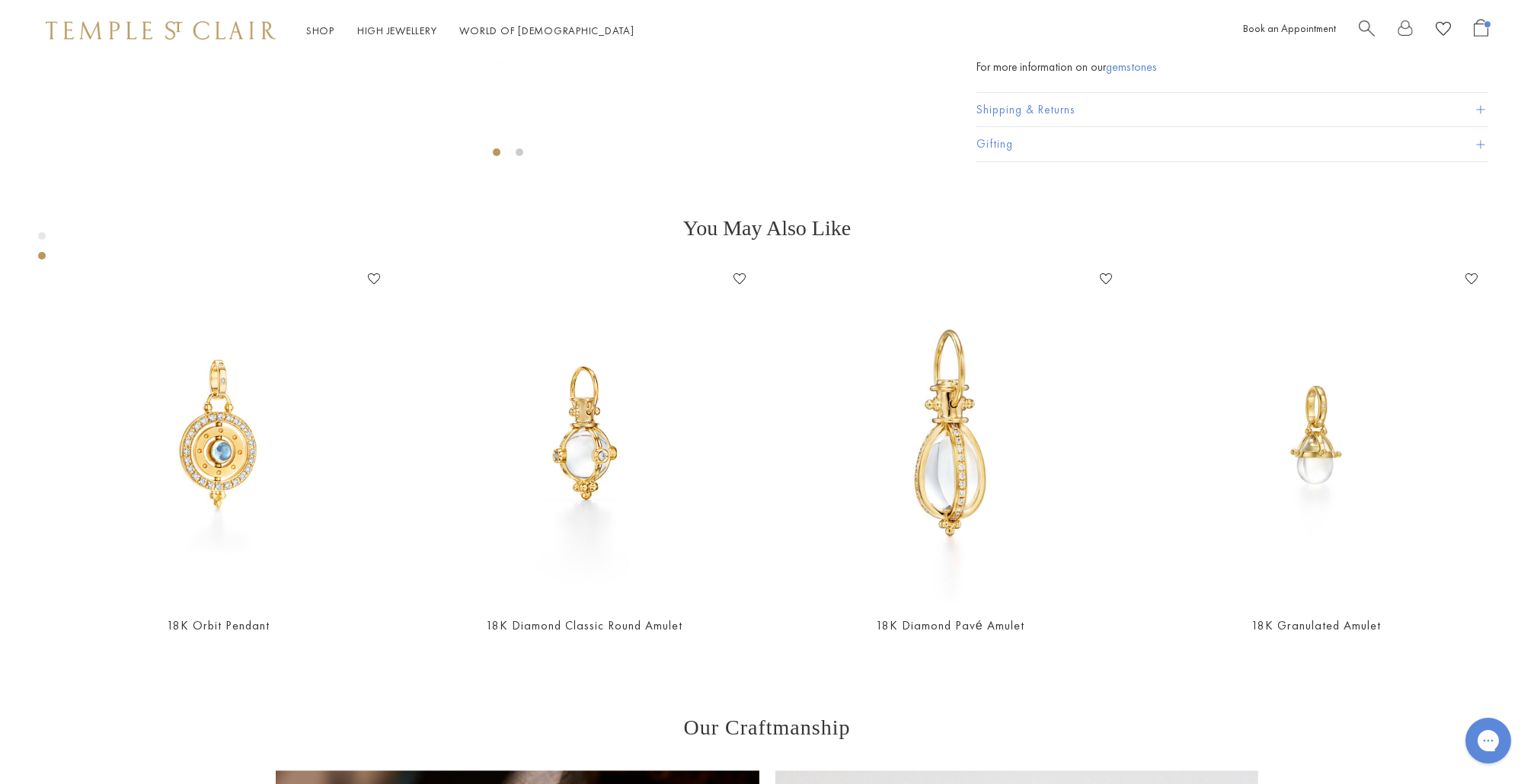
scroll to position [752, 0]
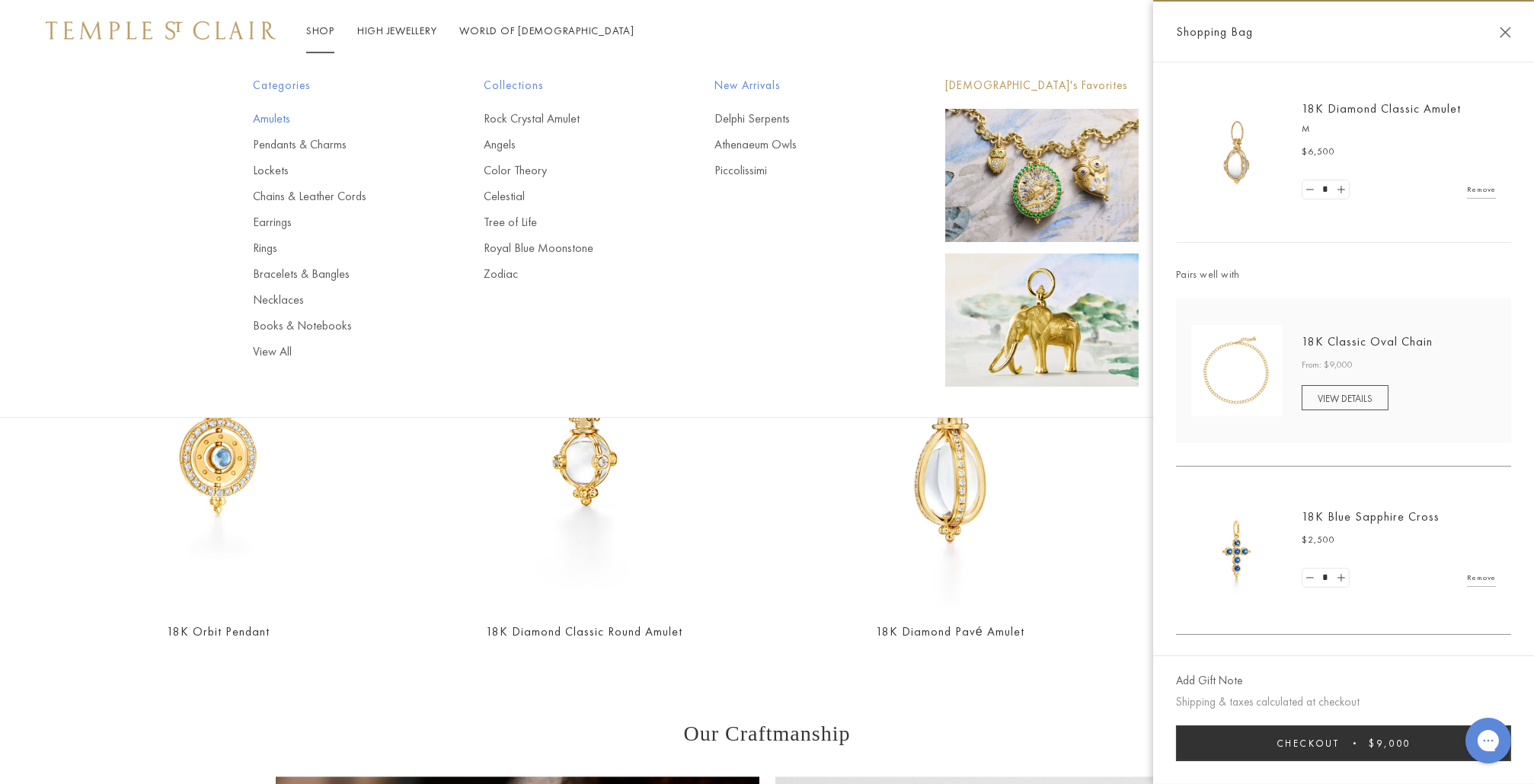
click at [262, 120] on link "Amulets" at bounding box center [338, 119] width 170 height 17
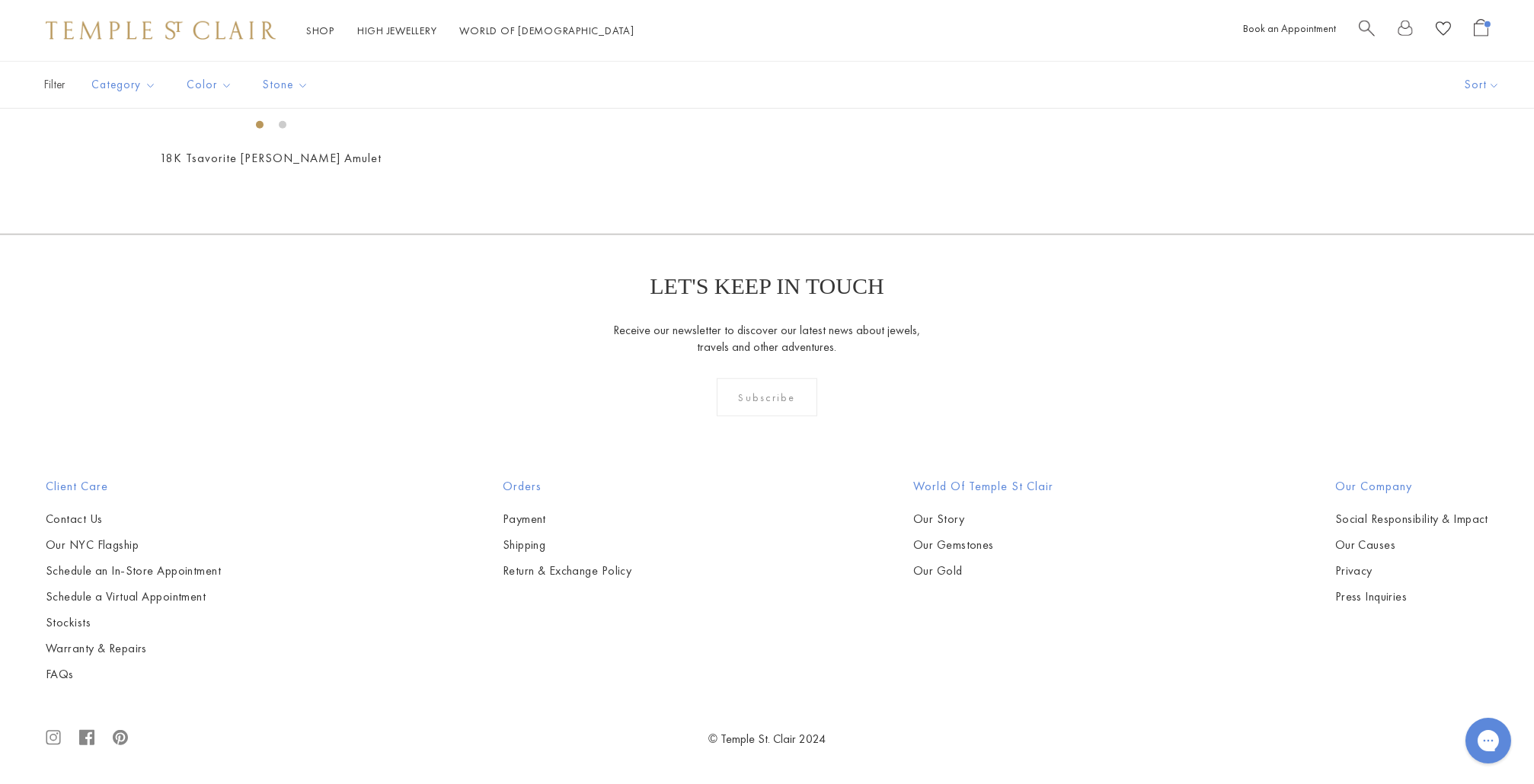
scroll to position [4431, 0]
click at [0, 0] on img at bounding box center [0, 0] width 0 height 0
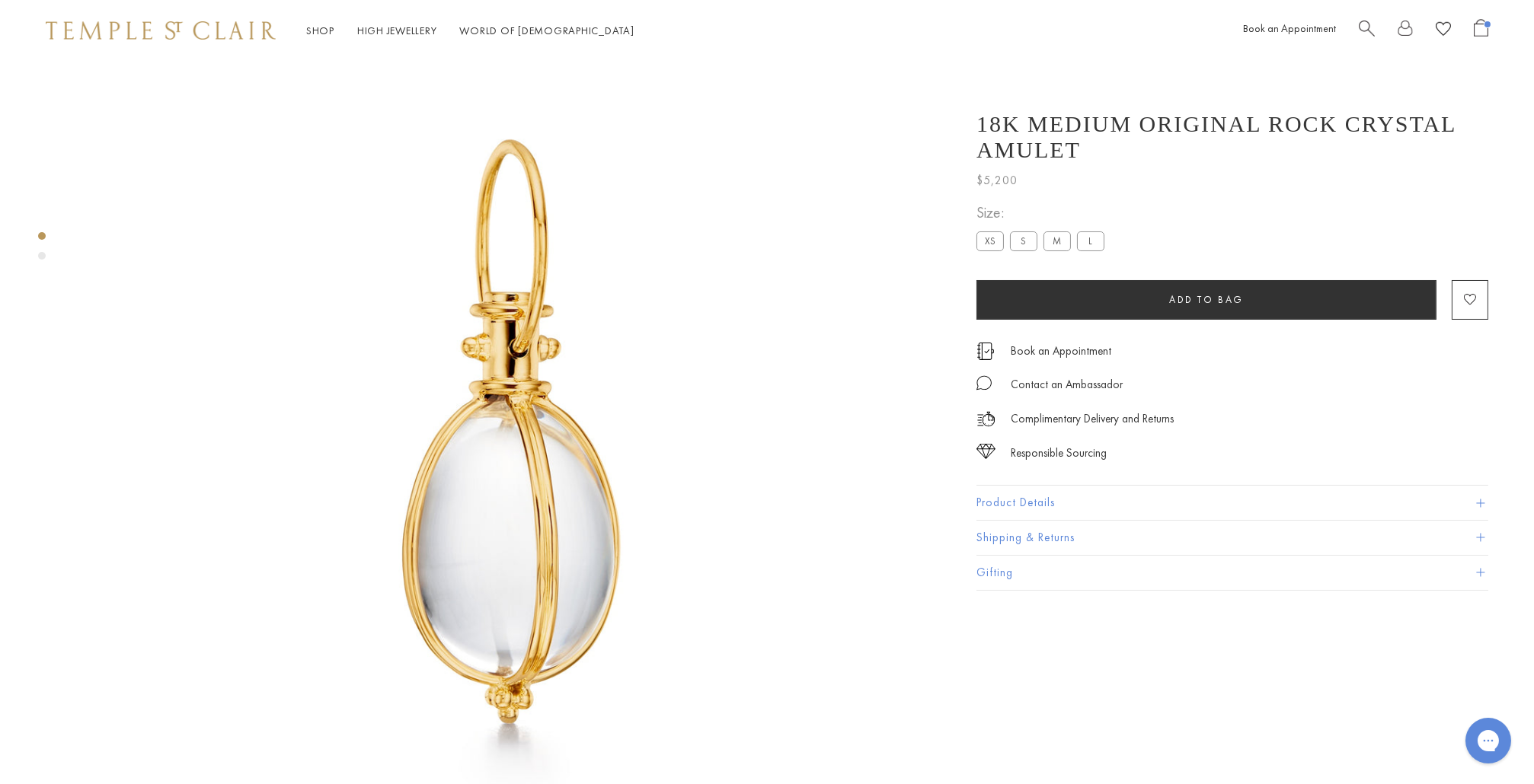
click at [1029, 509] on button "Product Details" at bounding box center [1232, 502] width 512 height 34
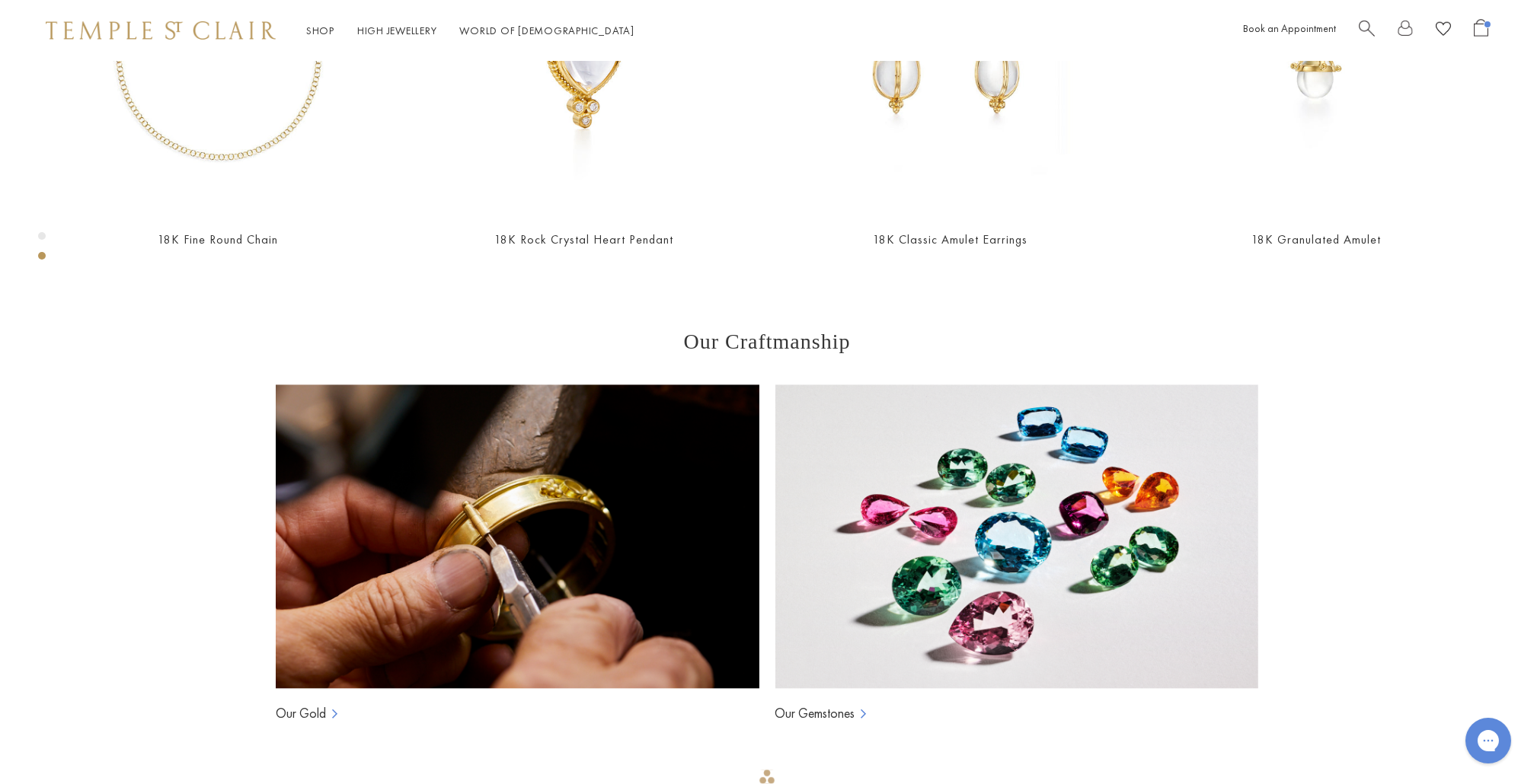
scroll to position [1149, 0]
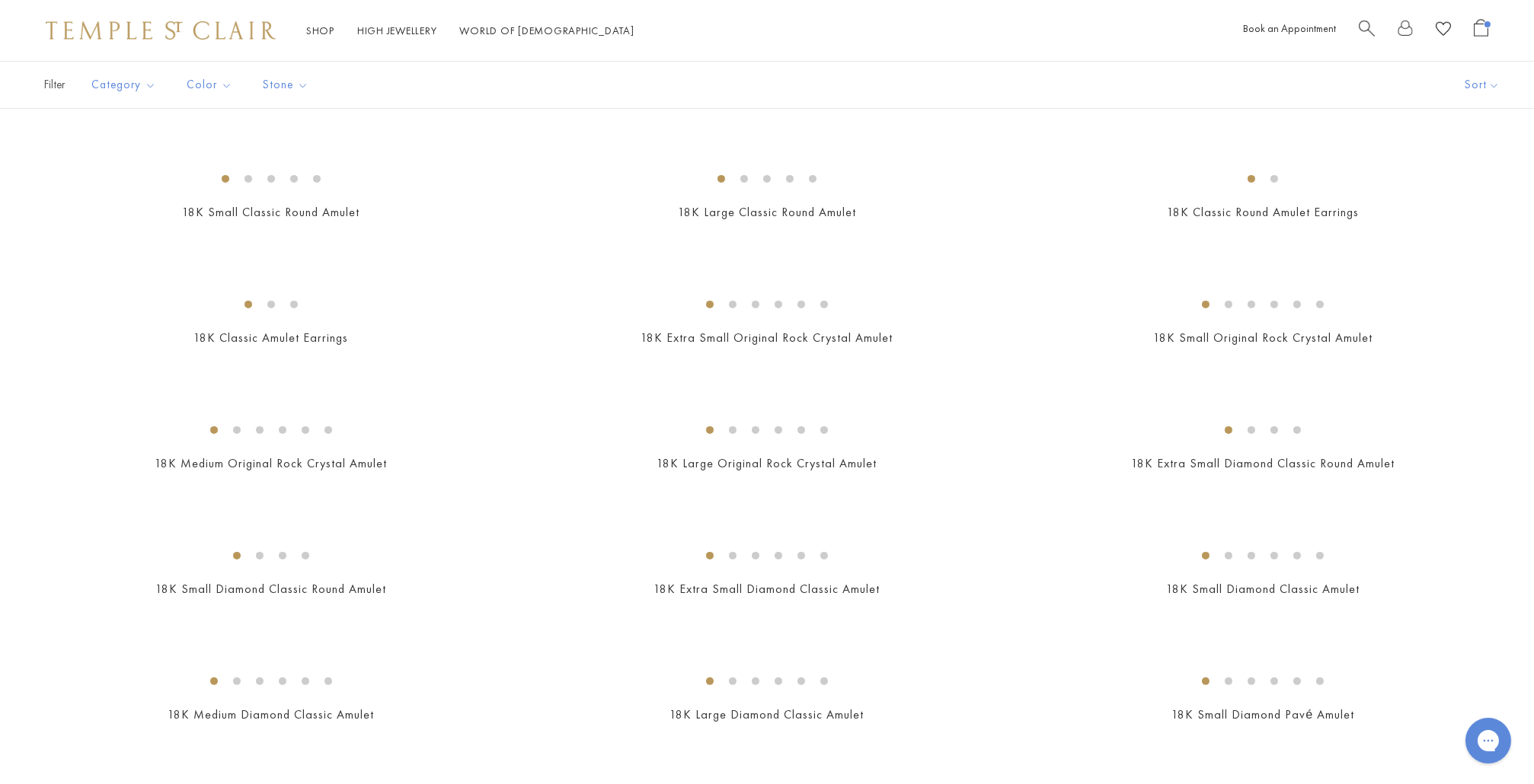
scroll to position [1067, 0]
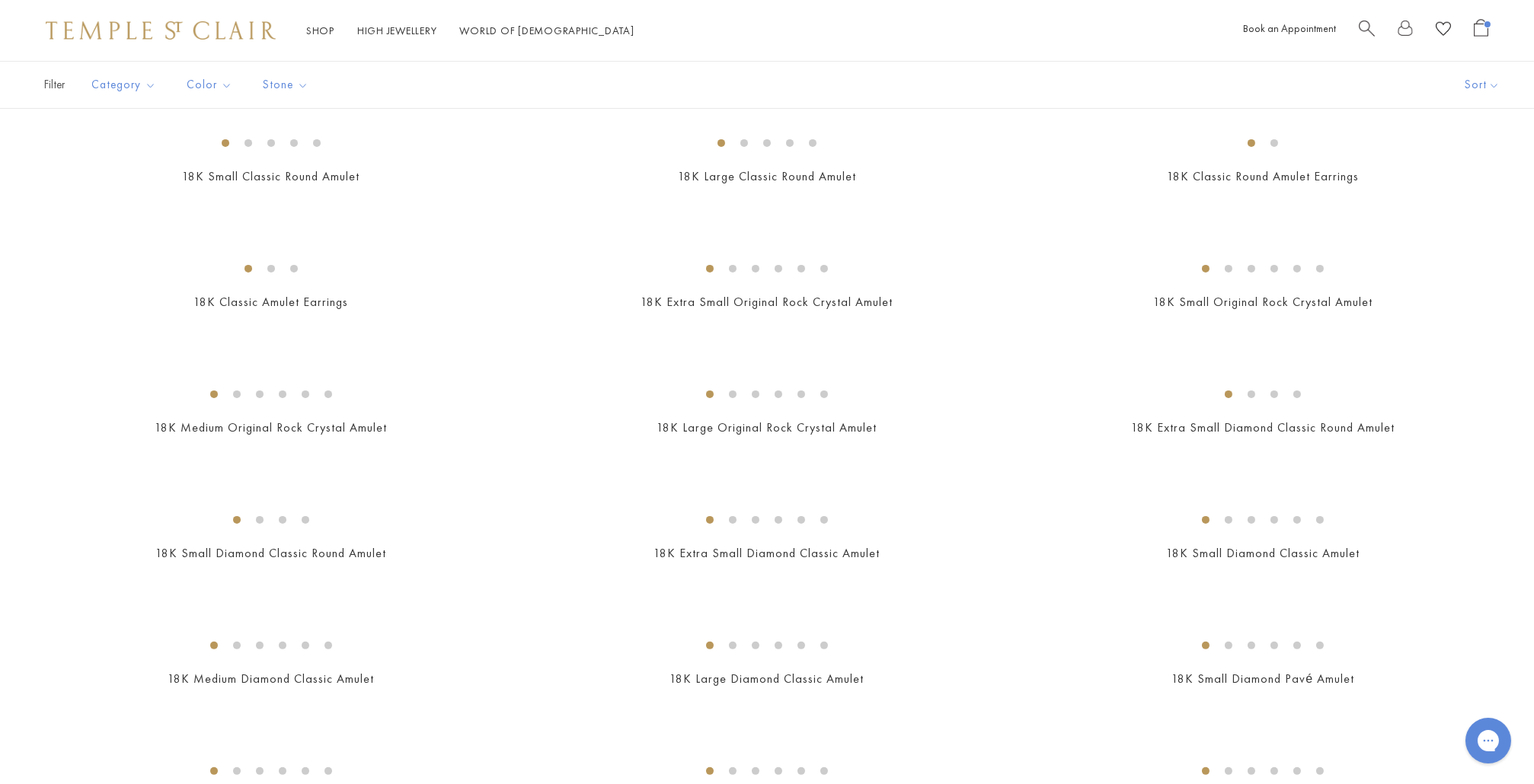
click at [0, 0] on img at bounding box center [0, 0] width 0 height 0
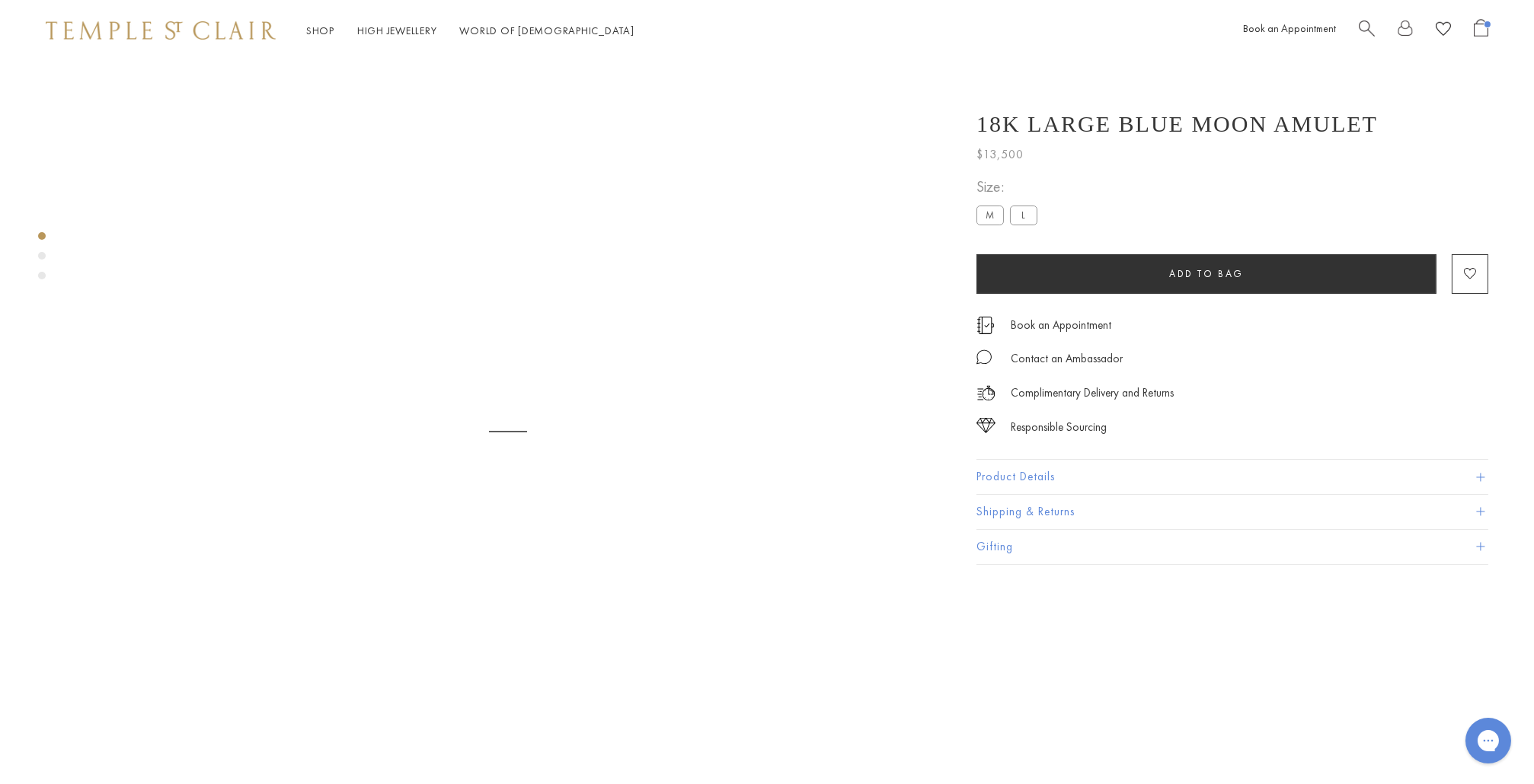
click at [1037, 488] on button "Product Details" at bounding box center [1232, 476] width 512 height 34
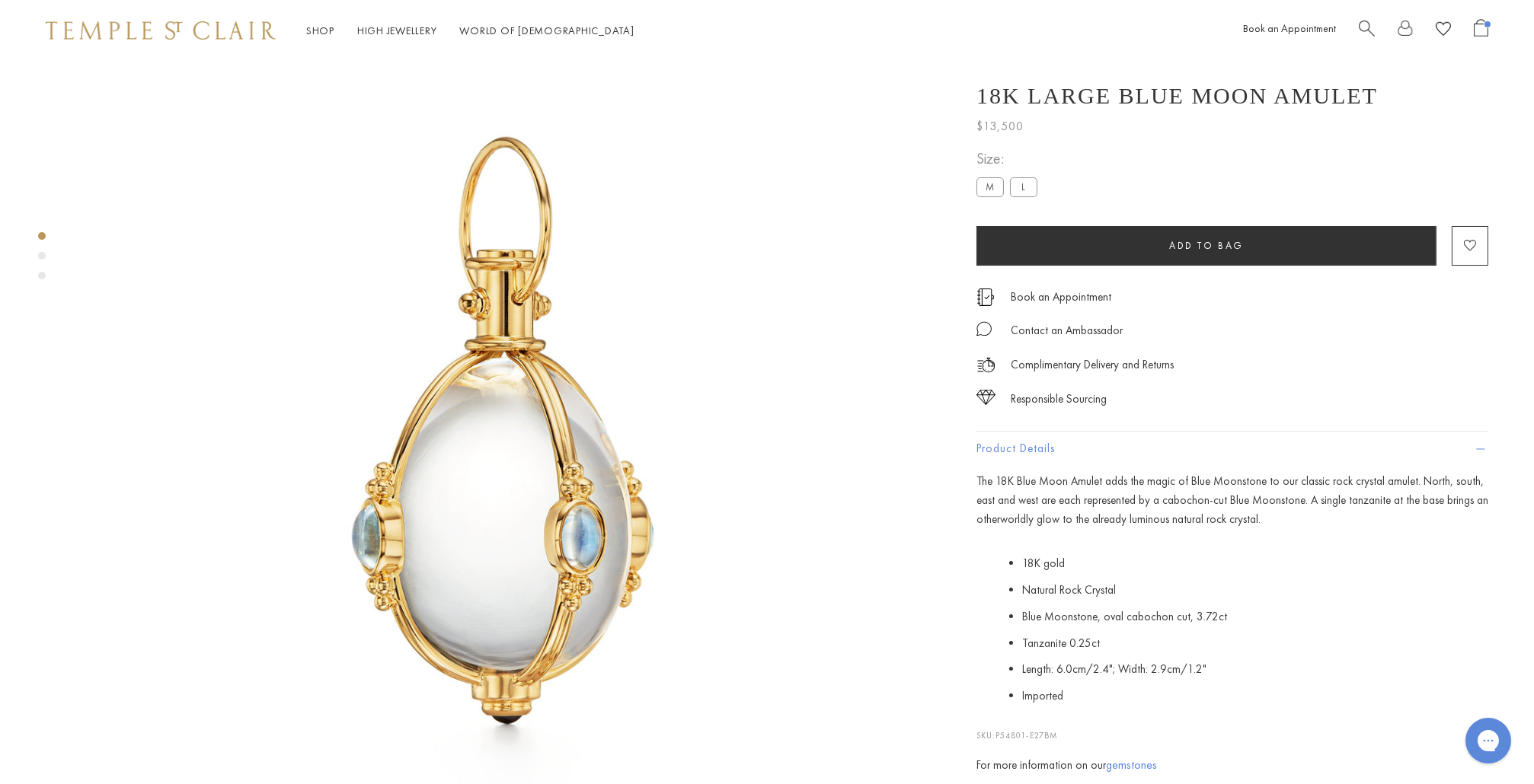
click at [994, 197] on label "M" at bounding box center [989, 187] width 27 height 19
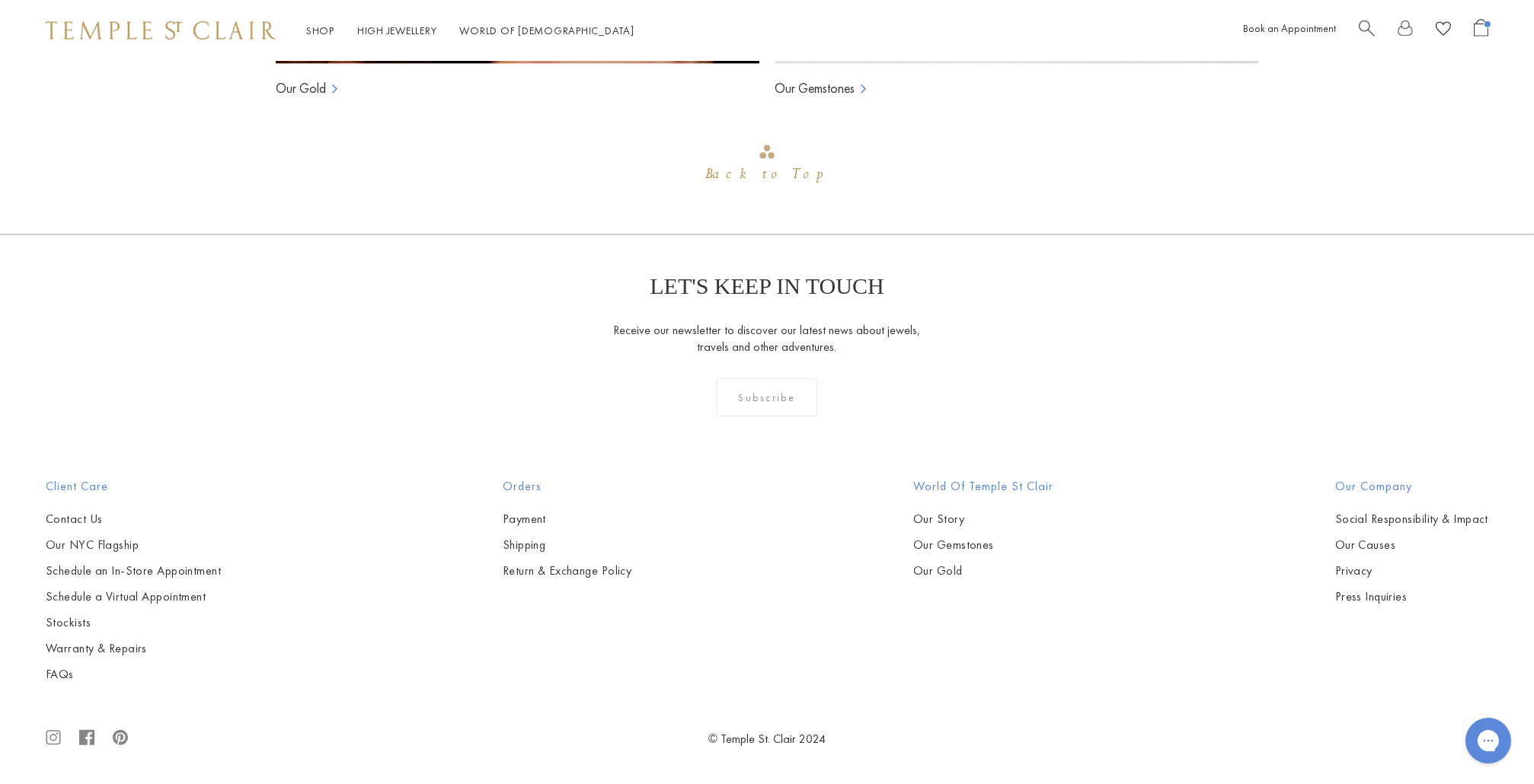
scroll to position [2615, 0]
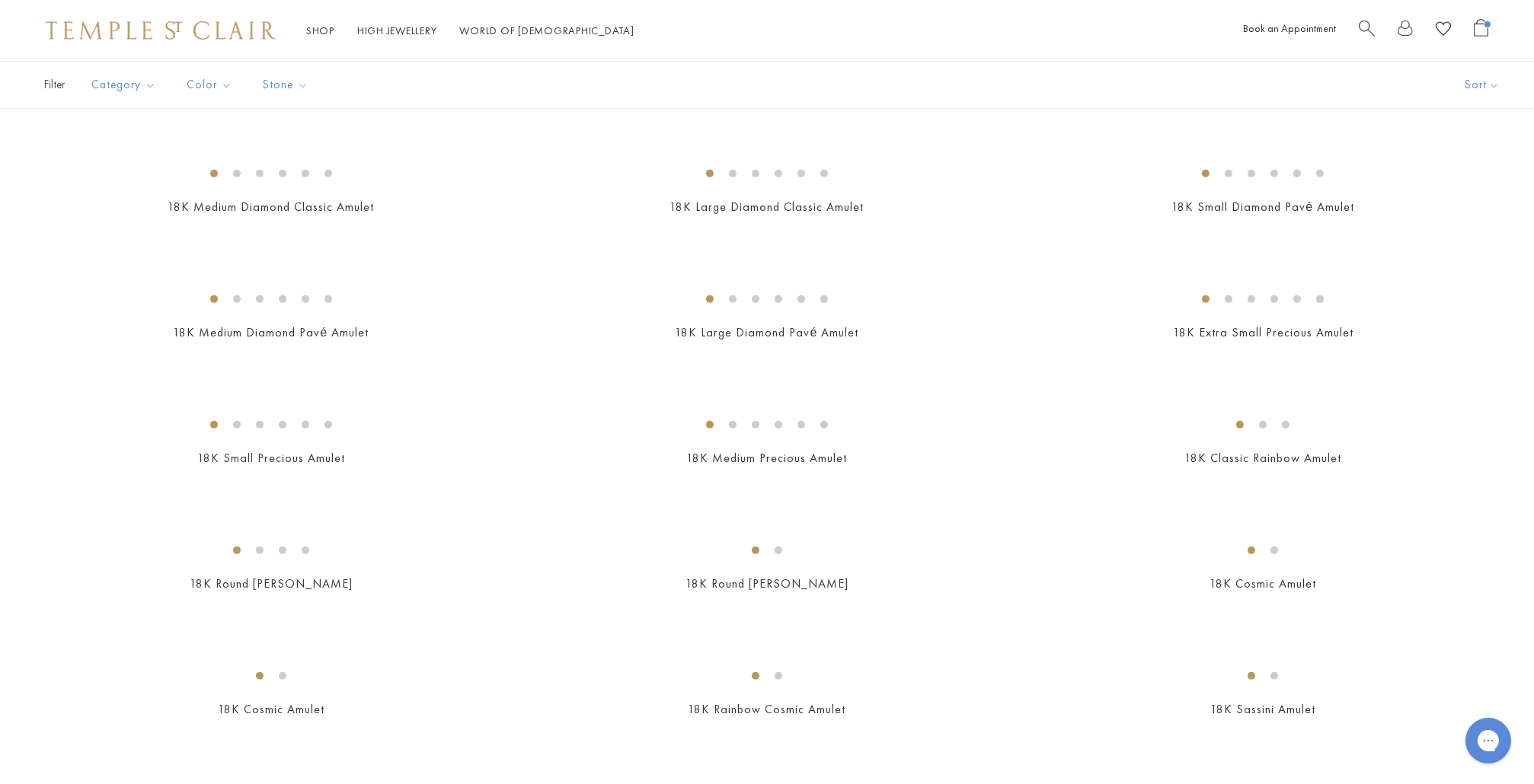
scroll to position [1571, 0]
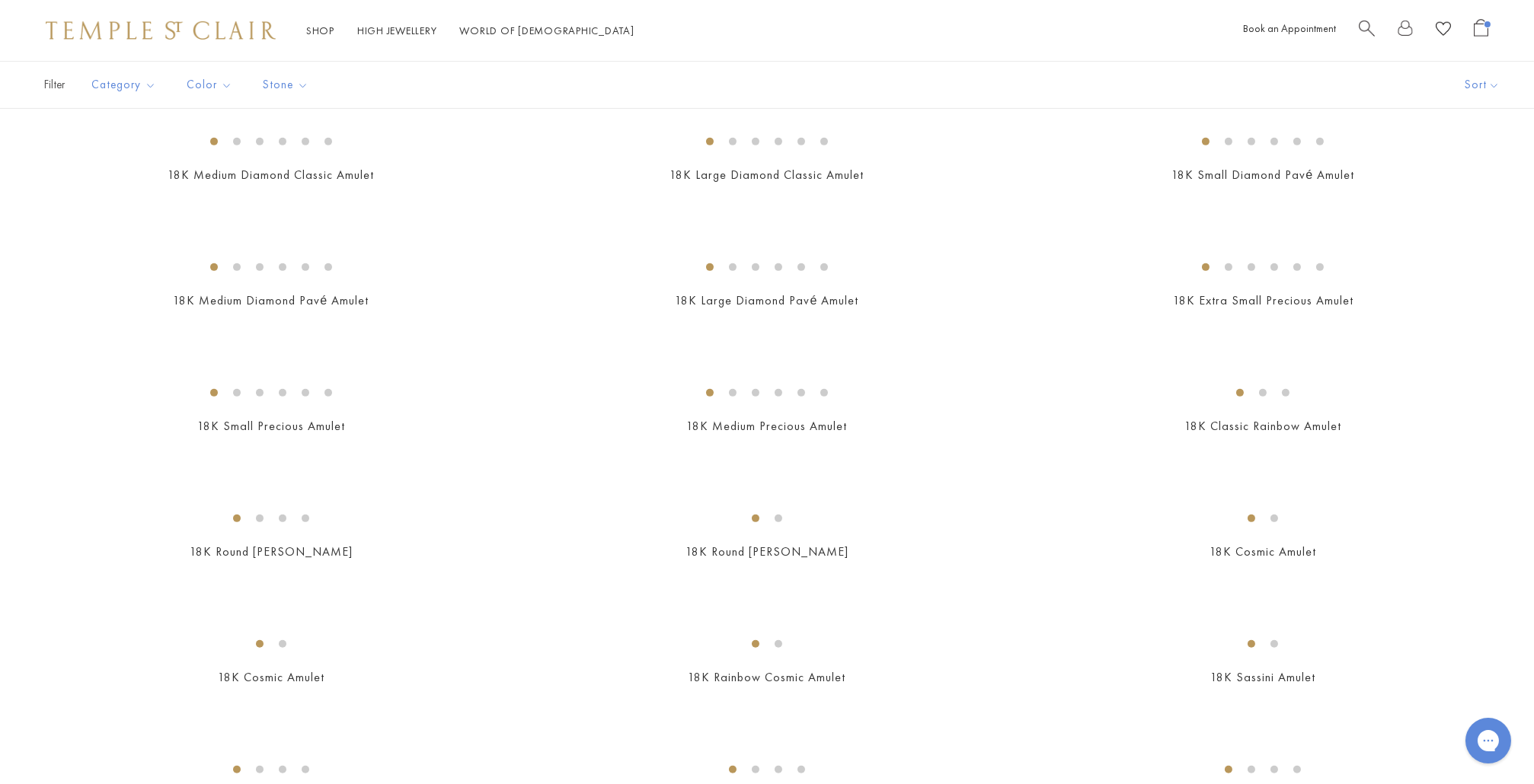
click at [0, 0] on img at bounding box center [0, 0] width 0 height 0
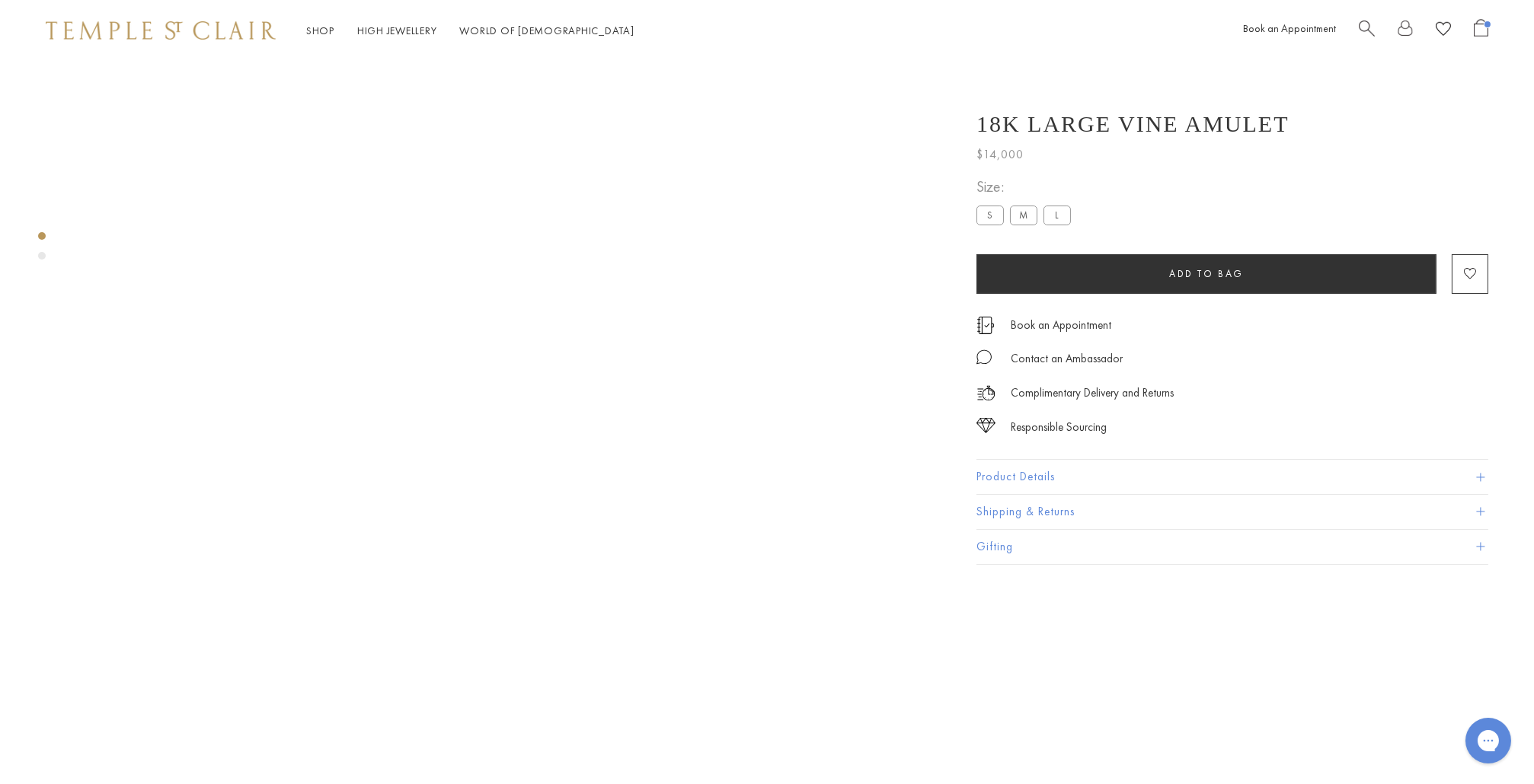
scroll to position [60, 0]
click at [1024, 483] on button "Product Details" at bounding box center [1232, 476] width 512 height 34
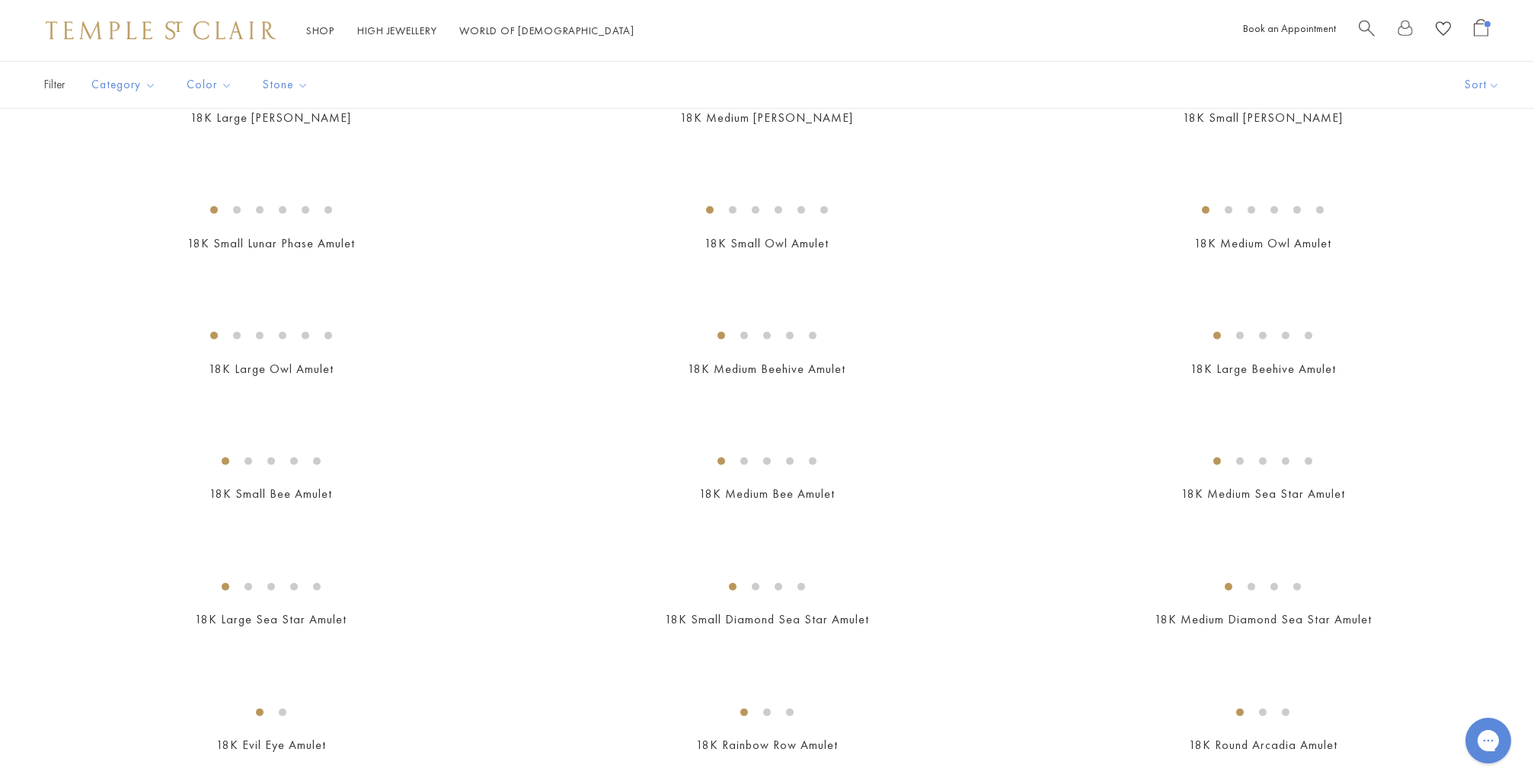
scroll to position [2144, 0]
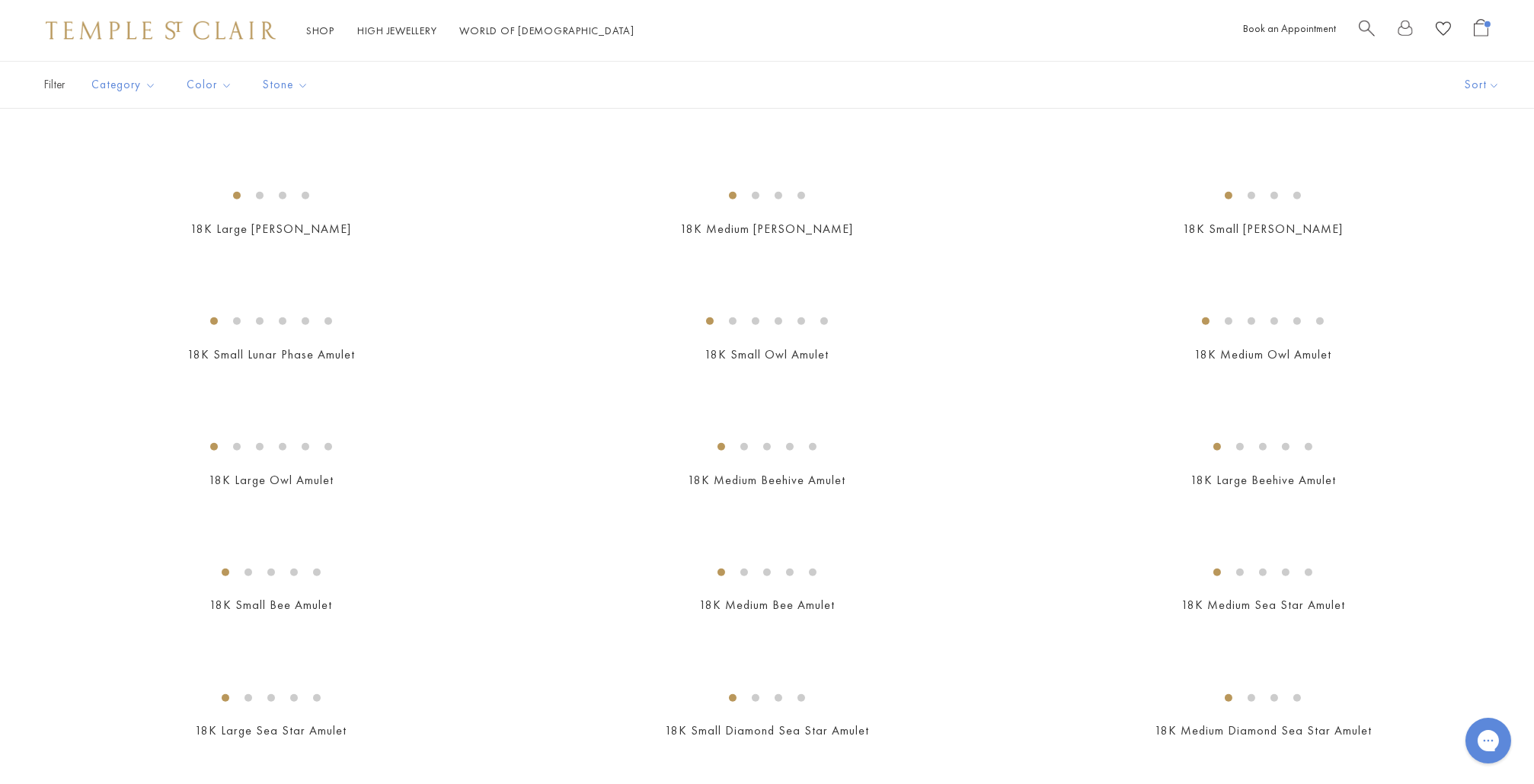
click at [0, 0] on img at bounding box center [0, 0] width 0 height 0
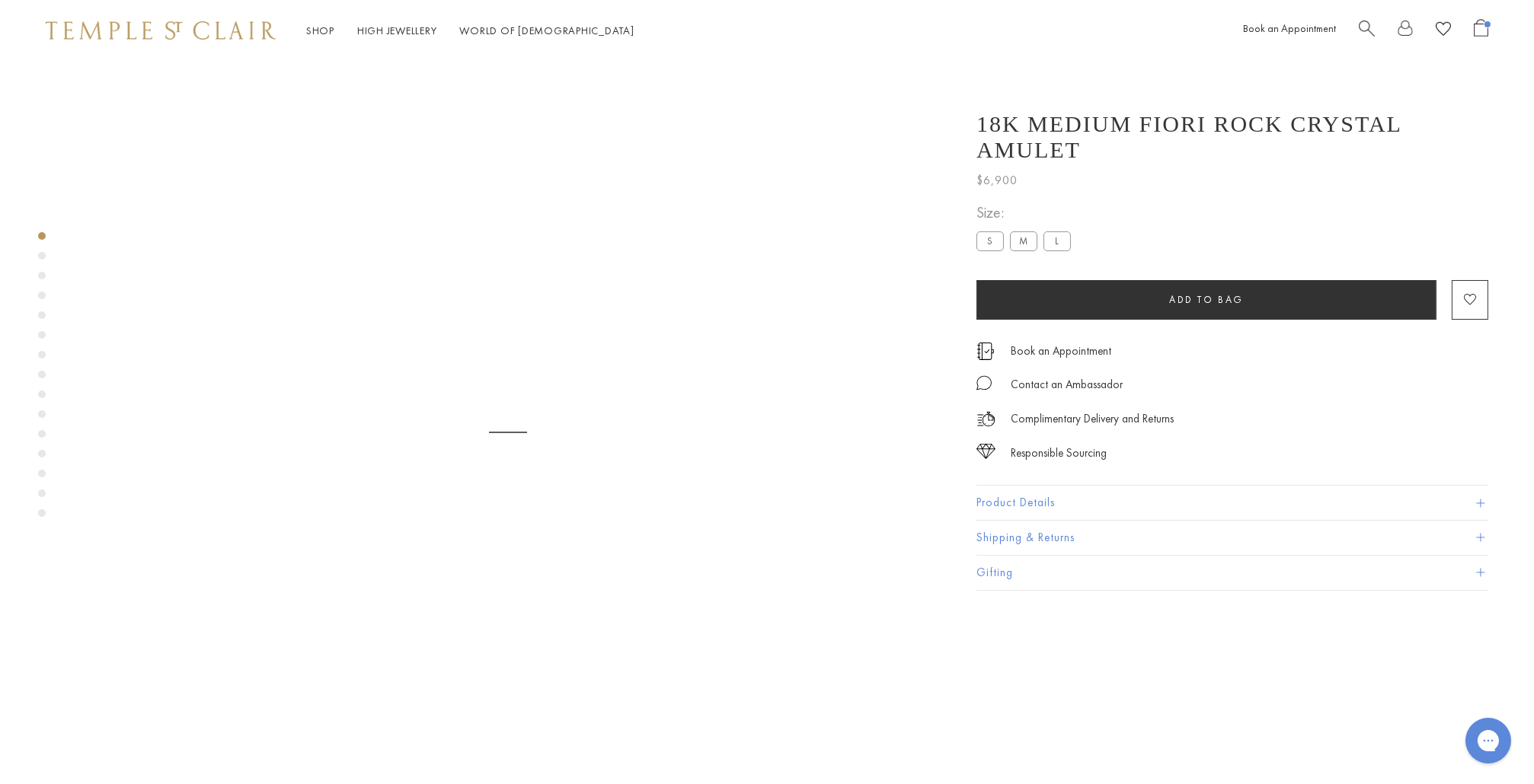
click at [1024, 485] on button "Product Details" at bounding box center [1232, 502] width 512 height 34
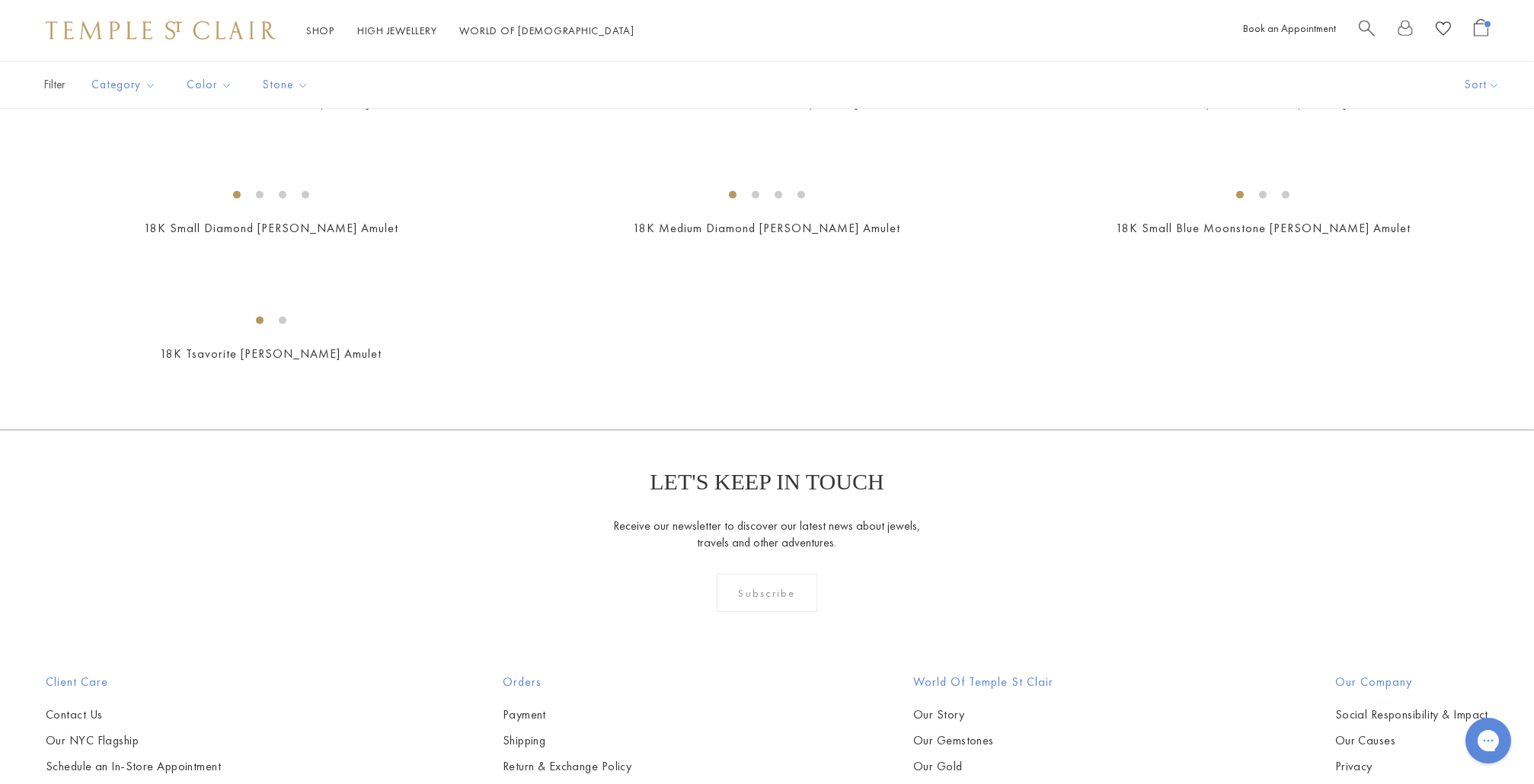
scroll to position [3301, 0]
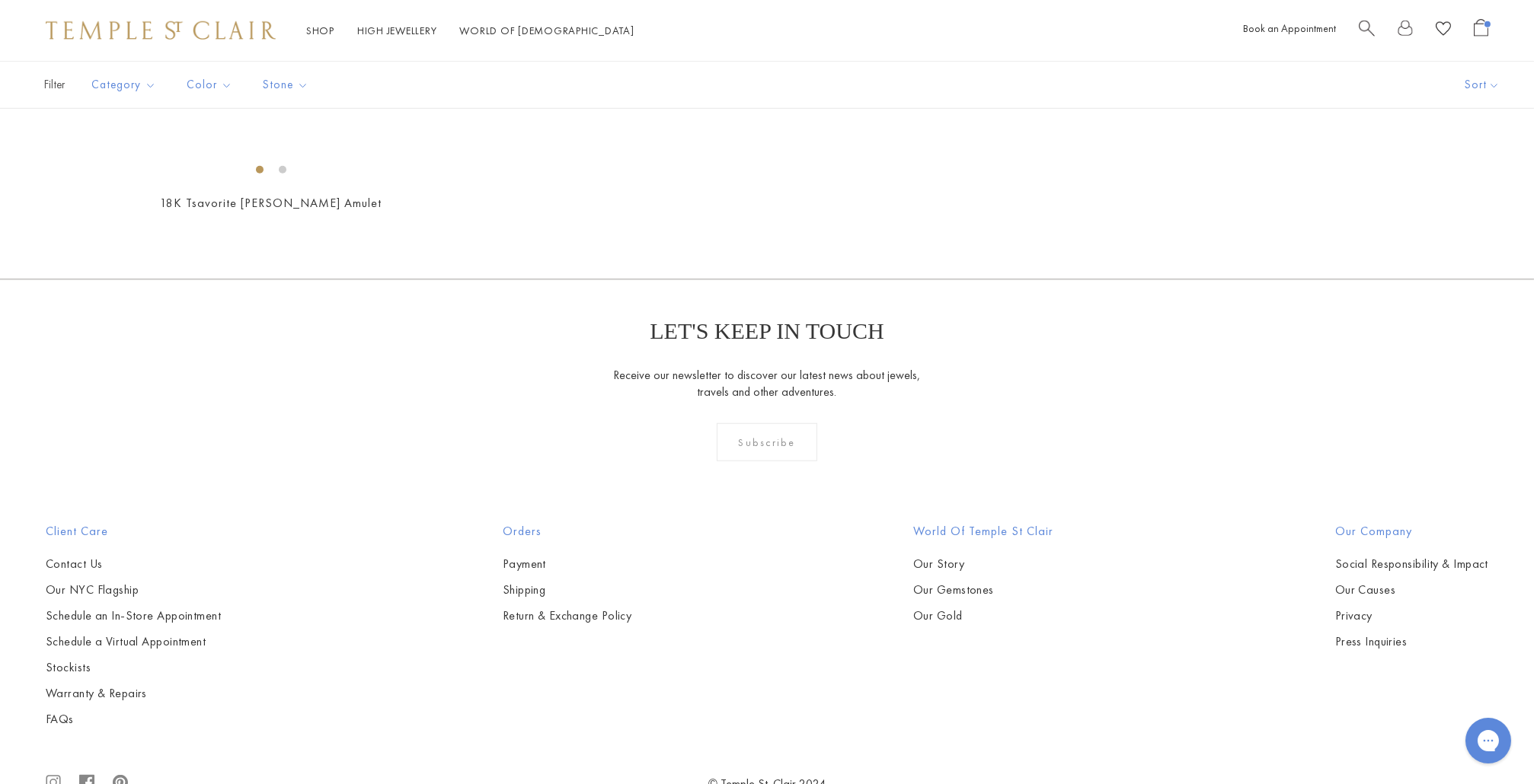
click at [0, 0] on img at bounding box center [0, 0] width 0 height 0
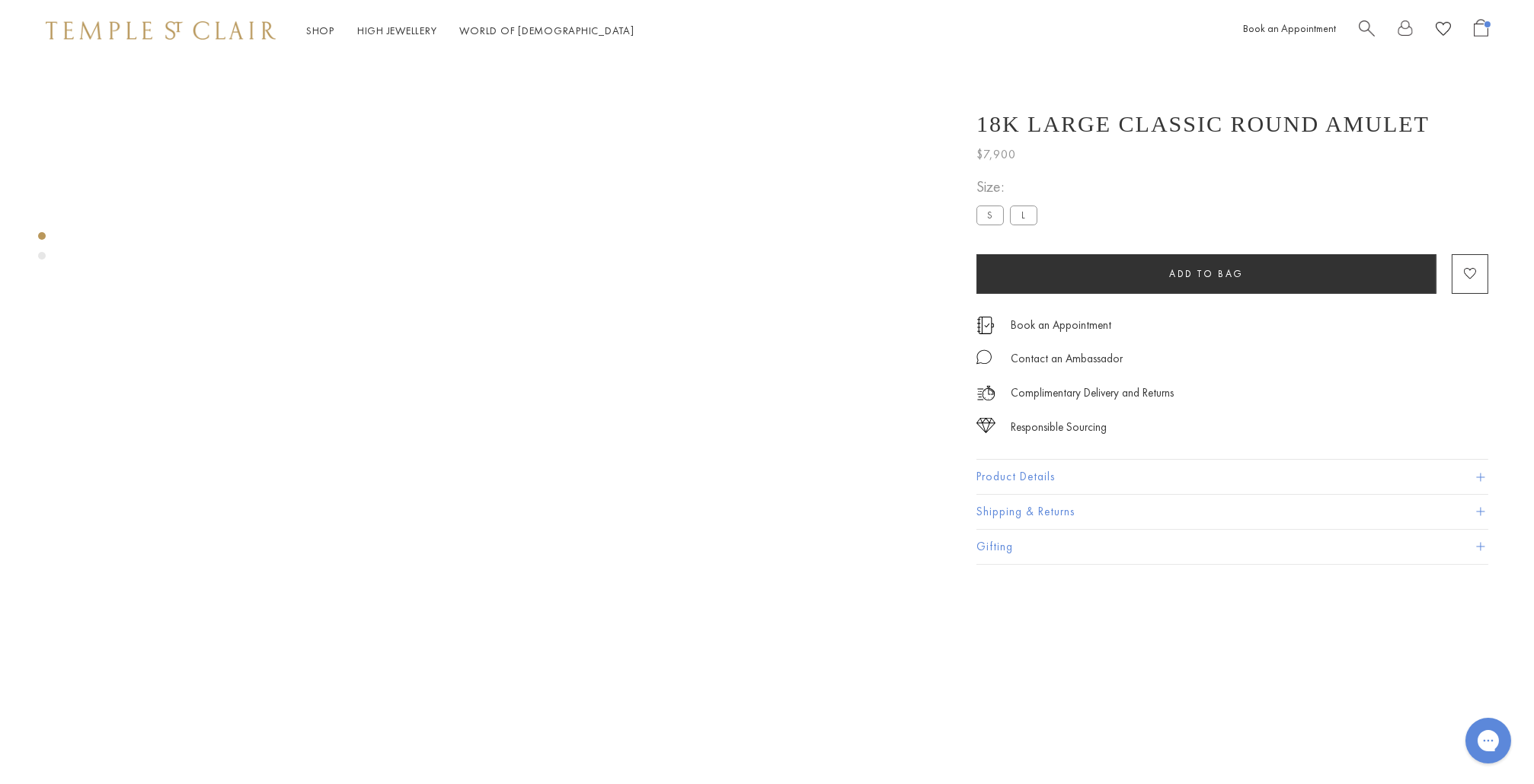
click at [1011, 483] on button "Product Details" at bounding box center [1232, 476] width 512 height 34
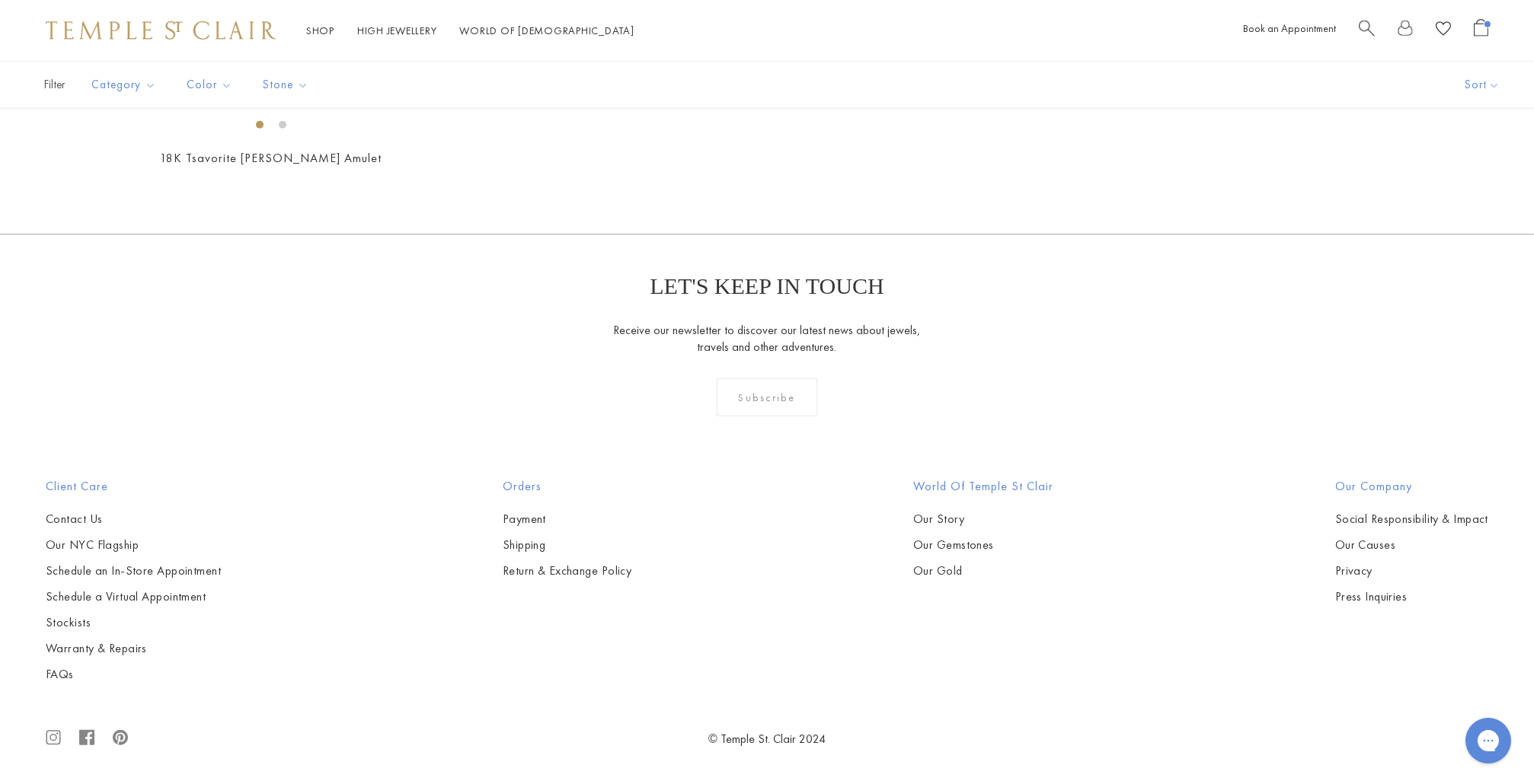
scroll to position [5396, 0]
